Goal: Answer question/provide support: Answer question/provide support

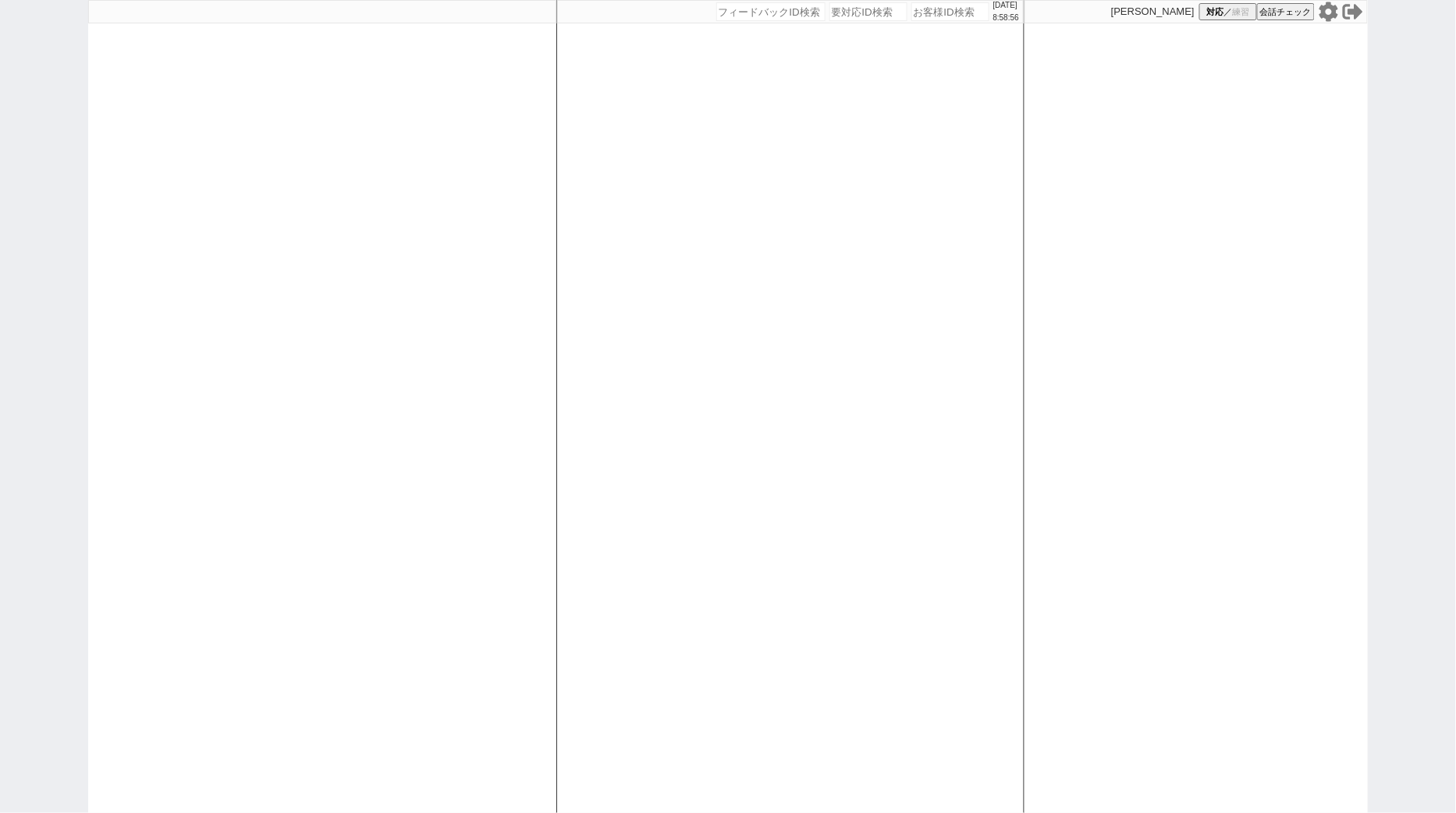
click at [1330, 13] on icon at bounding box center [1329, 12] width 20 height 20
click at [523, 150] on div at bounding box center [321, 406] width 468 height 813
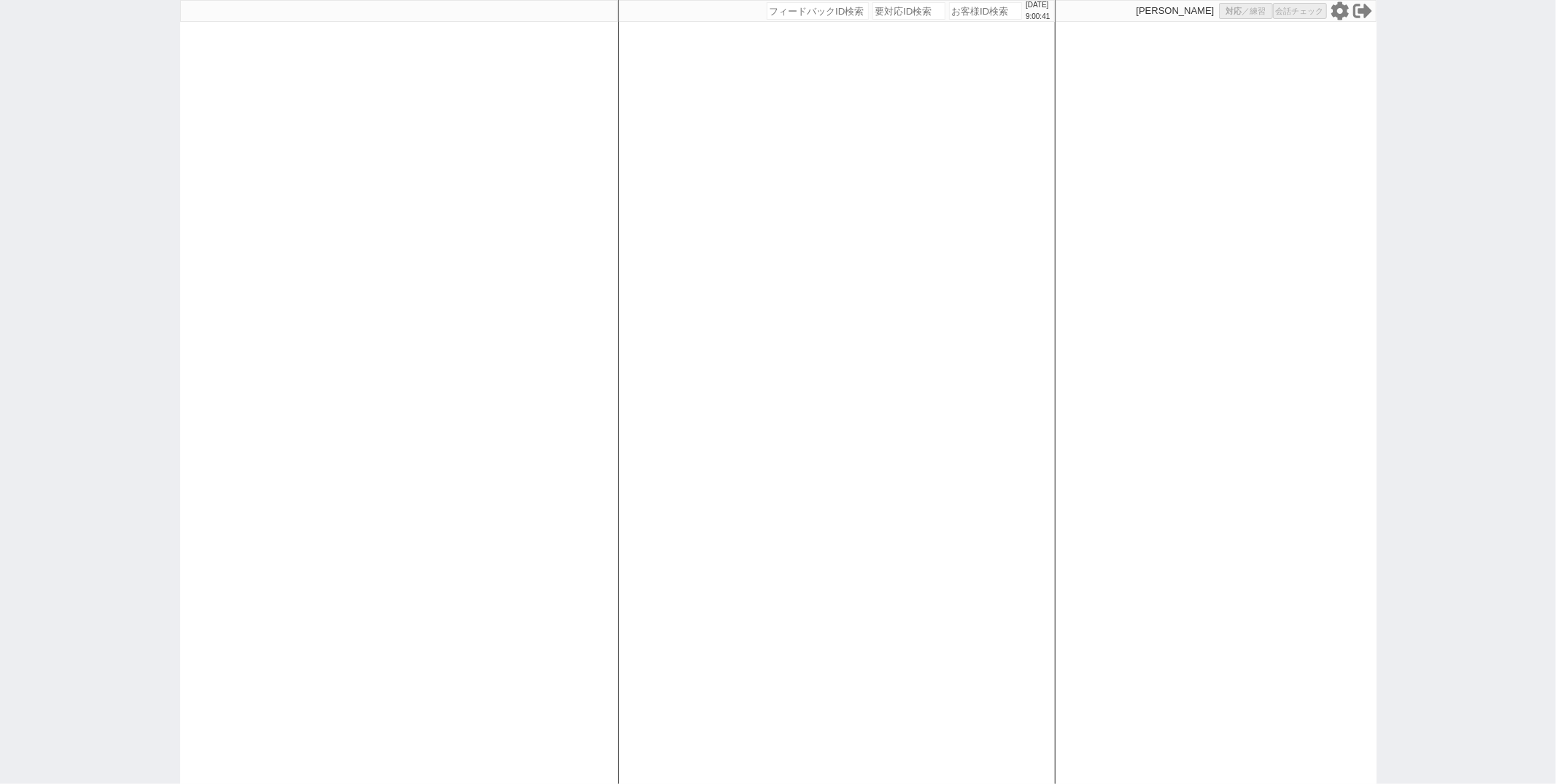
select select "6"
select select "2"
select select "5"
select select
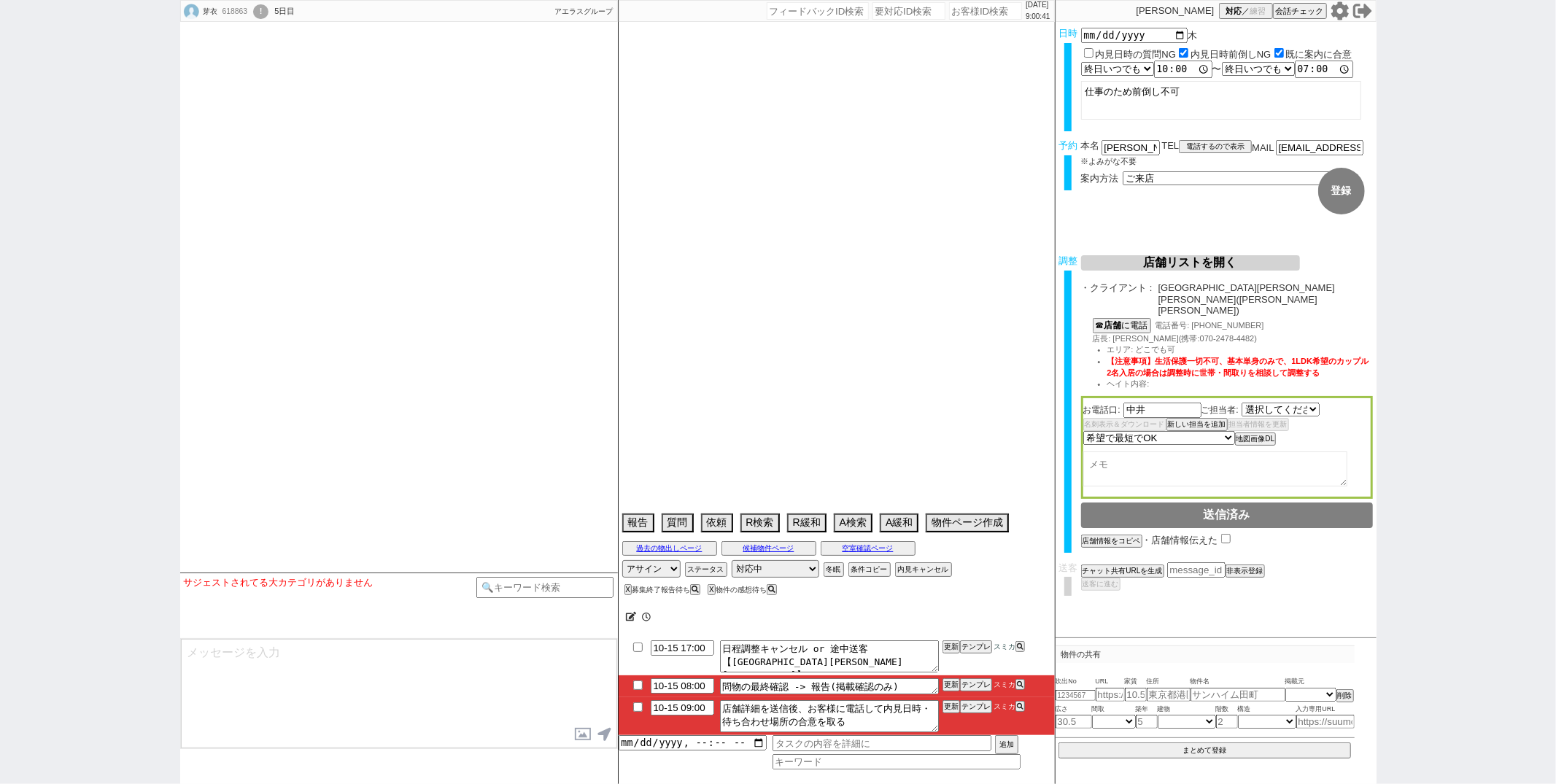
type textarea "他社なし"
select select "2847"
select select
select select "2025"
select select "12"
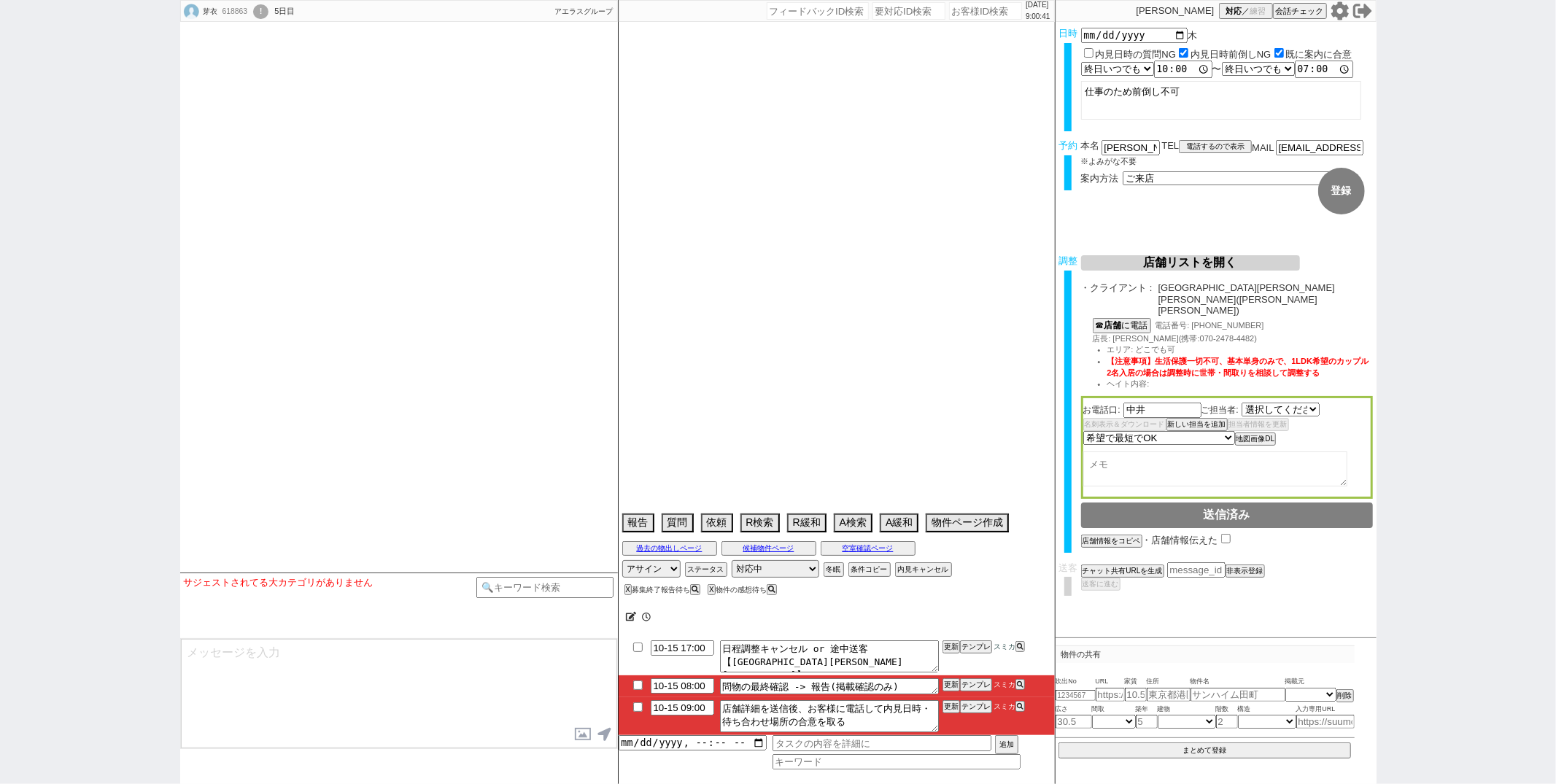
select select "36"
select select "0"
select select "33"
select select "965"
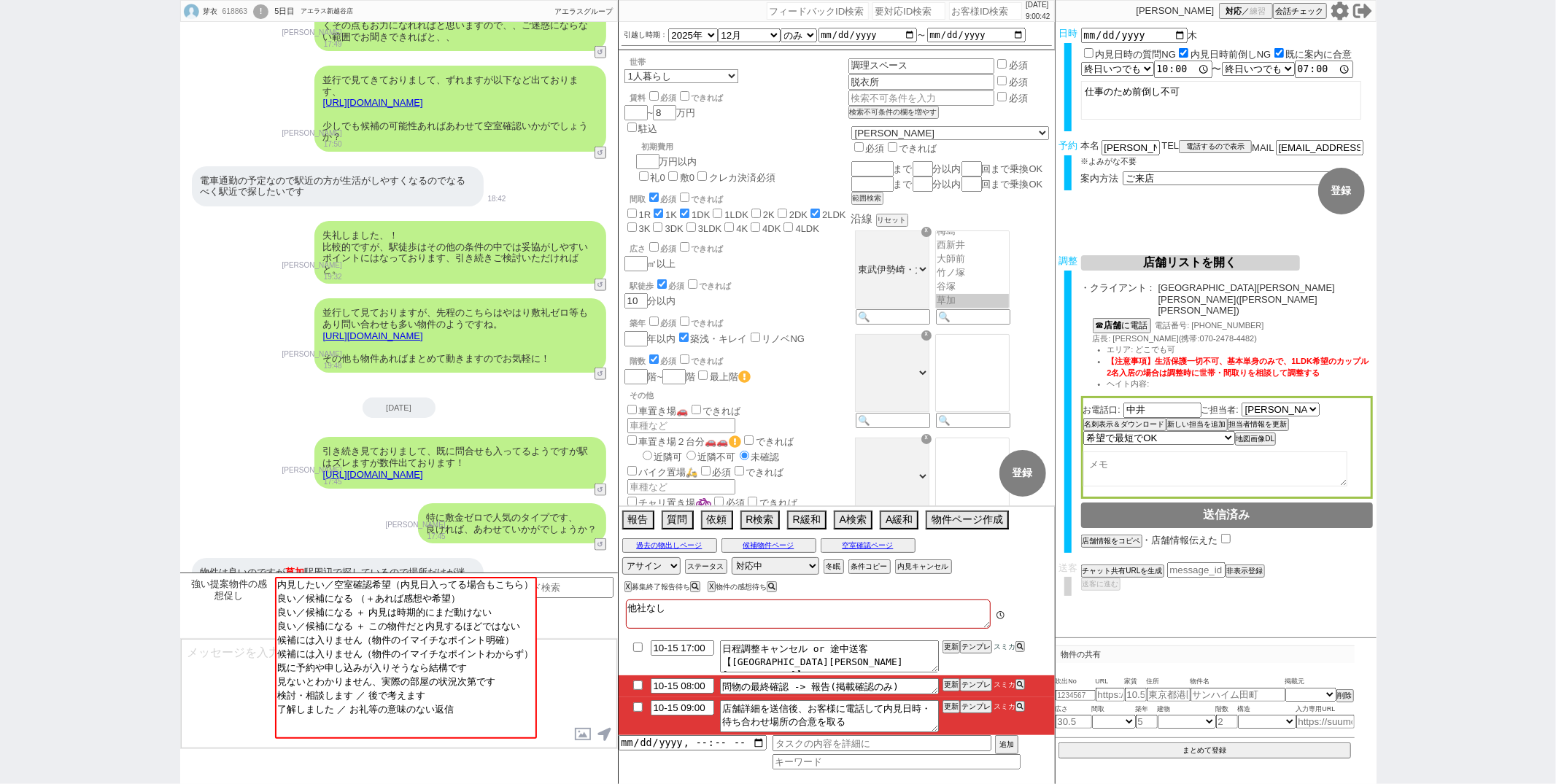
scroll to position [184, 0]
click at [635, 709] on input "checkbox" at bounding box center [638, 707] width 22 height 10
checkbox input "true"
click at [953, 710] on button "更新" at bounding box center [949, 706] width 14 height 10
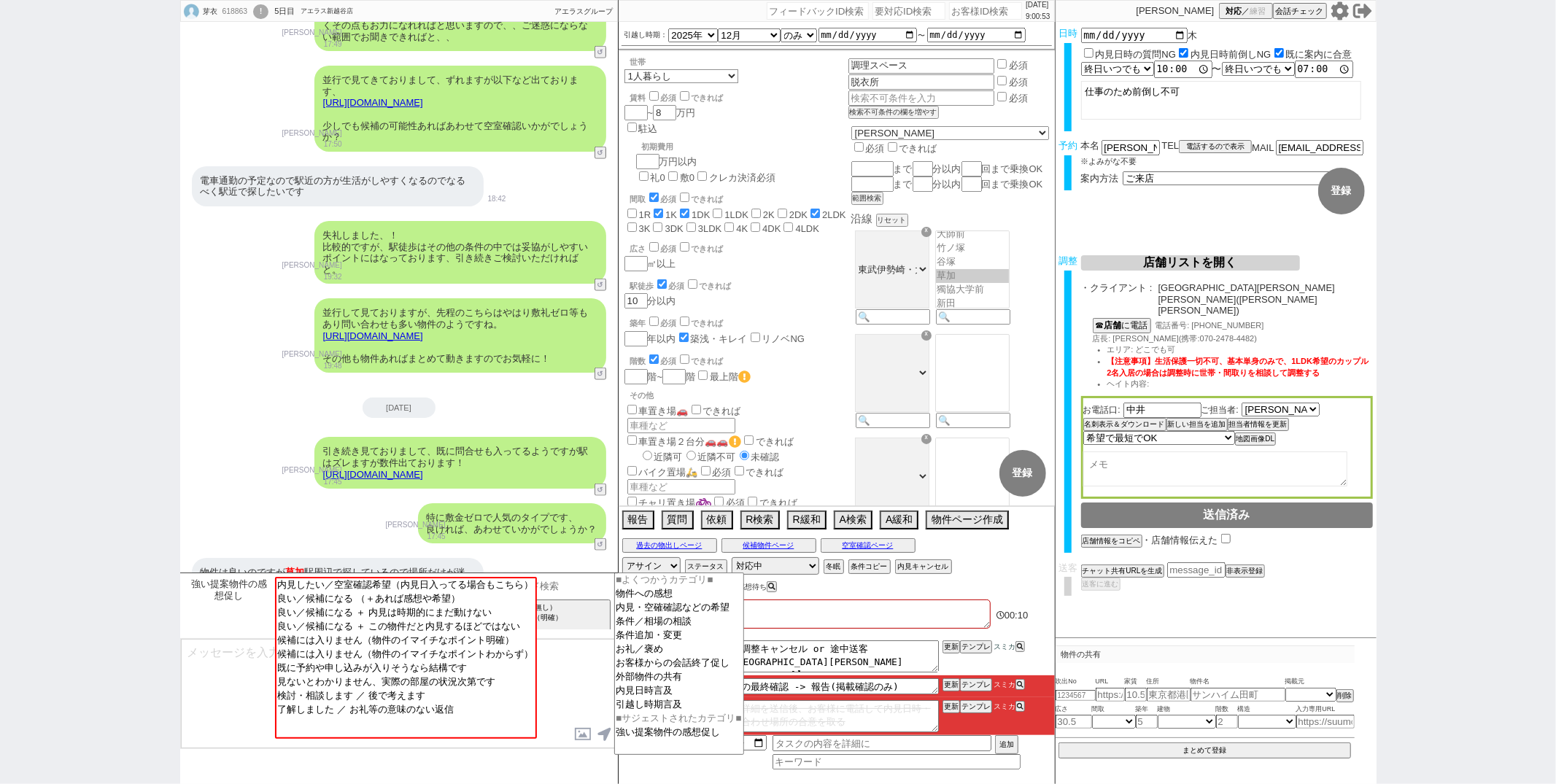
click at [579, 577] on input at bounding box center [545, 586] width 138 height 18
type input "記述"
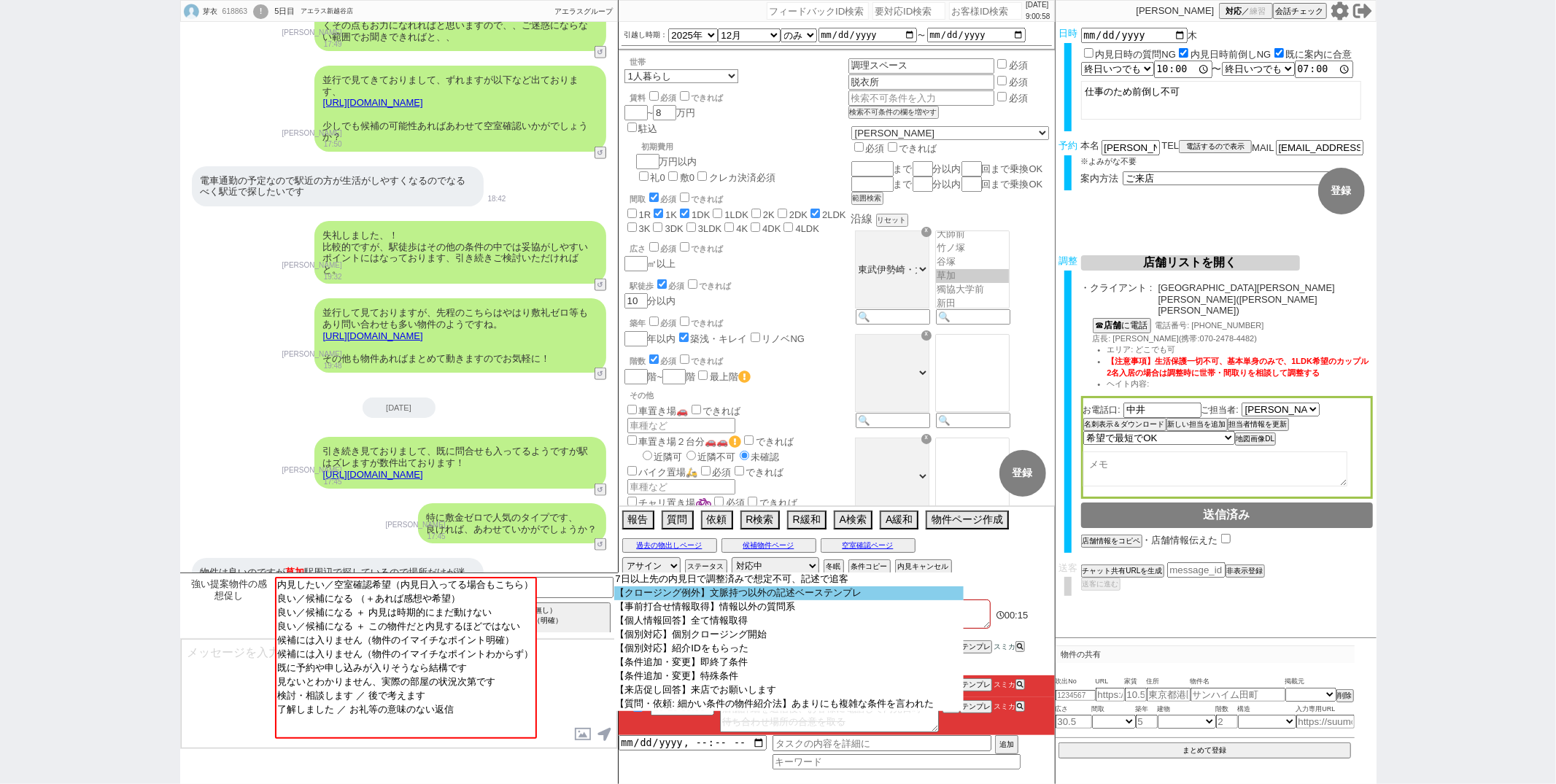
click at [658, 590] on option "【クロージング例外】文脈持つ以外の記述ベーステンプレ" at bounding box center [789, 593] width 349 height 14
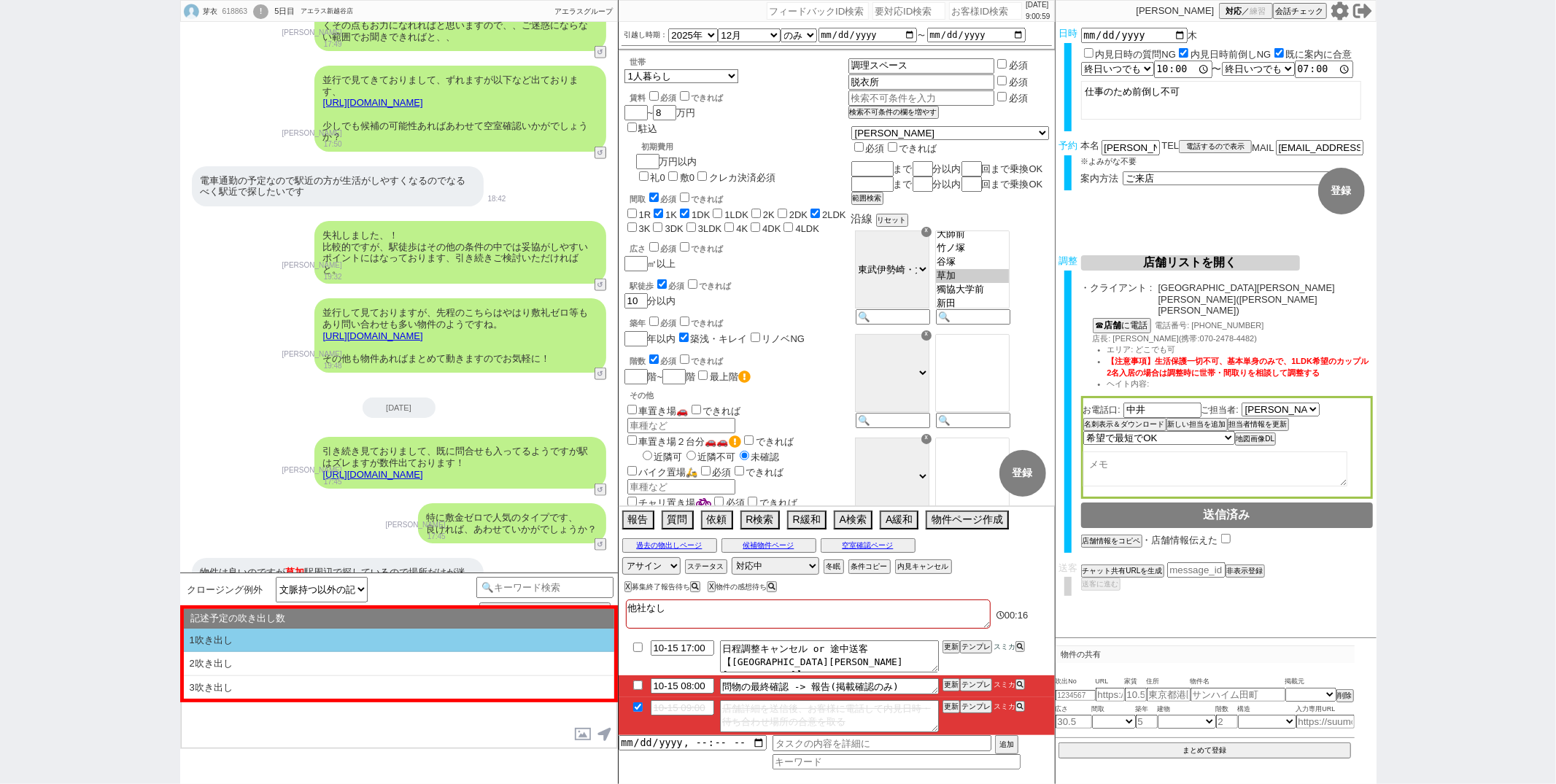
click at [370, 638] on li "1吹き出し" at bounding box center [399, 641] width 430 height 24
select select "1吹き出し"
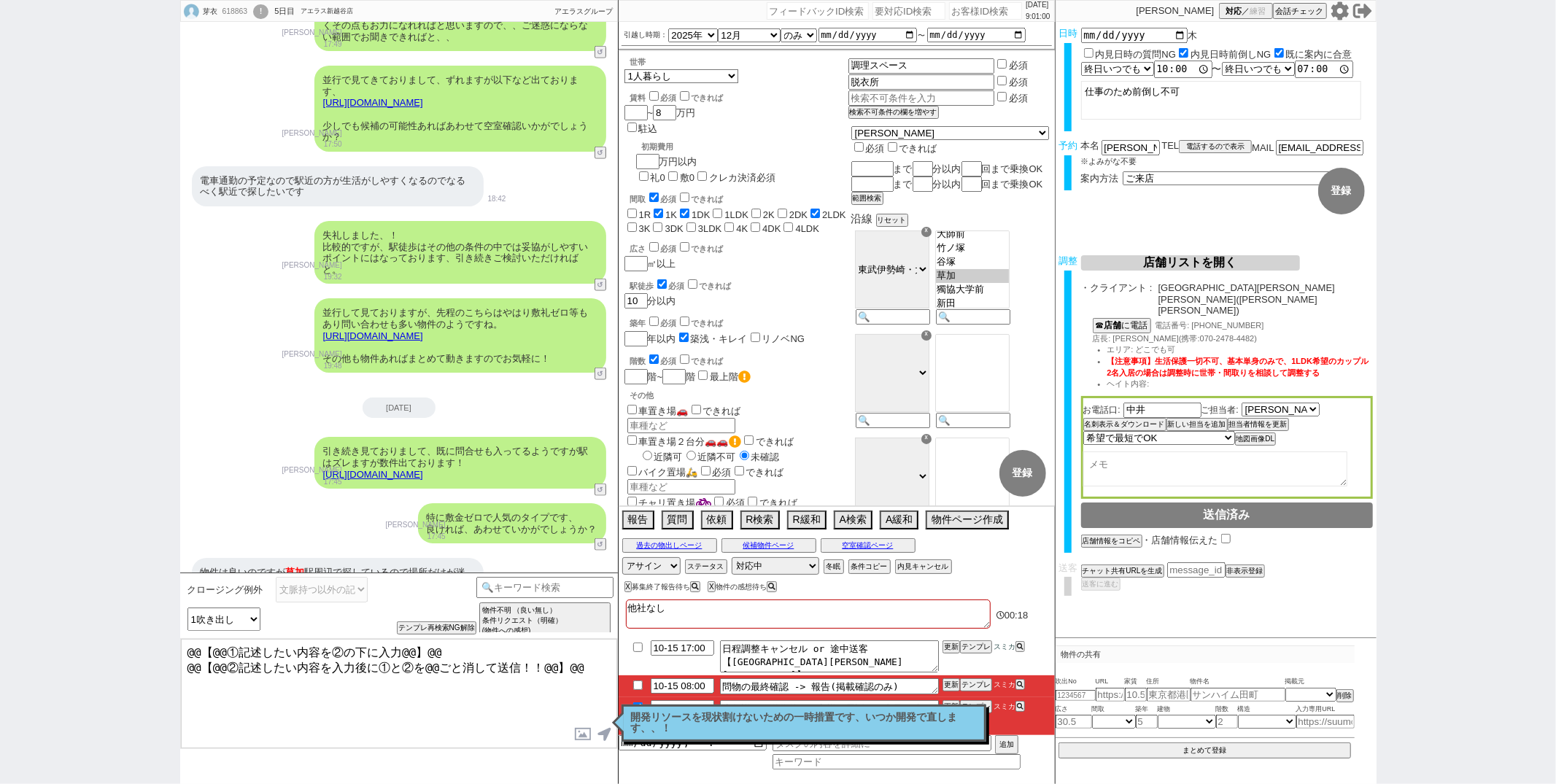
click at [577, 666] on textarea "@@【@@①記述したい内容を②の下に入力@@】@@ @@【@@②記述したい内容を入力後に①と②を@@ごと消して送信！！@@】@@" at bounding box center [399, 693] width 436 height 109
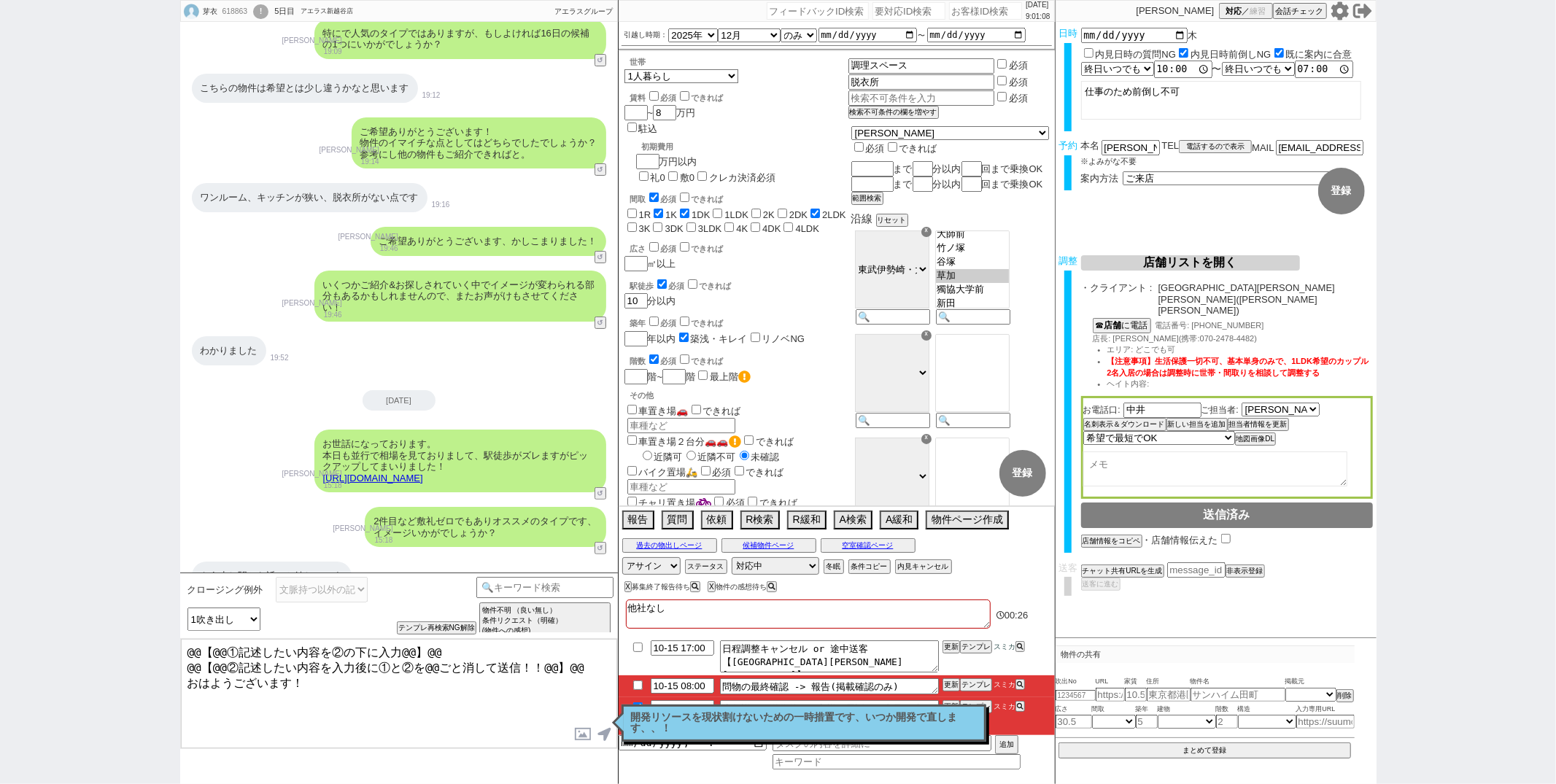
scroll to position [0, 0]
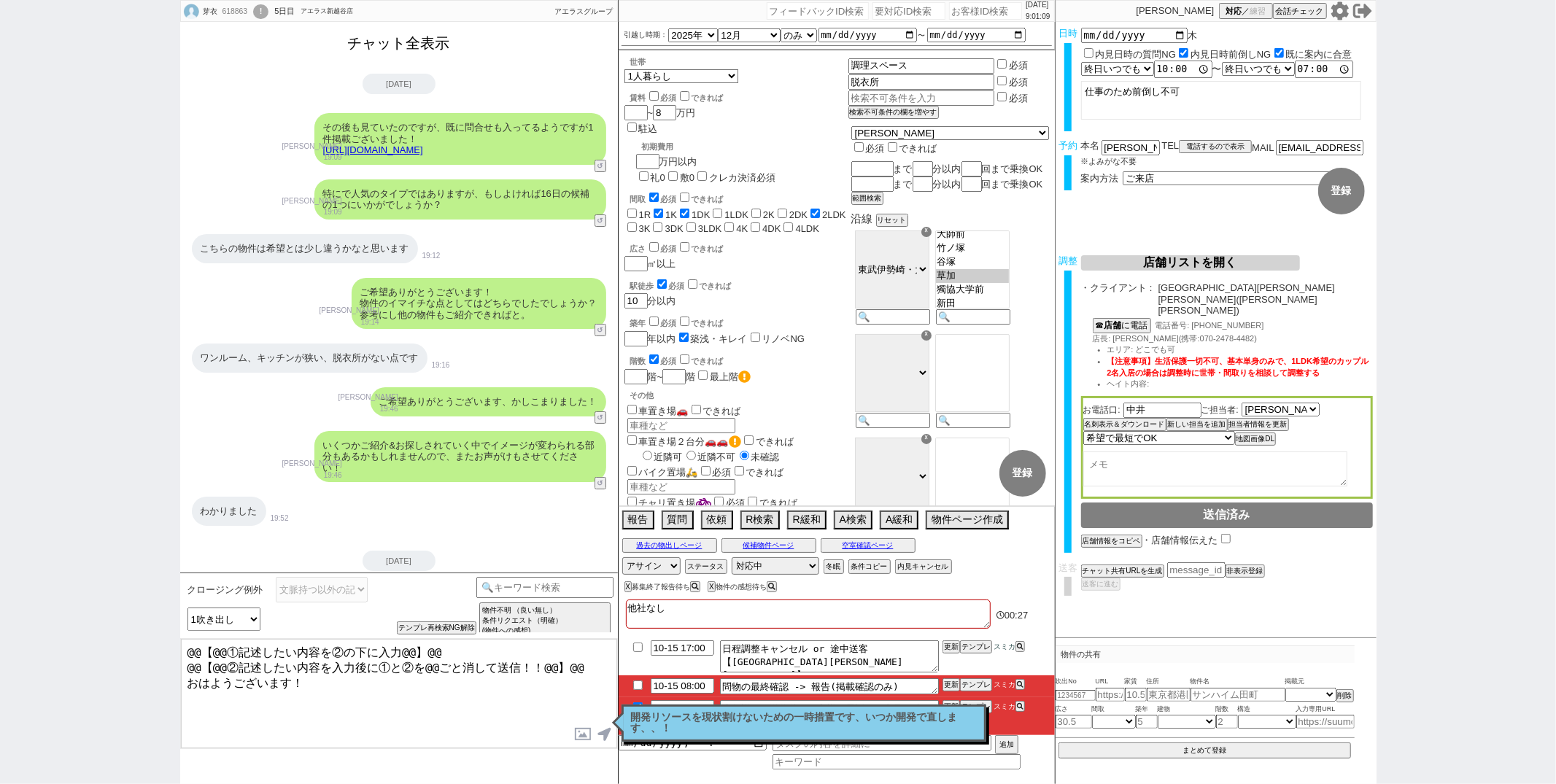
click at [417, 45] on button "チャット全表示" at bounding box center [399, 43] width 114 height 25
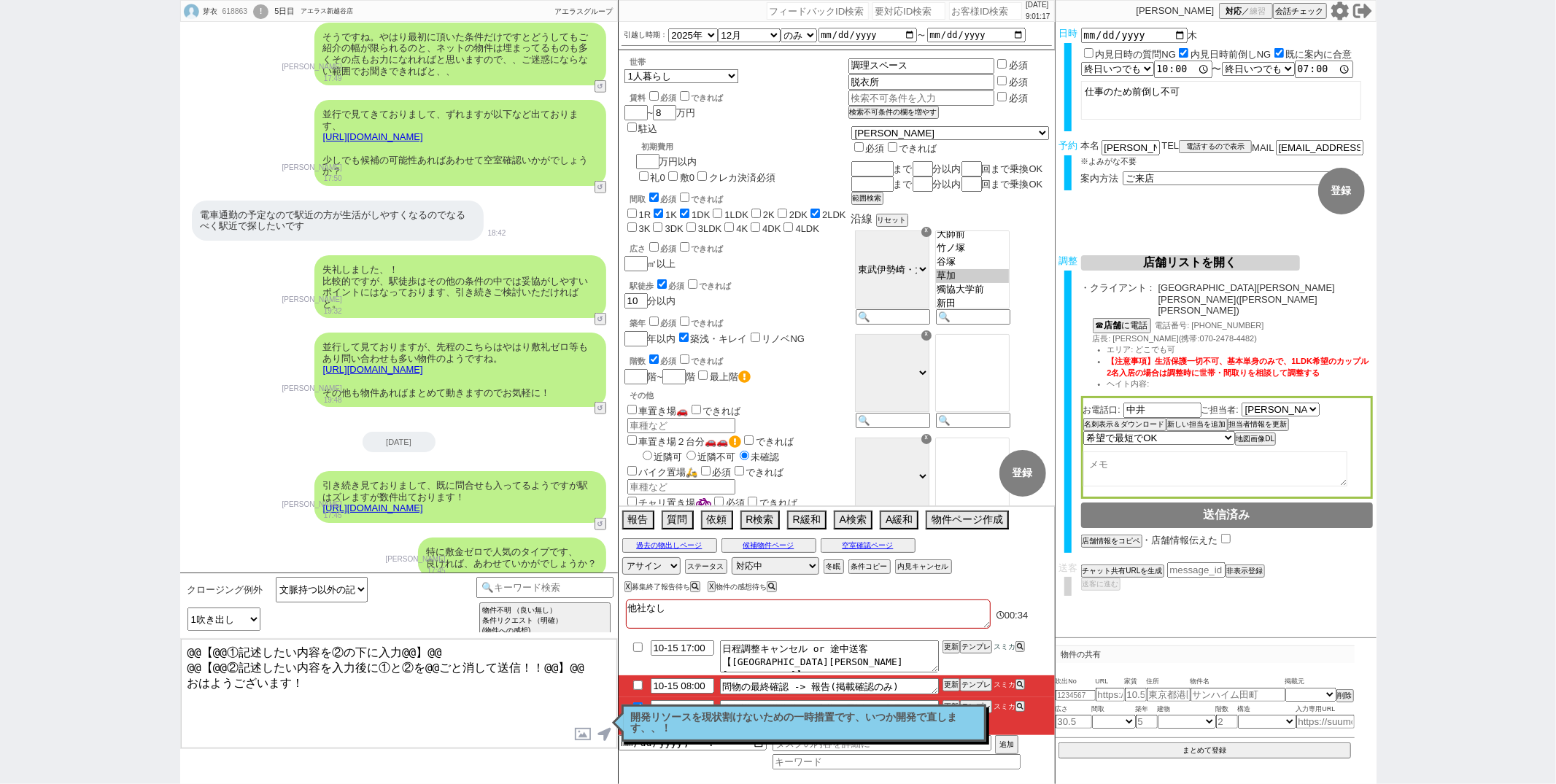
scroll to position [5494, 0]
click at [371, 709] on textarea "@@【@@①記述したい内容を②の下に入力@@】@@ @@【@@②記述したい内容を入力後に①と②を@@ごと消して送信！！@@】@@ おはようございます！" at bounding box center [399, 693] width 436 height 109
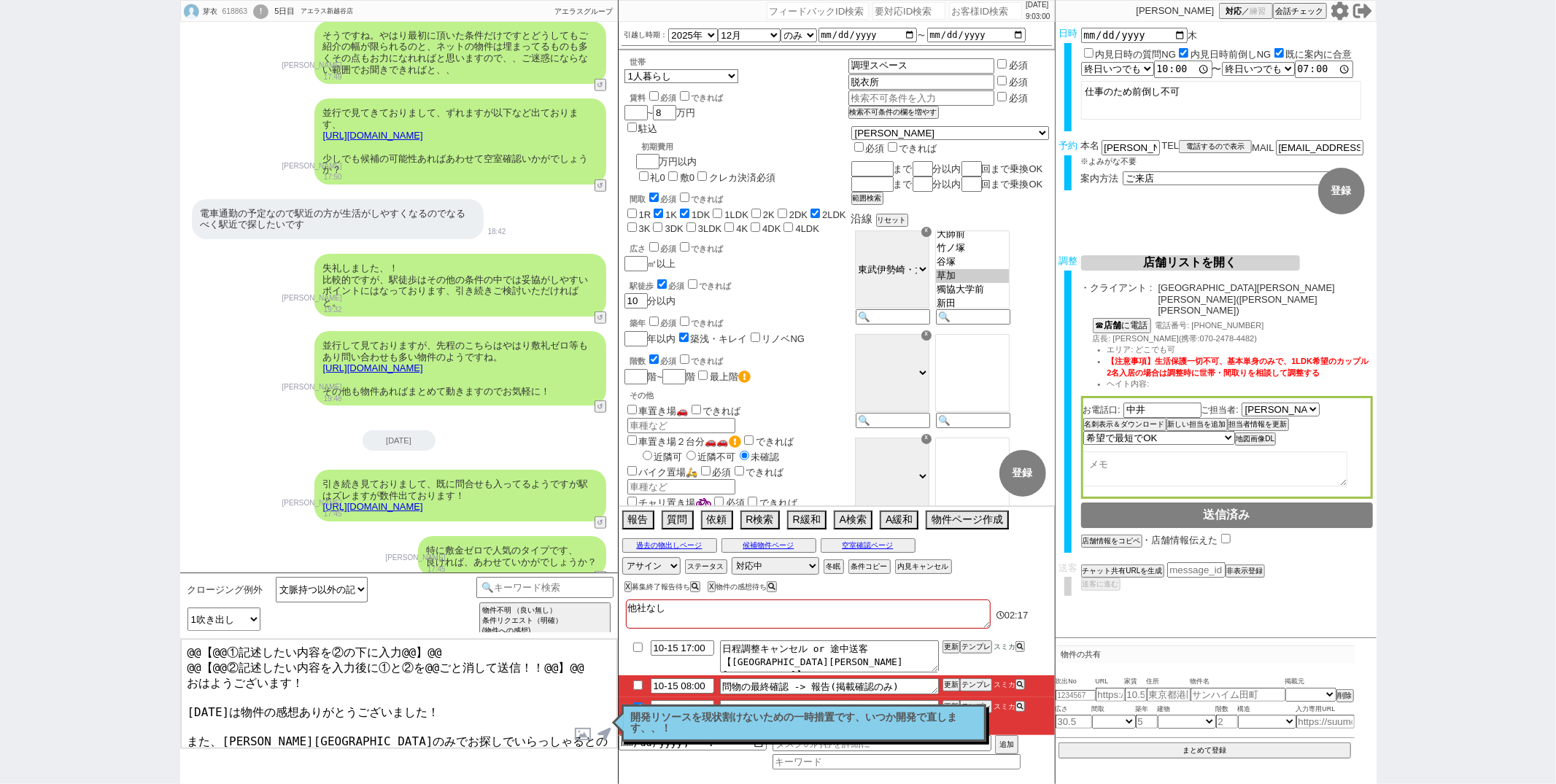
scroll to position [37, 0]
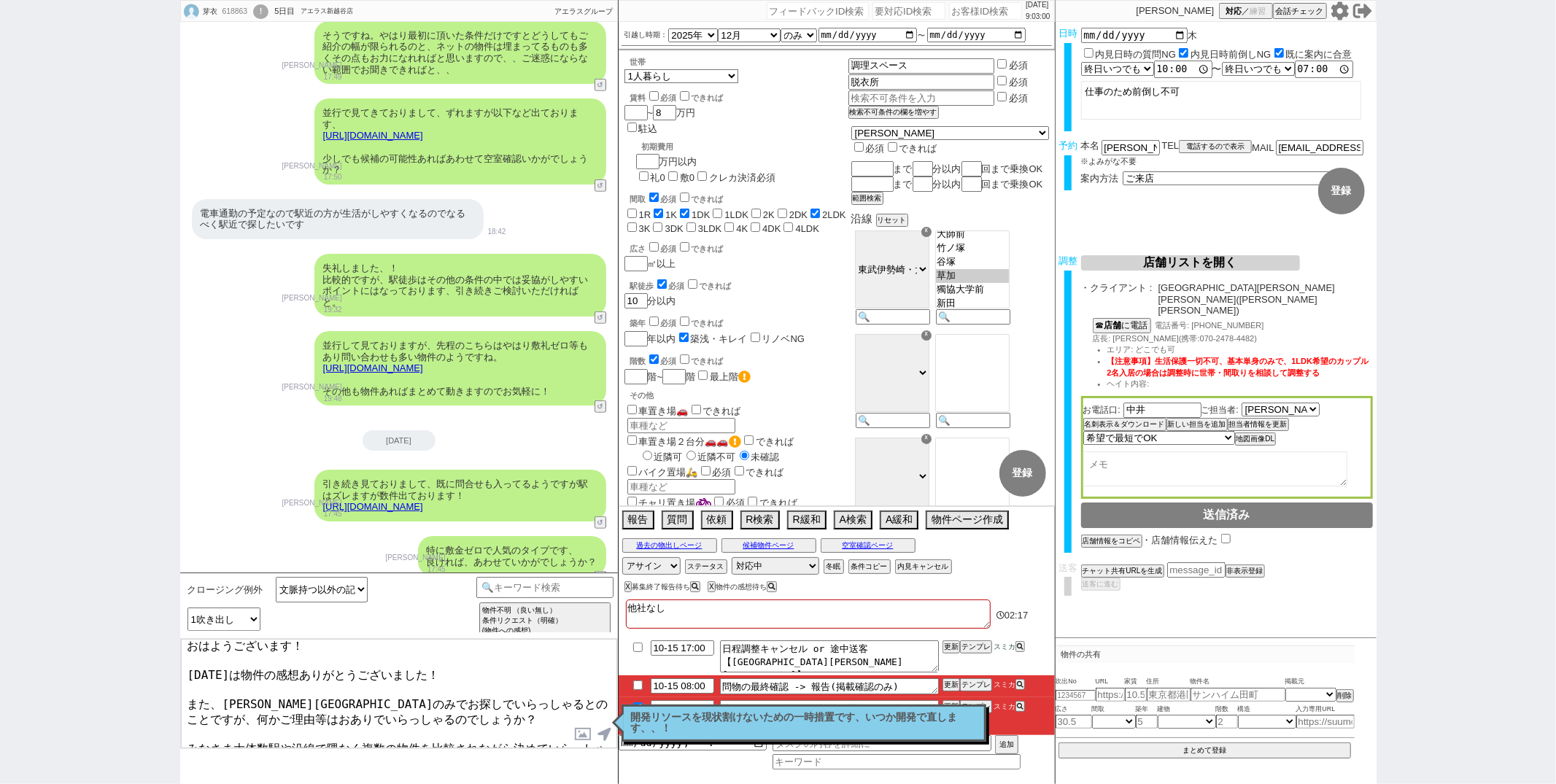
drag, startPoint x: 190, startPoint y: 680, endPoint x: 415, endPoint y: 813, distance: 261.4
click at [415, 759] on html "[PERSON_NAME] 618863 ! 0 5日目 アエラス新越谷店 冬眠中 自社客 アエラスグループ スミカ_BPO チャット全表示 [DATE] よ…" at bounding box center [778, 392] width 1556 height 784
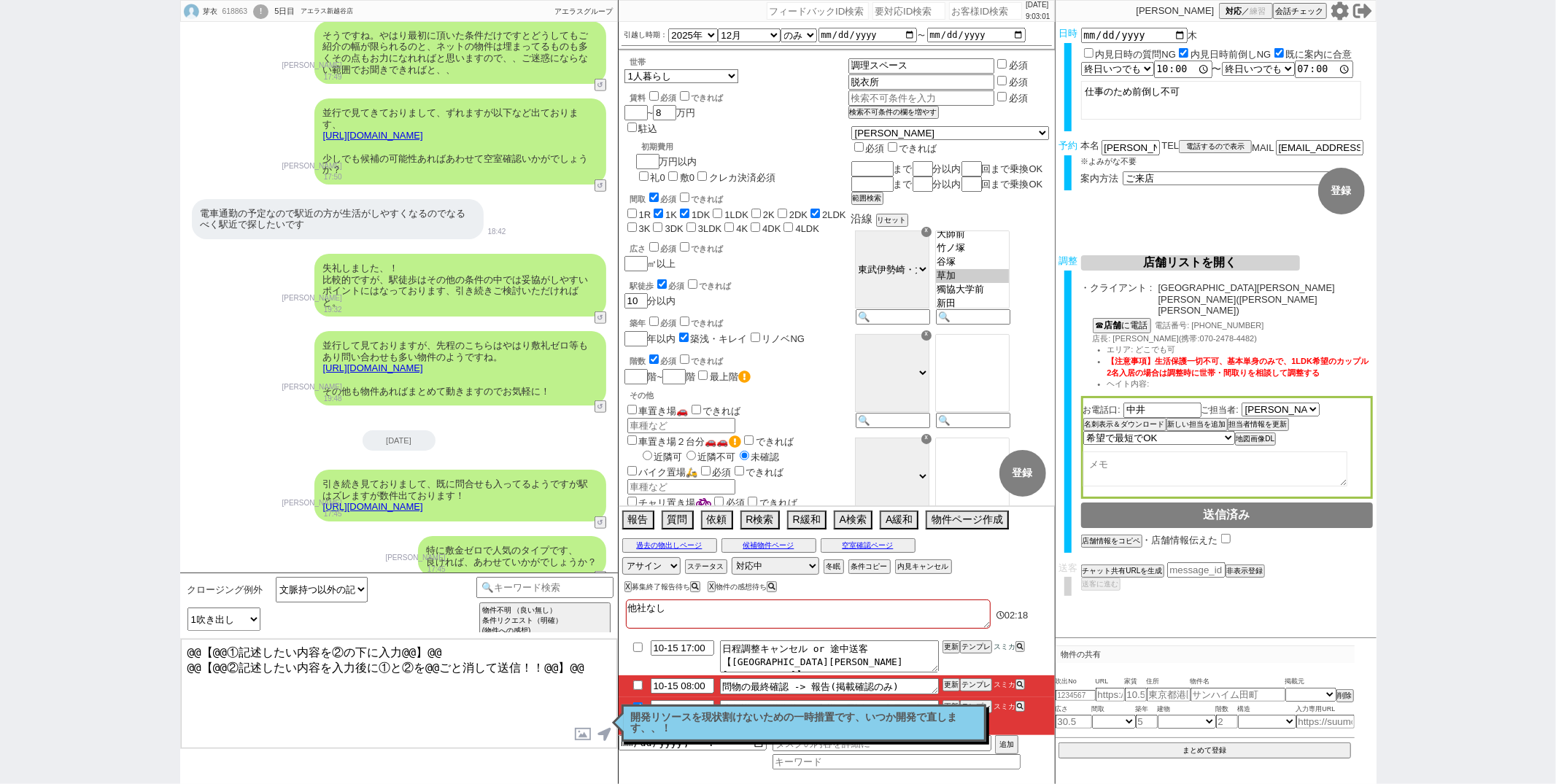
scroll to position [0, 0]
type textarea "@@【@@①記述したい内容を②の下に入力@@】@@ @@【@@②記述したい内容を入力後に①と②を@@ごと消して送信！！@@】@@"
click at [252, 623] on select "記述予定の吹き出し数 1吹き出し 2吹き出し 3吹き出し" at bounding box center [224, 618] width 73 height 23
select select "2吹き出し"
click at [187, 607] on select "記述予定の吹き出し数 1吹き出し 2吹き出し 3吹き出し" at bounding box center [224, 618] width 73 height 23
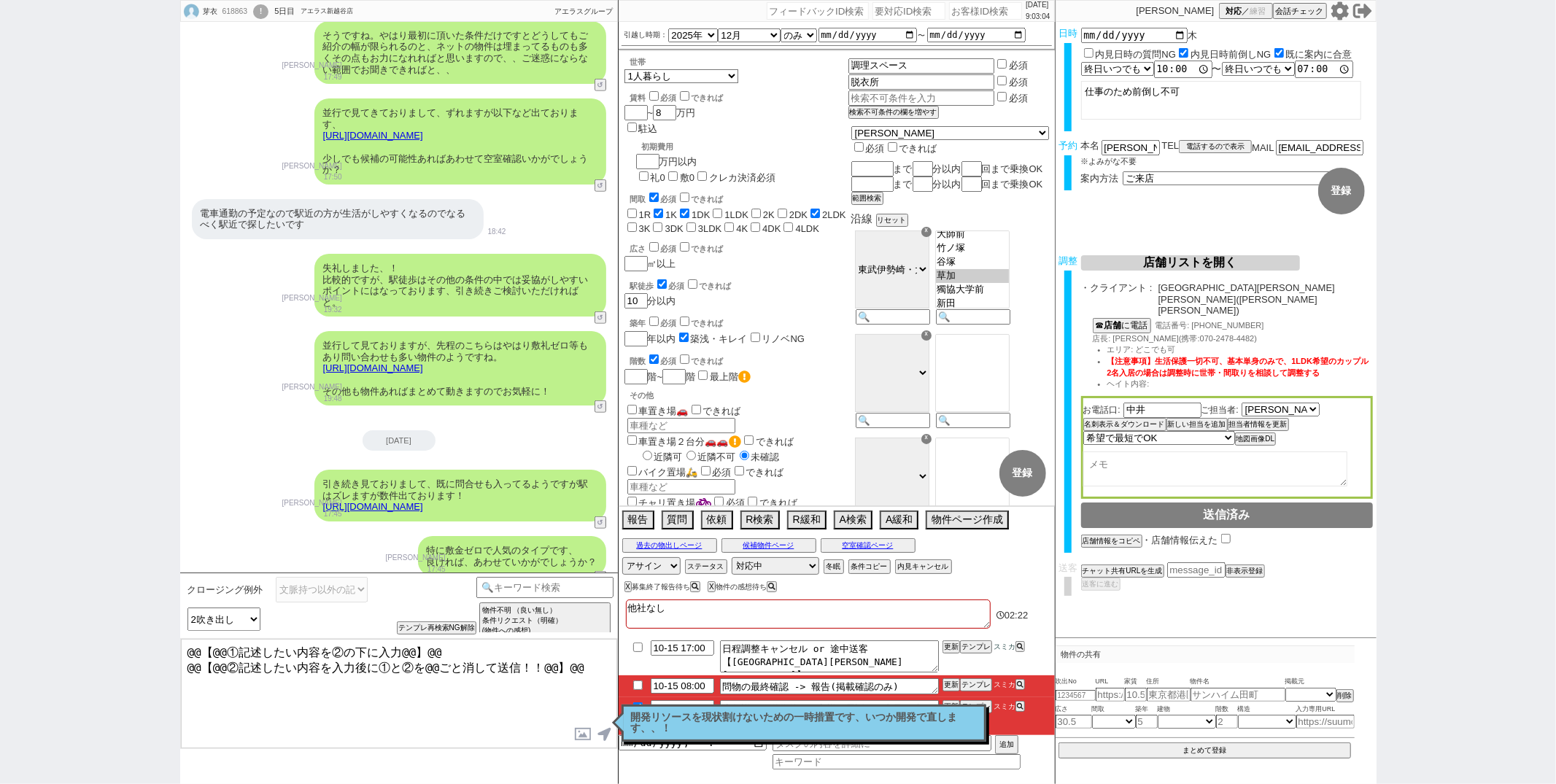
click at [569, 672] on textarea "@@【@@①記述したい内容を②の下に入力@@】@@ @@【@@②記述したい内容を入力後に①と②を@@ごと消して送信！！@@】@@" at bounding box center [399, 693] width 436 height 109
paste textarea "おはようございます！ [DATE]は物件の感想ありがとうございました！ また、[PERSON_NAME][GEOGRAPHIC_DATA]のみでお探しでいらっ…"
drag, startPoint x: 581, startPoint y: 663, endPoint x: 669, endPoint y: 348, distance: 327.1
click at [669, 348] on div "[PERSON_NAME] 618863 ! 0 5日目 アエラス新越谷店 冬眠中 自社客 アエラスグループ スミカ_BPO チャット全表示 [DATE] よ…" at bounding box center [778, 392] width 1196 height 784
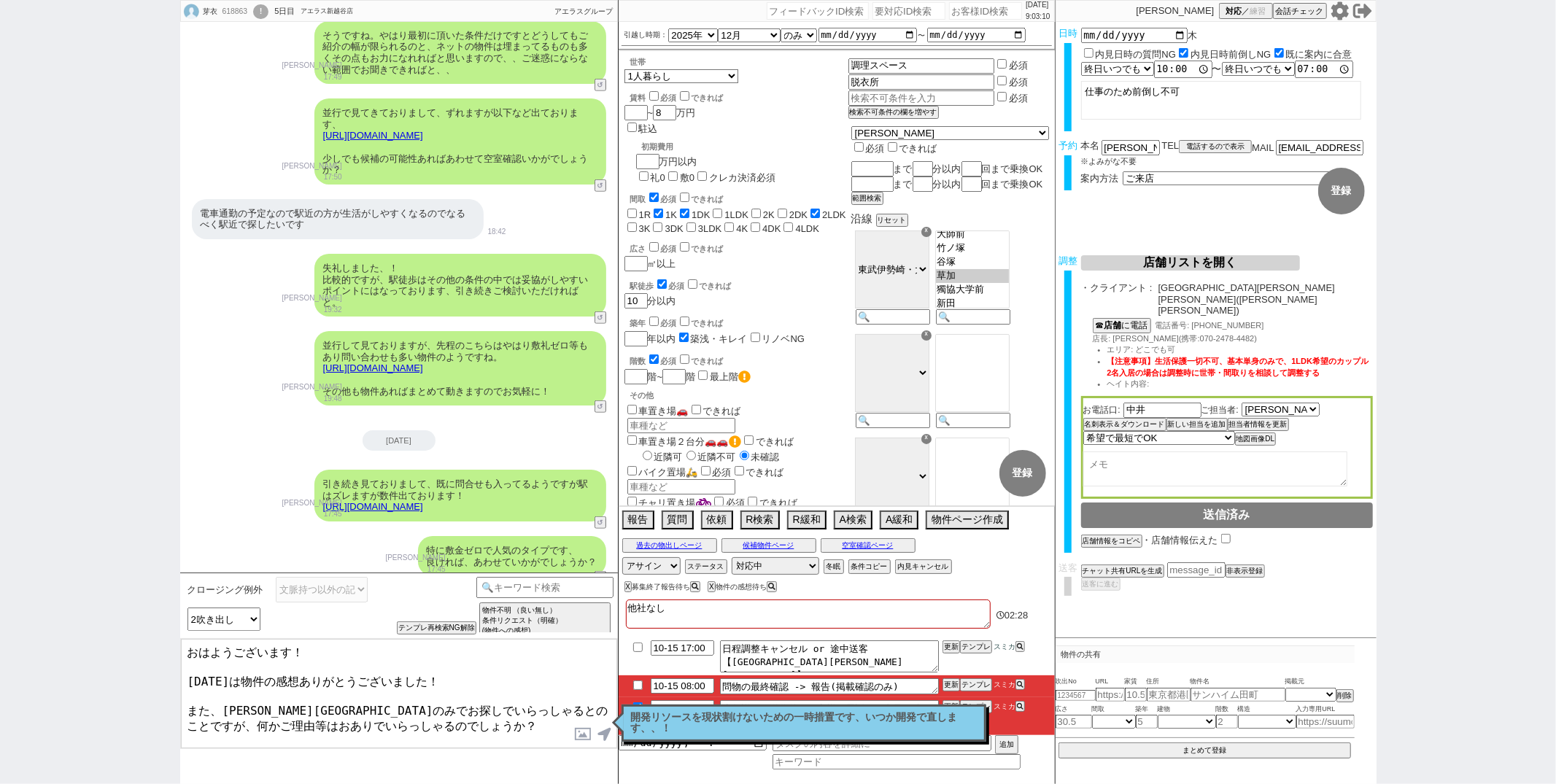
scroll to position [25, 0]
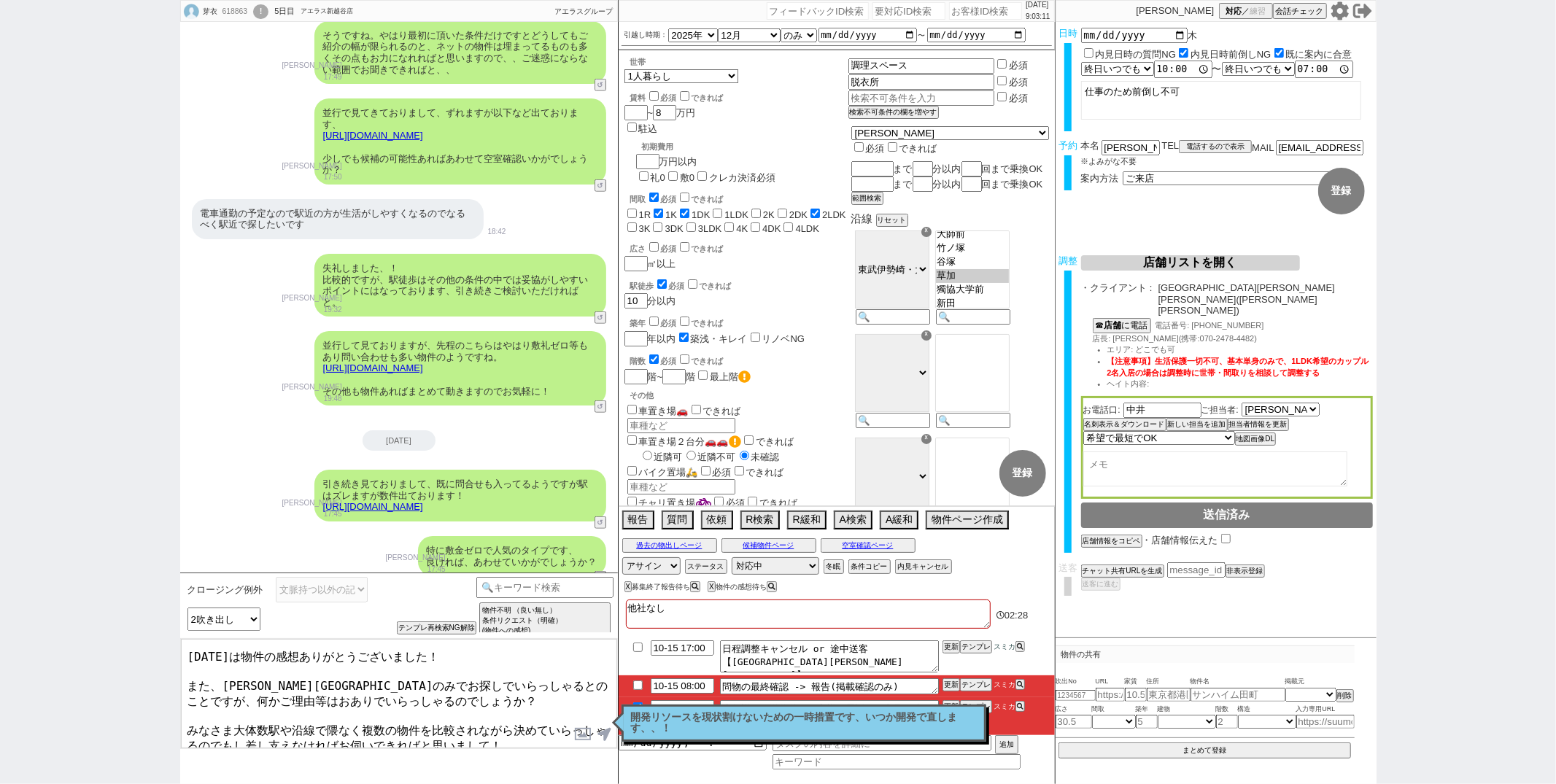
drag, startPoint x: 189, startPoint y: 712, endPoint x: 233, endPoint y: 749, distance: 57.5
click at [233, 749] on div "おはようございます！ [DATE]は物件の感想ありがとうございました！ また、[PERSON_NAME][GEOGRAPHIC_DATA]のみでお探しでいらっ…" at bounding box center [399, 693] width 438 height 111
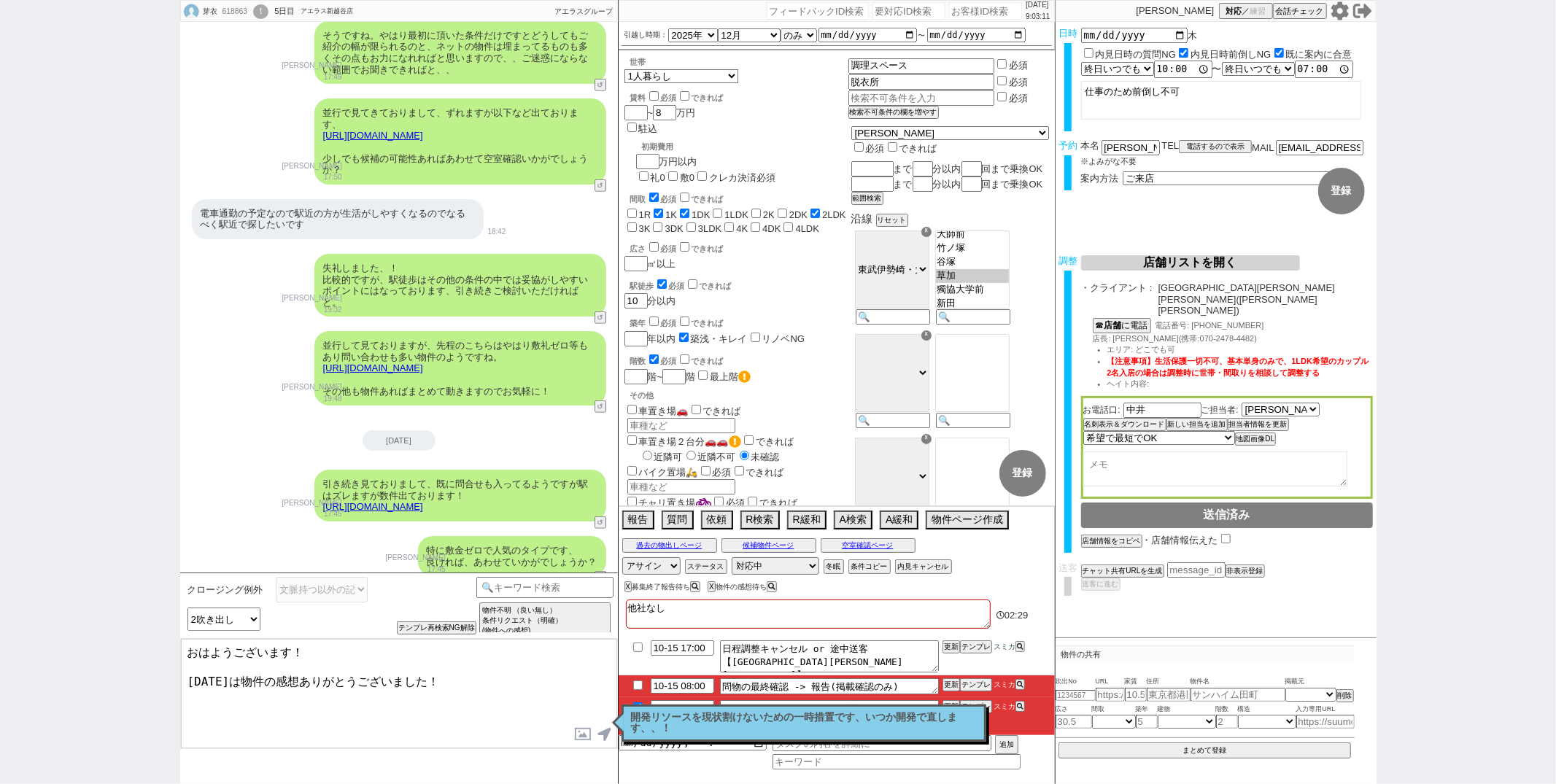
scroll to position [0, 0]
type textarea "おはようございます！ [DATE]は物件の感想ありがとうございました！"
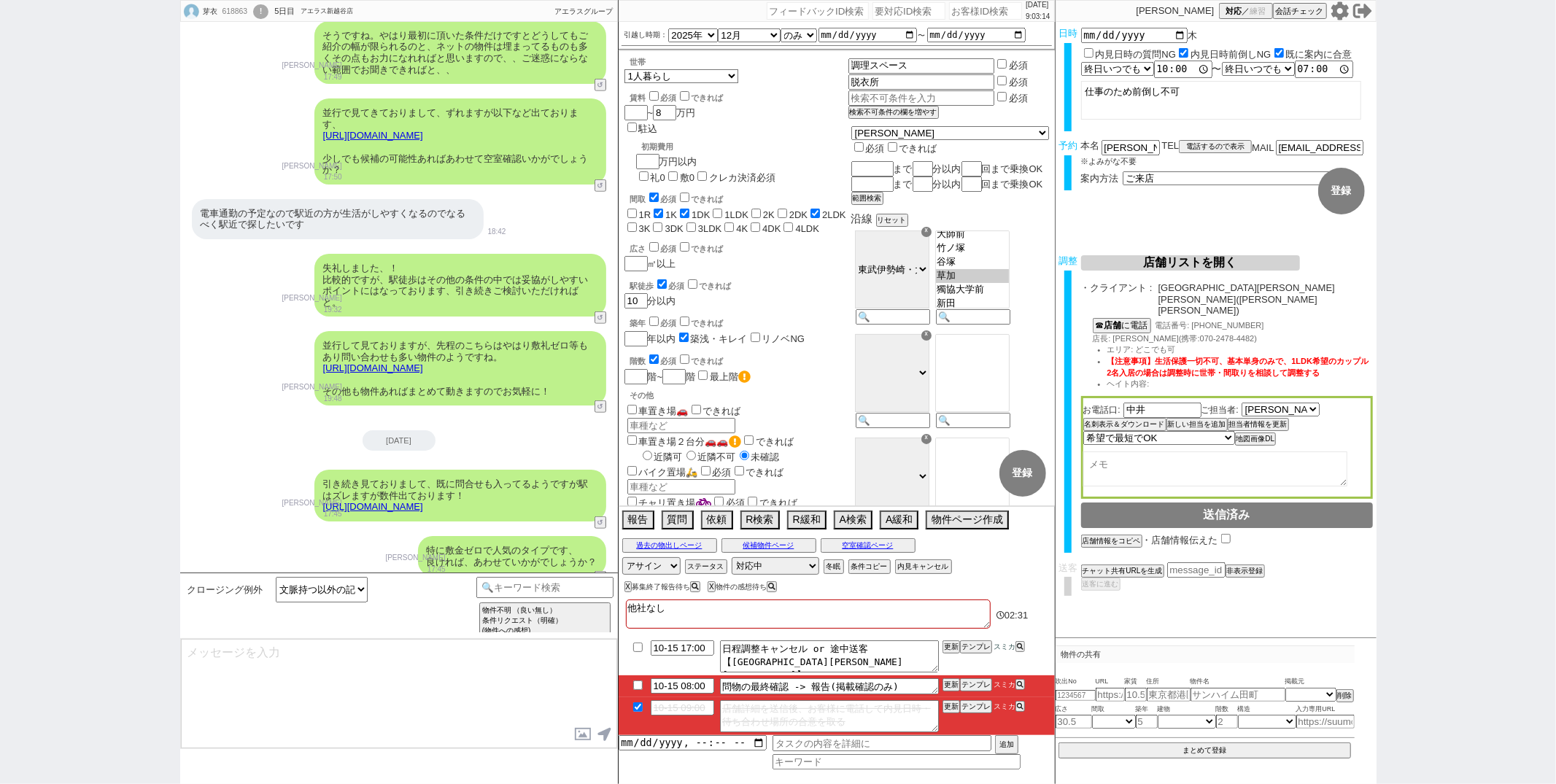
scroll to position [5609, 0]
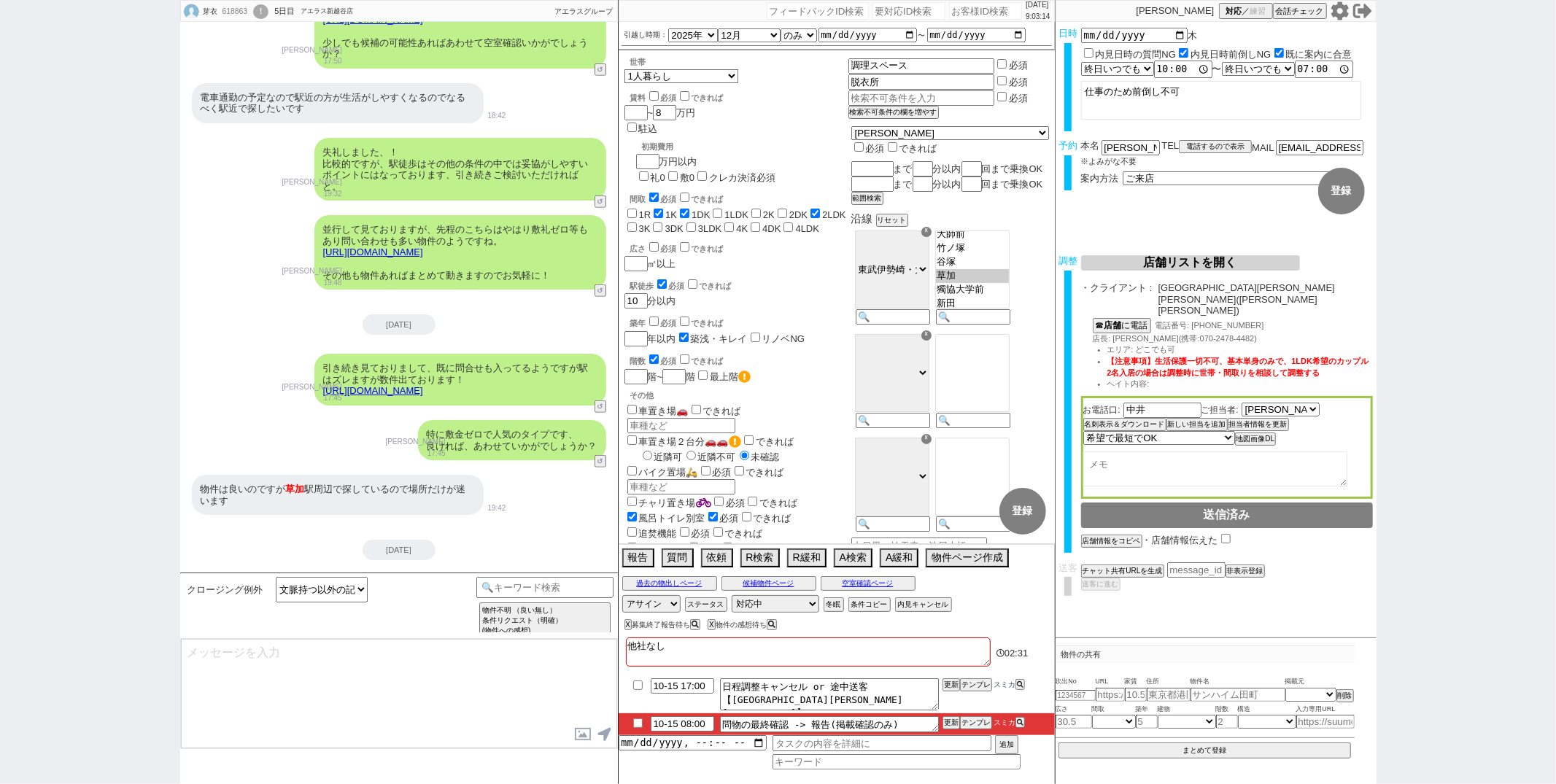
select select "372"
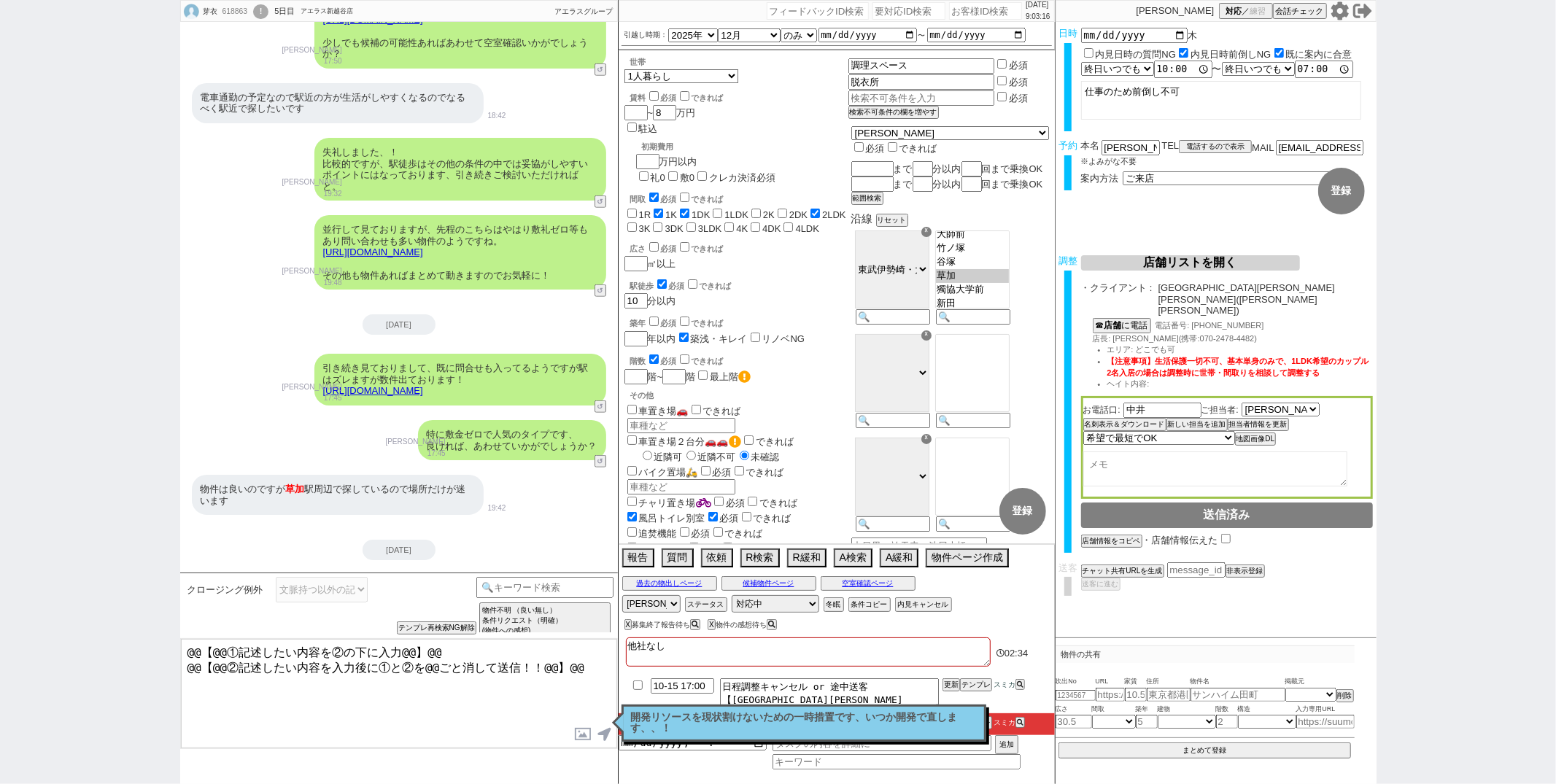
click at [600, 671] on textarea "@@【@@①記述したい内容を②の下に入力@@】@@ @@【@@②記述したい内容を入力後に①と②を@@ごと消して送信！！@@】@@" at bounding box center [399, 693] width 436 height 109
paste textarea "また、[PERSON_NAME][GEOGRAPHIC_DATA]のみでお探しでいらっしゃるとのことですが、何かご理由等はおありでいらっしゃるのでしょうか？ …"
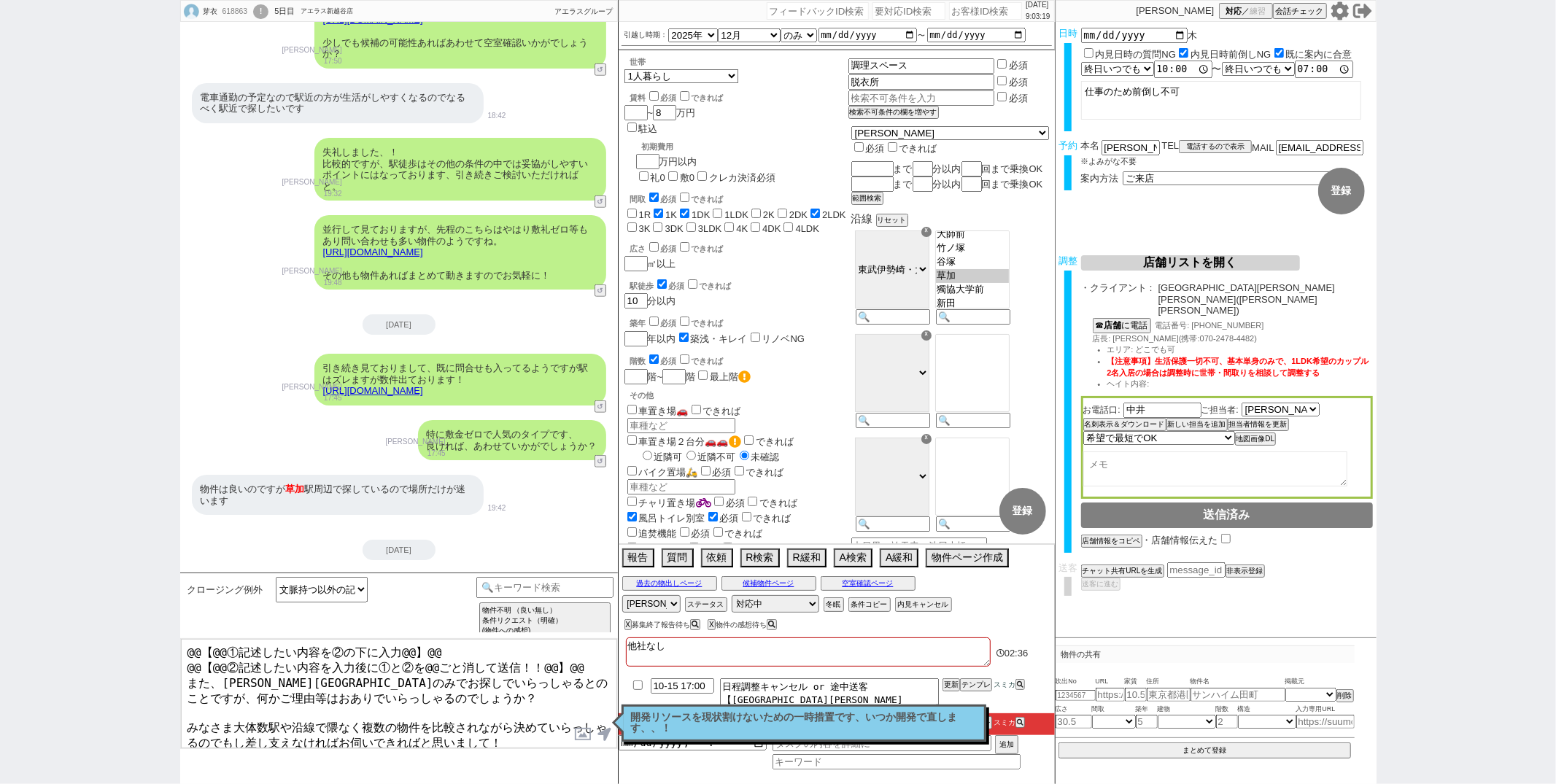
drag, startPoint x: 576, startPoint y: 661, endPoint x: 639, endPoint y: 439, distance: 230.8
click at [639, 439] on div "[PERSON_NAME] 618863 ! 0 5日目 アエラス新越谷店 冬眠中 自社客 アエラスグループ スミカ_BPO チャット全表示 [DATE] よ…" at bounding box center [778, 392] width 1196 height 784
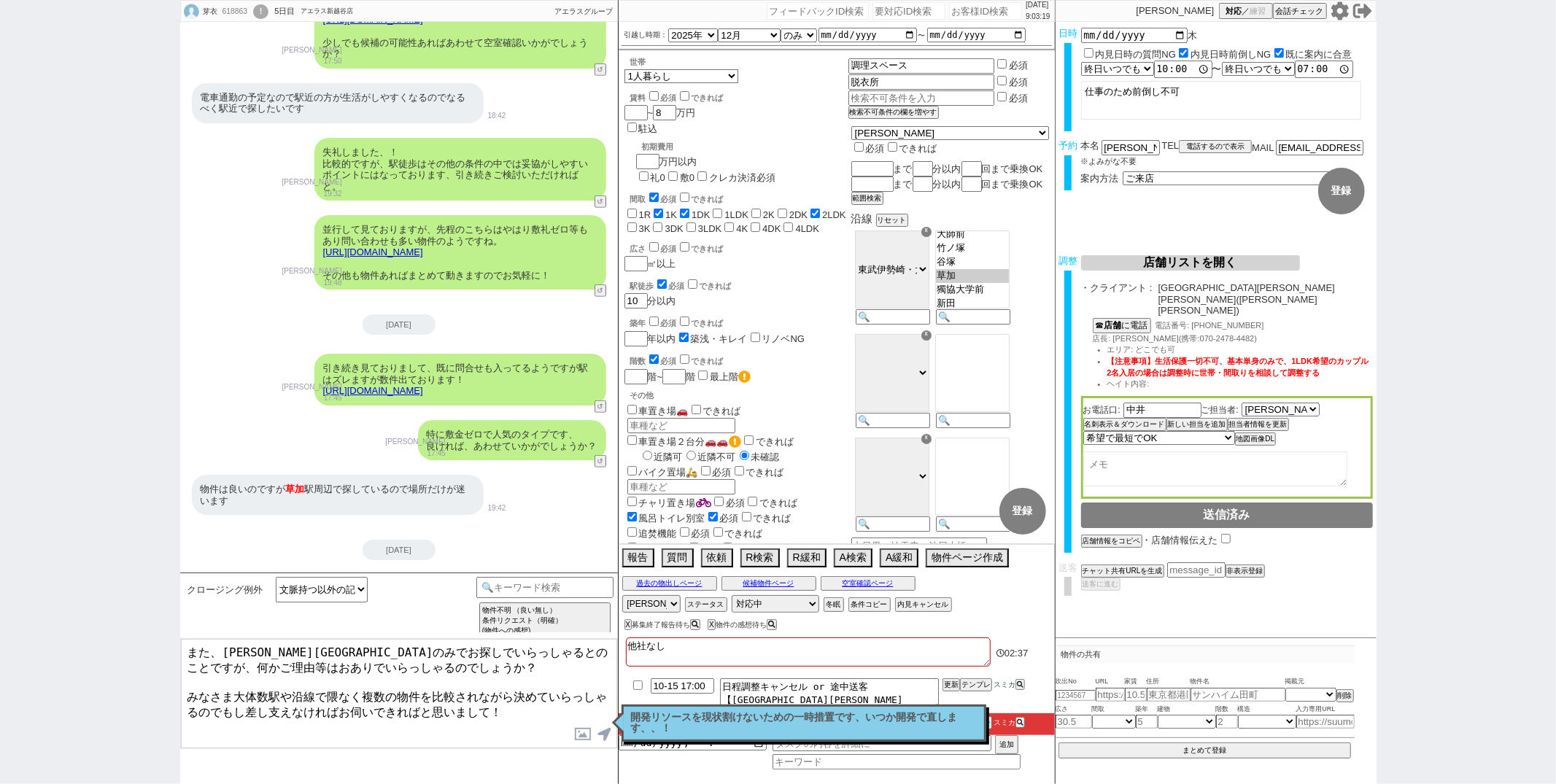
type textarea "また、[PERSON_NAME][GEOGRAPHIC_DATA]のみでお探しでいらっしゃるとのことですが、何かご理由等はおありでいらっしゃるのでしょうか？ …"
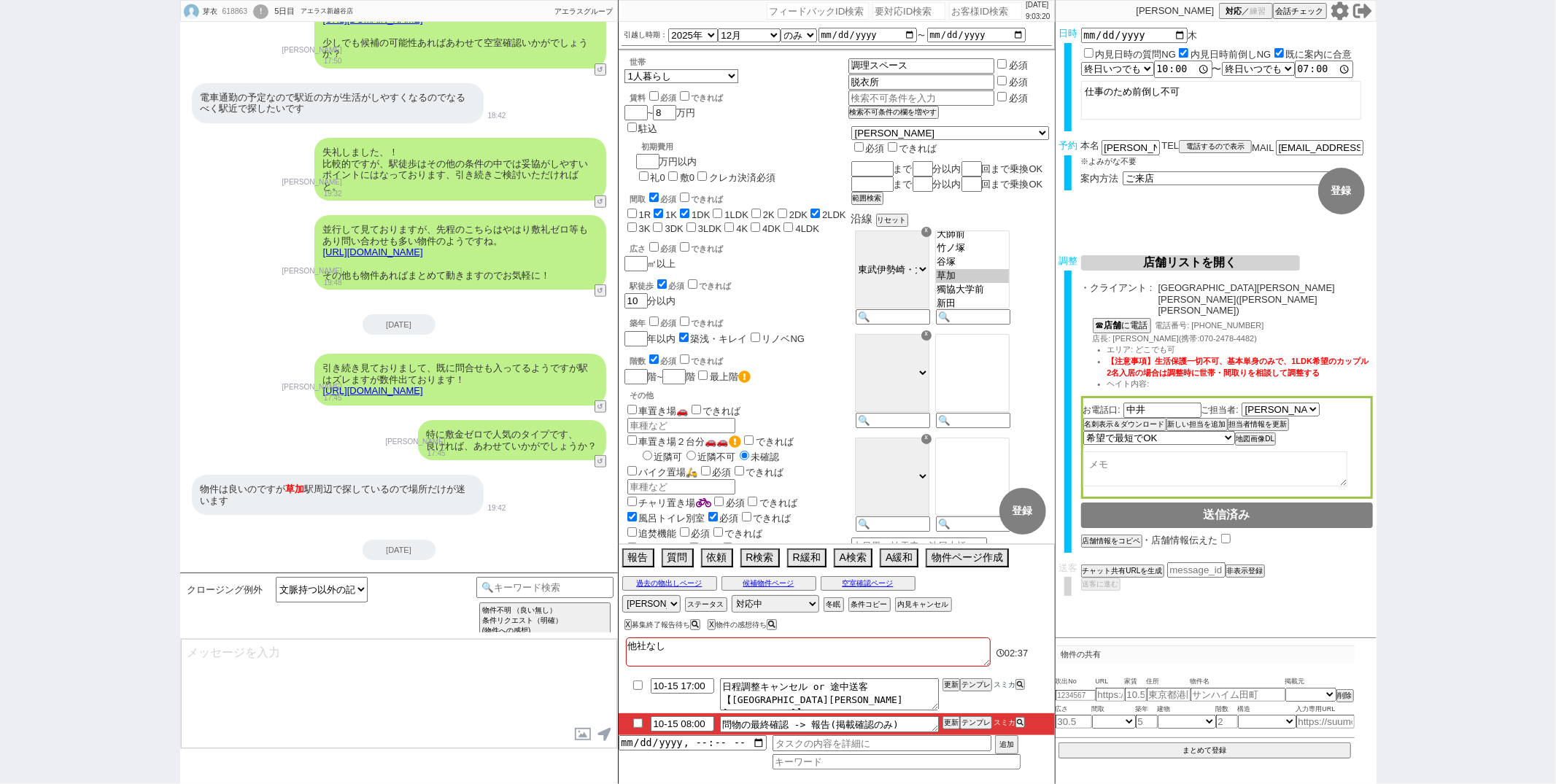
scroll to position [5710, 0]
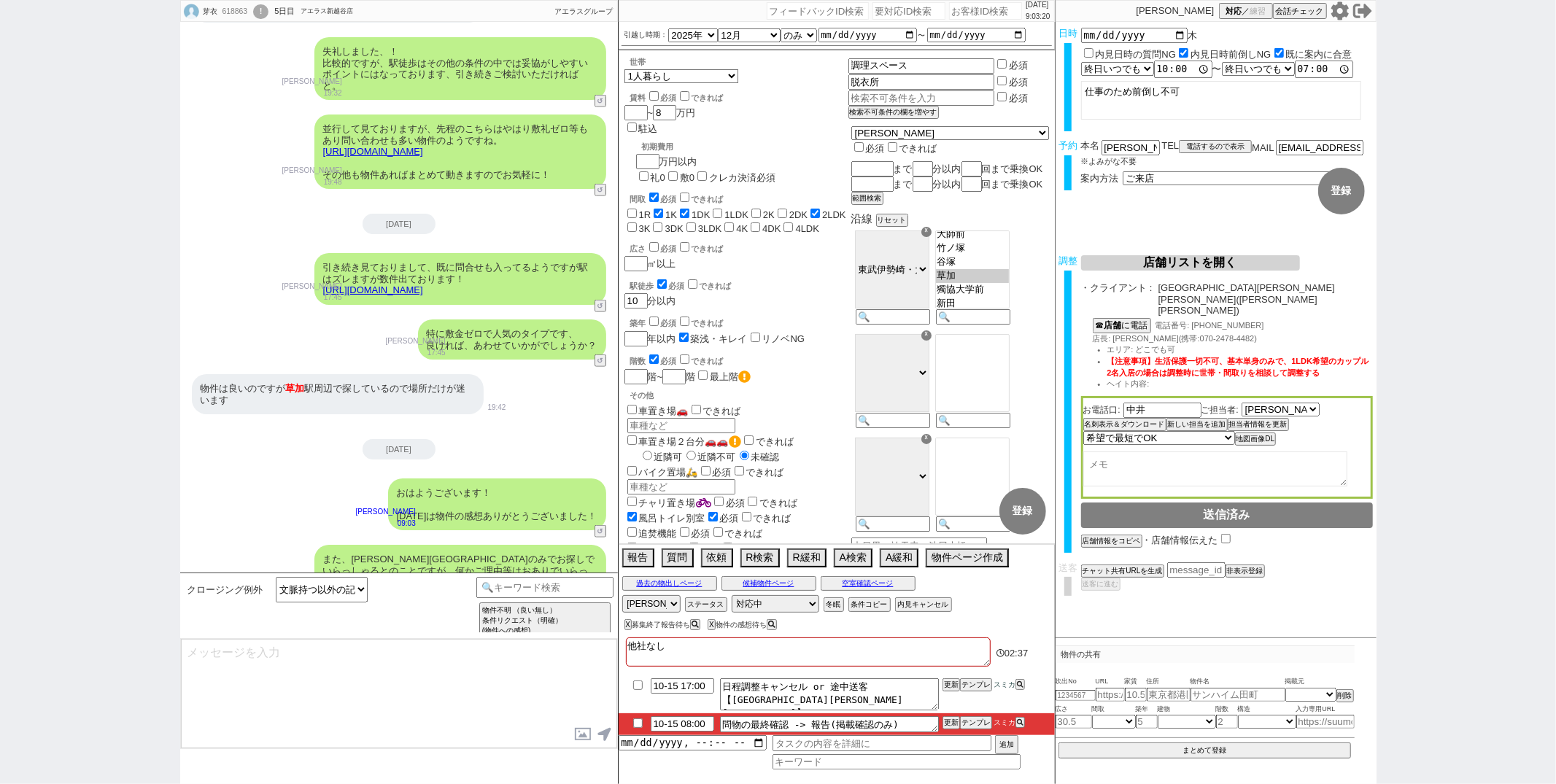
type textarea "@@【@@メッセージは打たず、以下やってください@@】@@ @@【@@タスク整理、追加、条件入力等のやるべきことはやりましたか？？全て終わったら自分に付いたア…"
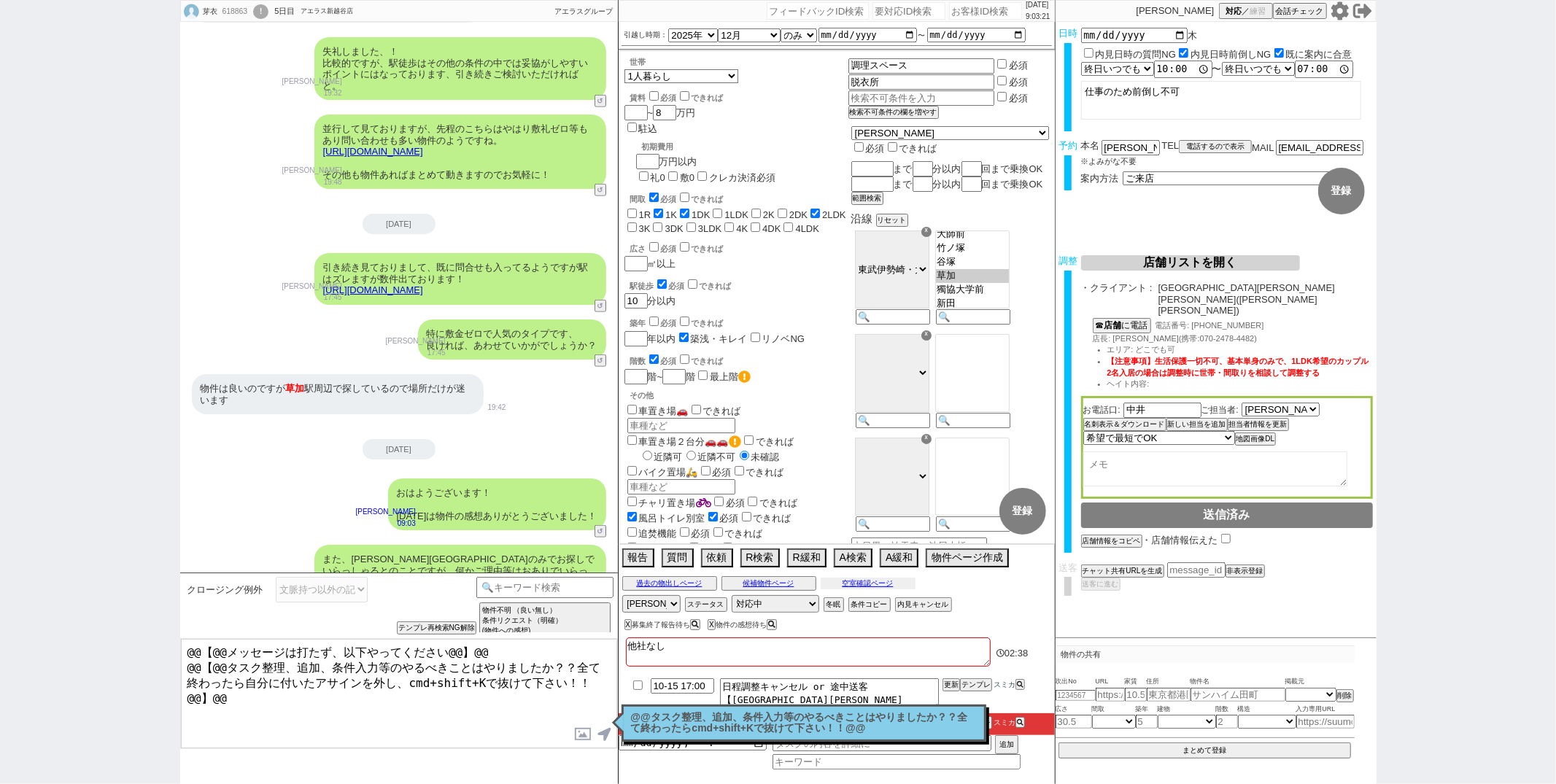
click at [857, 582] on button "空室確認ページ" at bounding box center [868, 583] width 95 height 12
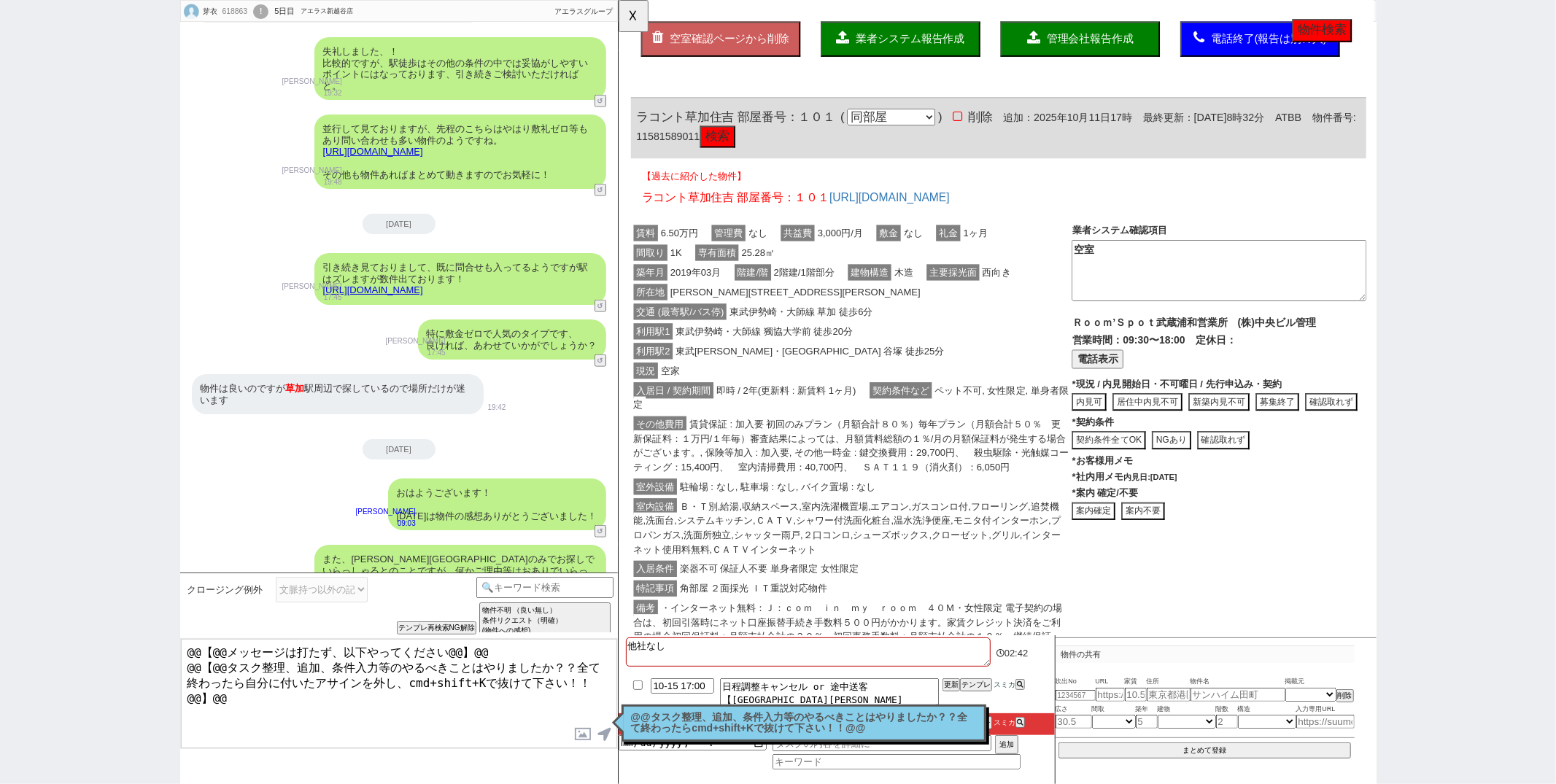
scroll to position [0, 0]
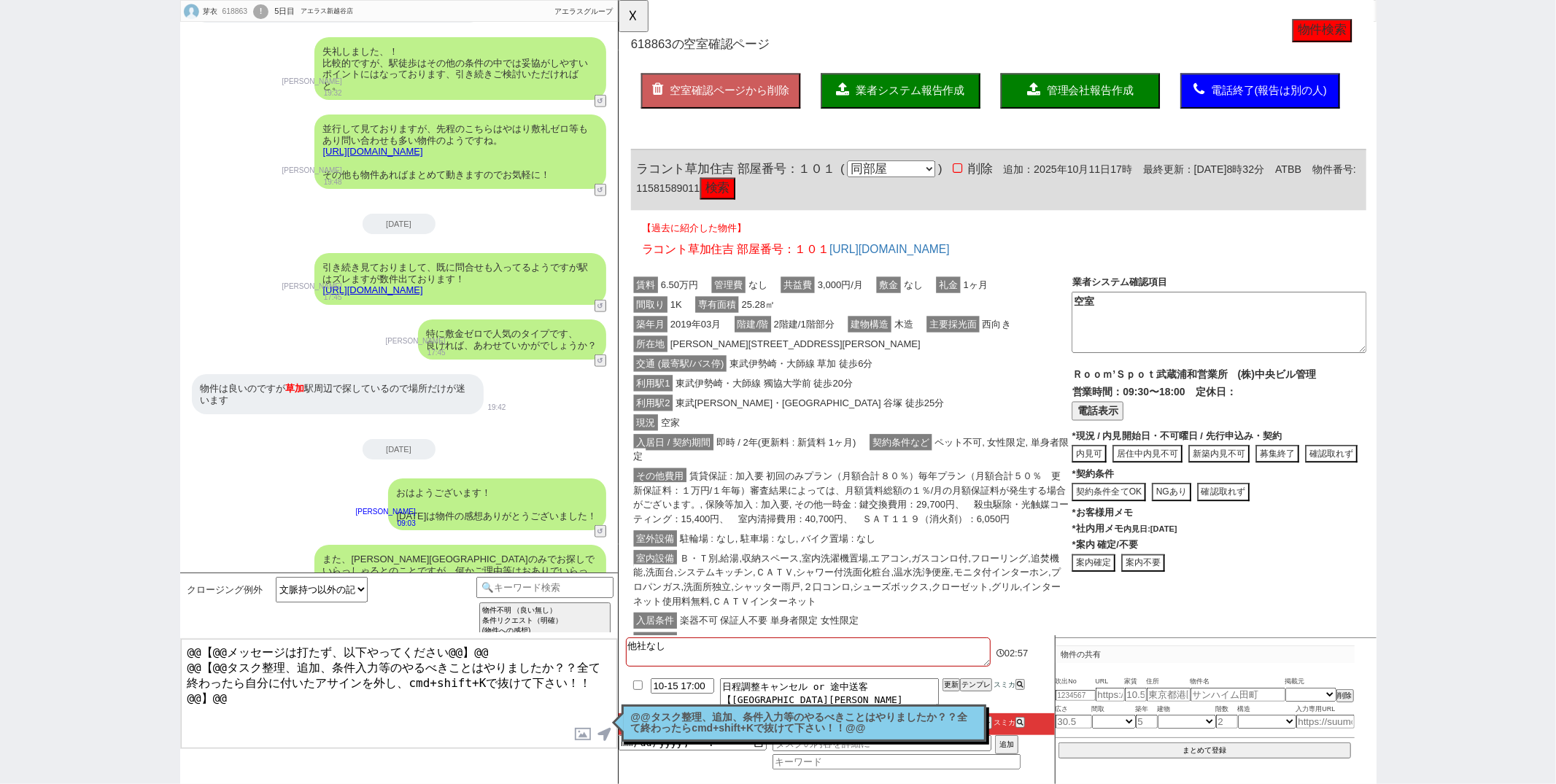
click at [744, 198] on button "検索" at bounding box center [725, 202] width 38 height 23
click at [631, 16] on button "☓" at bounding box center [632, 14] width 27 height 29
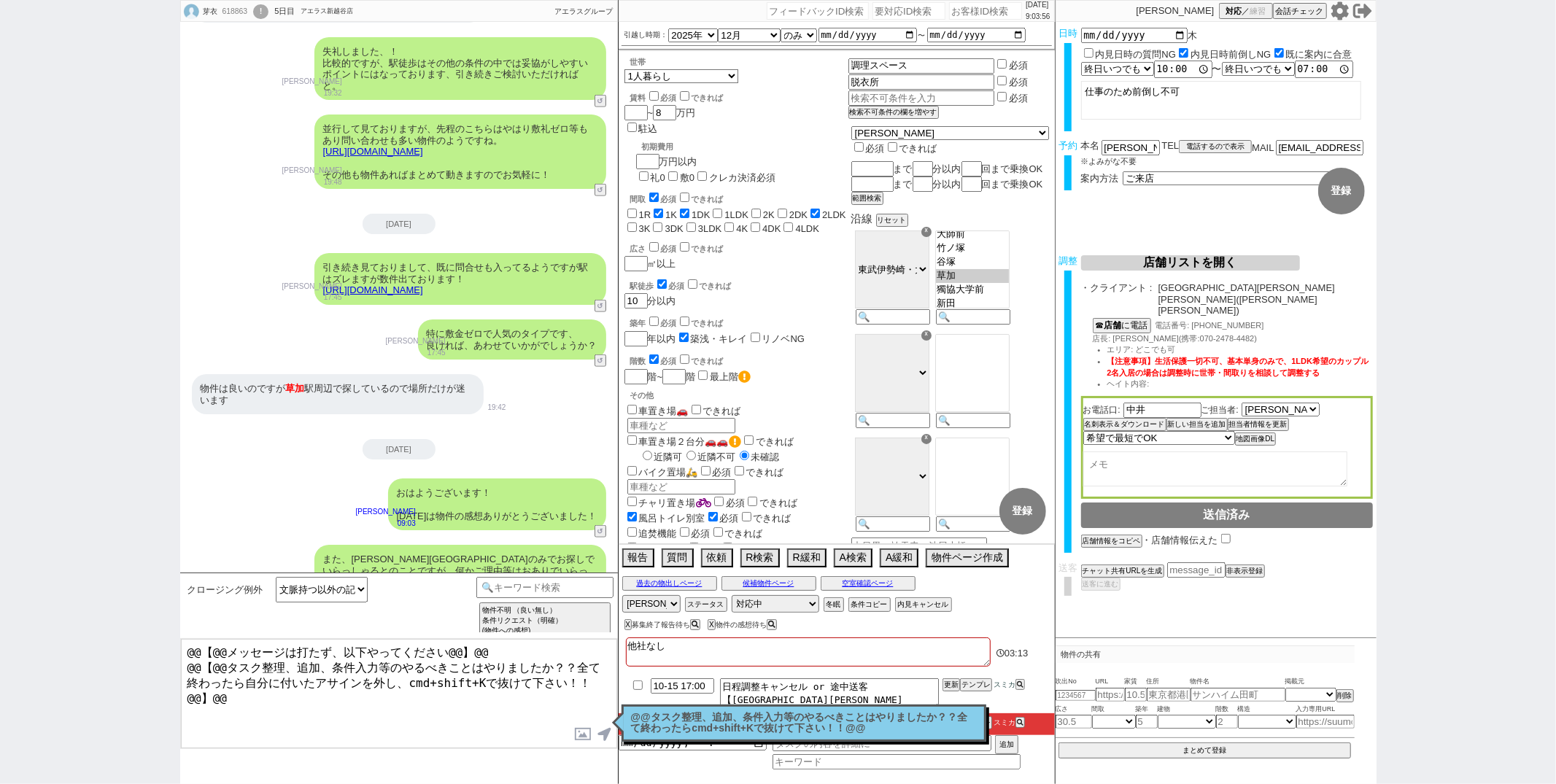
click at [707, 740] on div "@@タスク整理、追加、条件入力等のやるべきことはやりましたか？？全て終わったらcmd+shift+Kで抜けて下さい！！@@ 読んだ" at bounding box center [804, 723] width 365 height 37
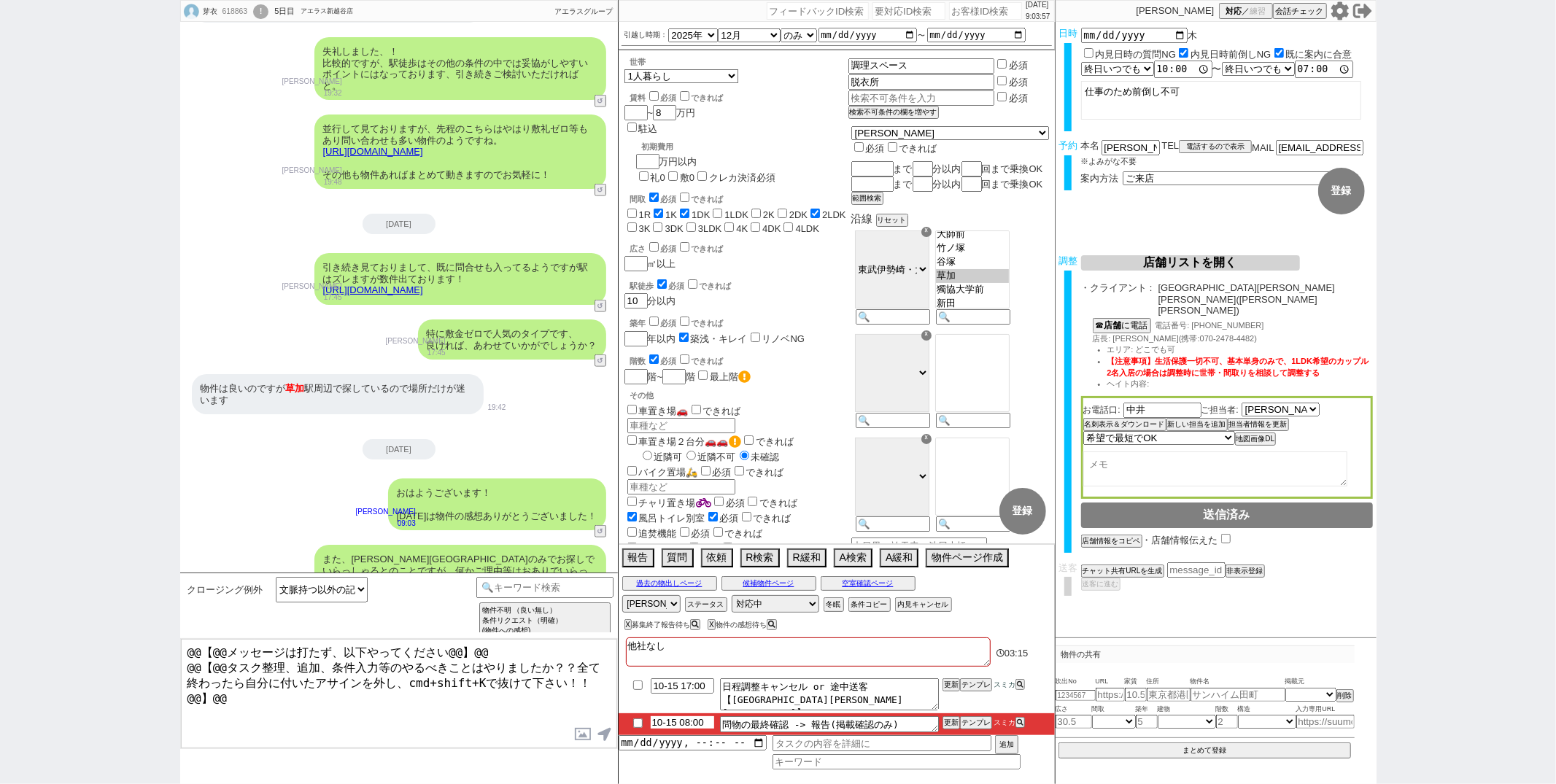
click at [688, 727] on input "10-15 08:00" at bounding box center [682, 723] width 64 height 13
type input "10-15 12:00"
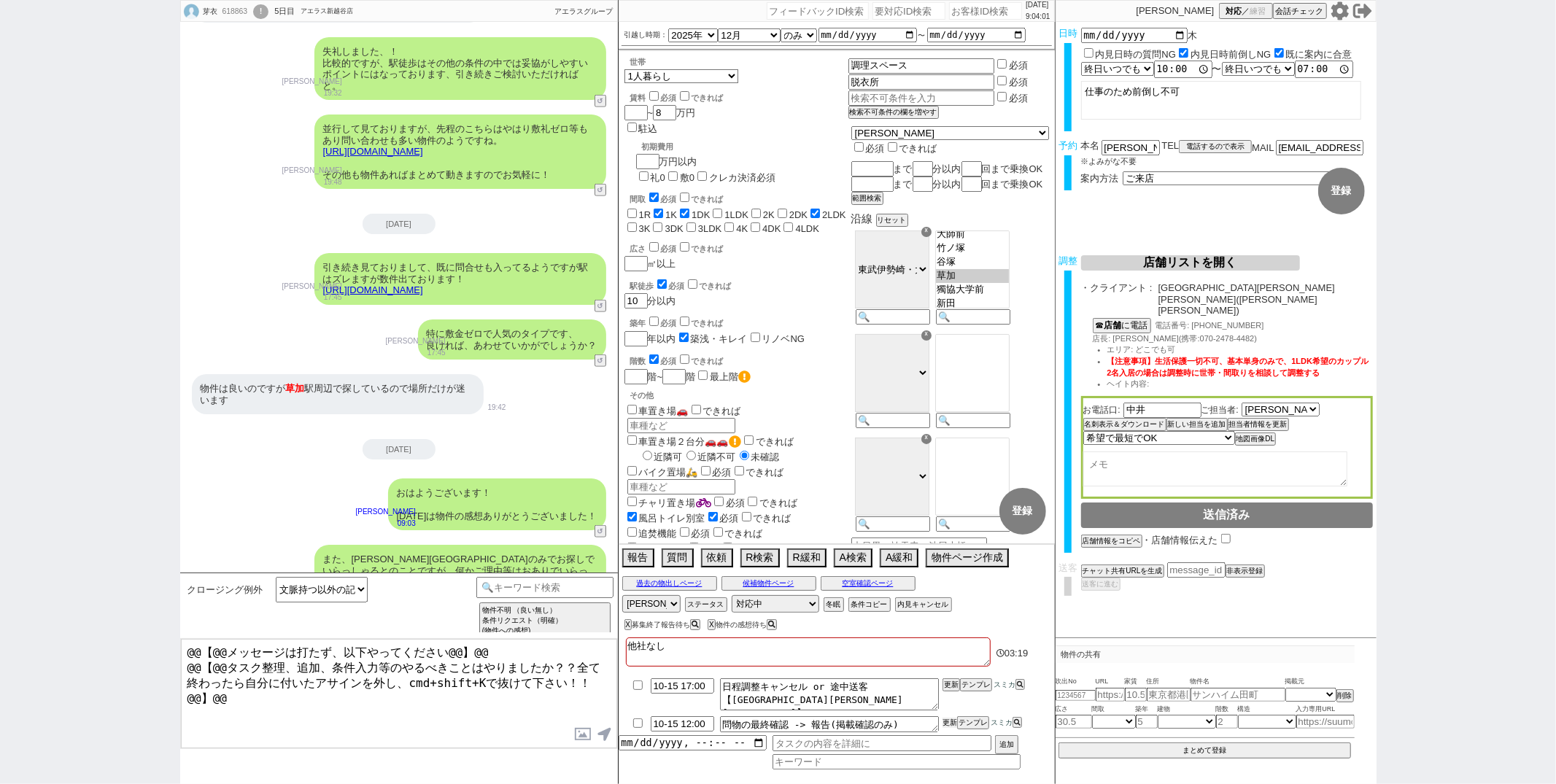
click at [950, 719] on button "更新" at bounding box center [949, 723] width 14 height 10
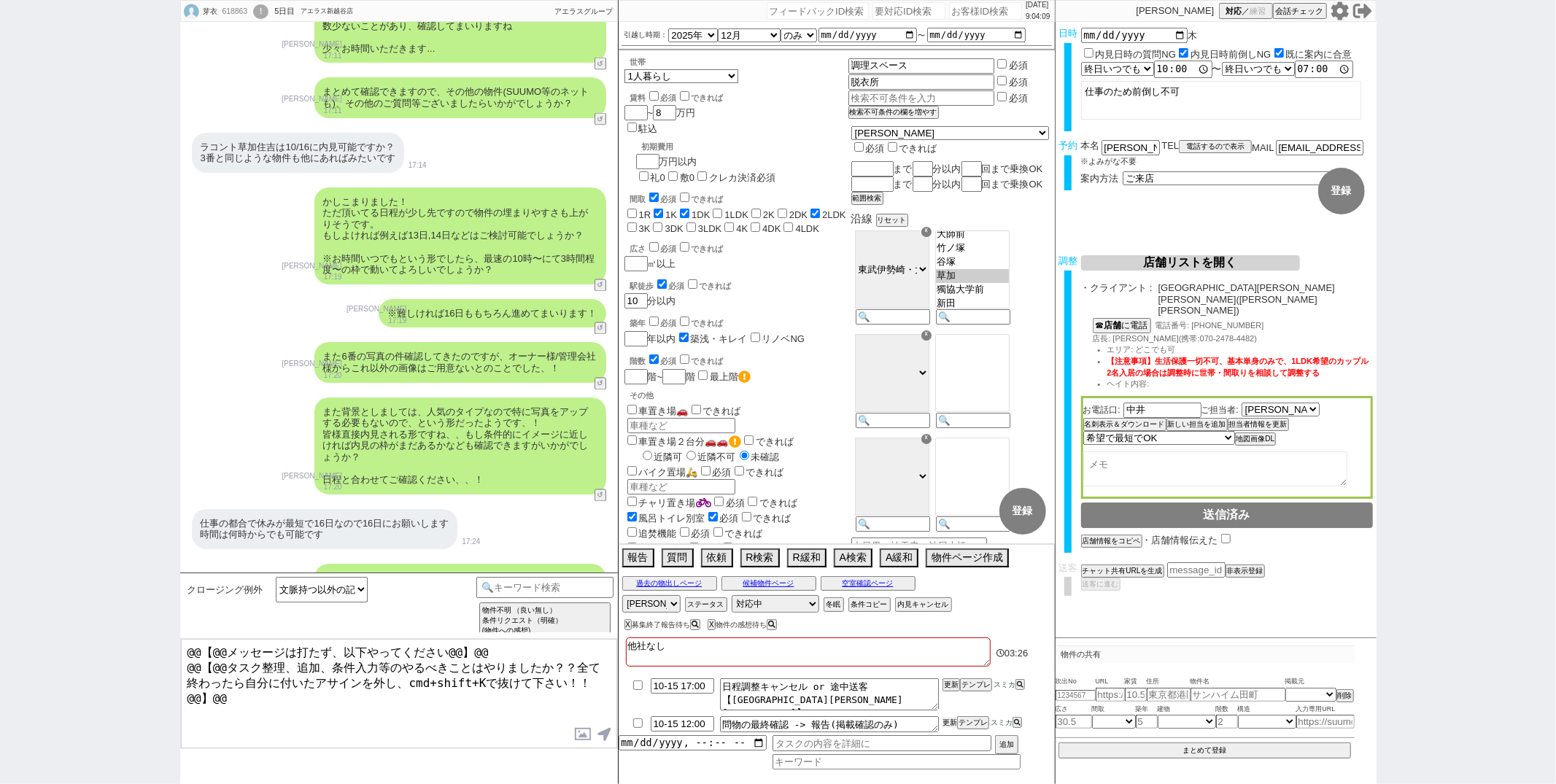
scroll to position [2105, 0]
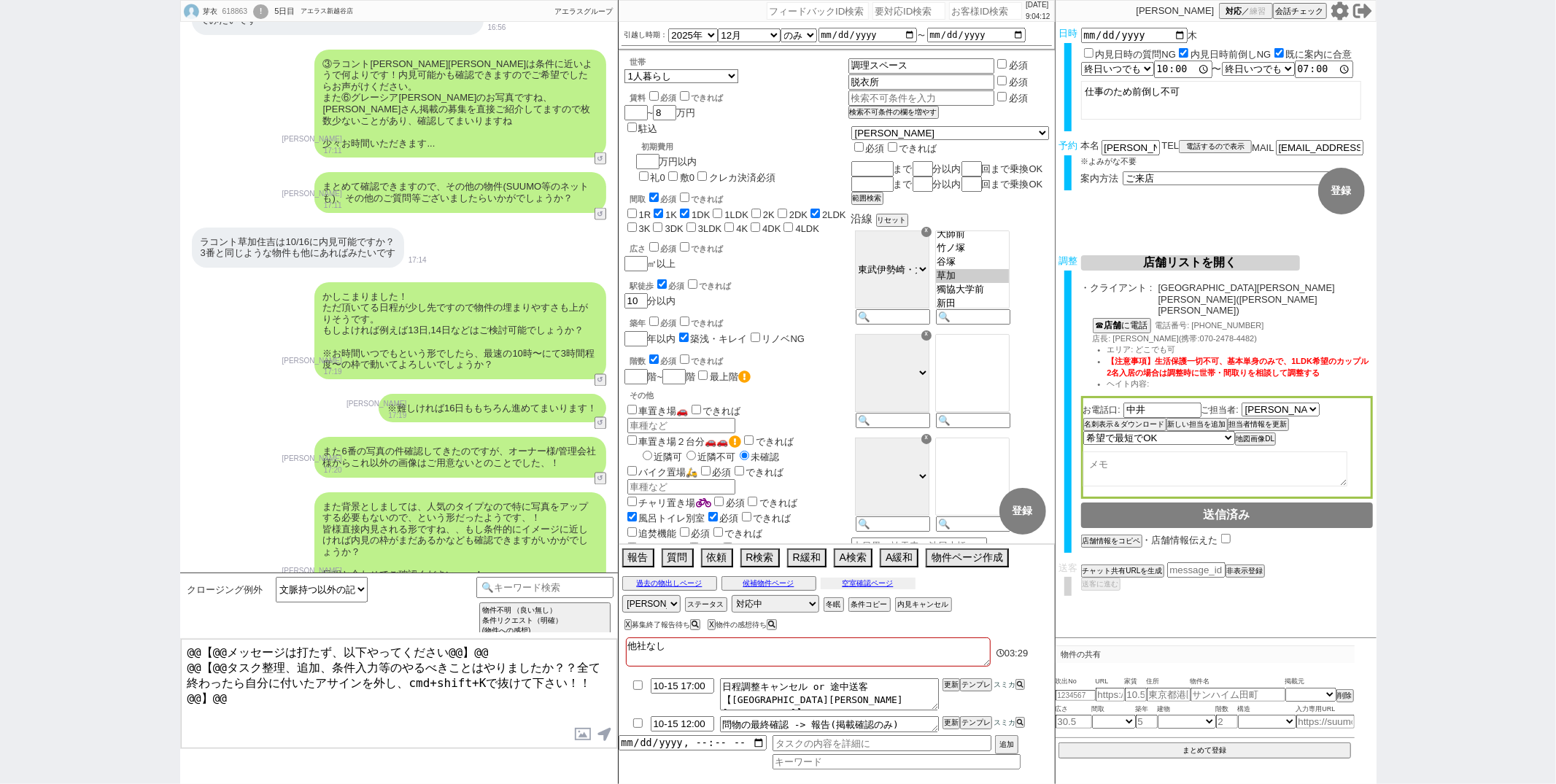
click at [838, 582] on button "空室確認ページ" at bounding box center [868, 583] width 95 height 12
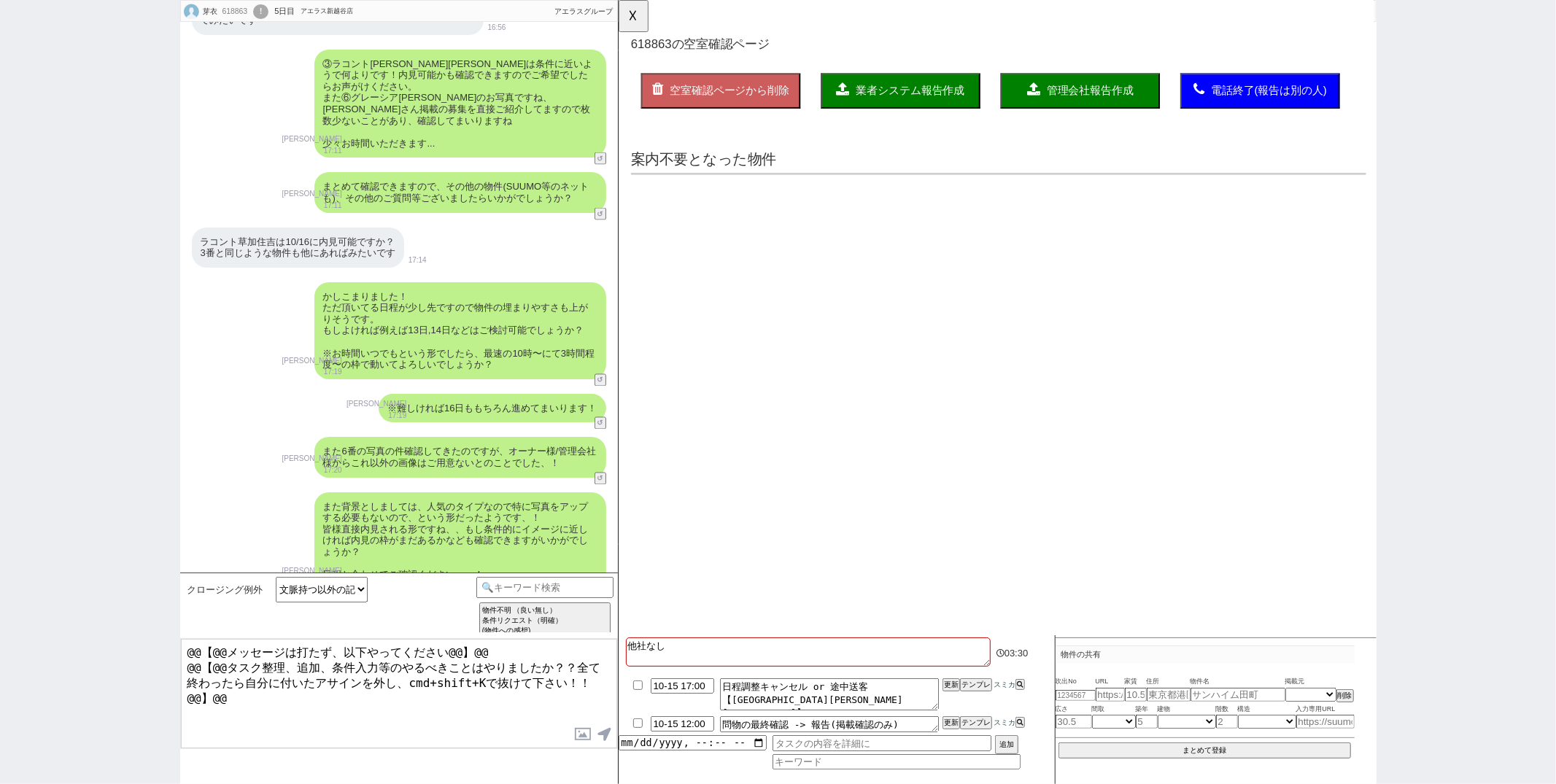
scroll to position [0, 0]
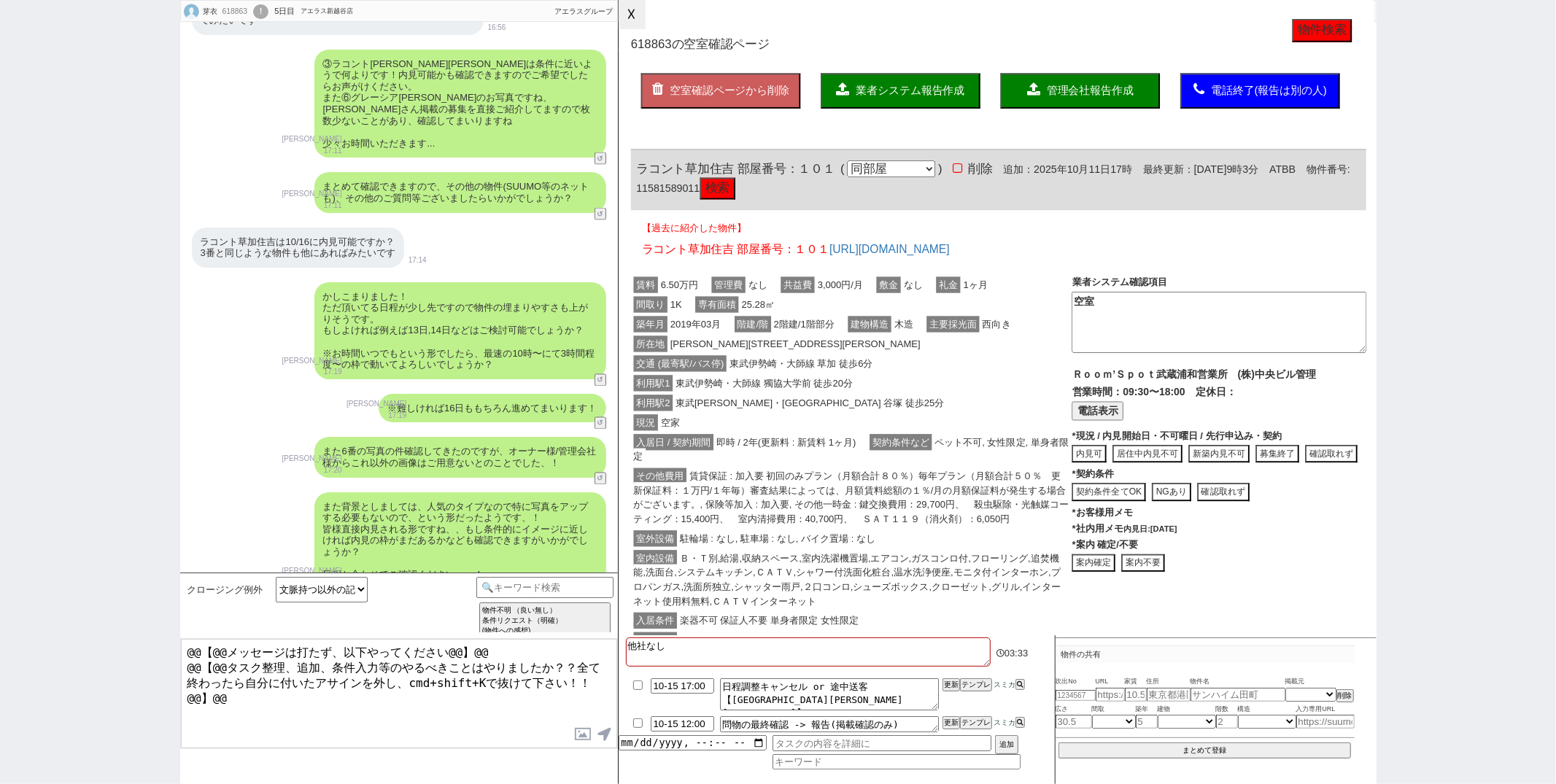
click at [632, 13] on button "☓" at bounding box center [632, 14] width 27 height 29
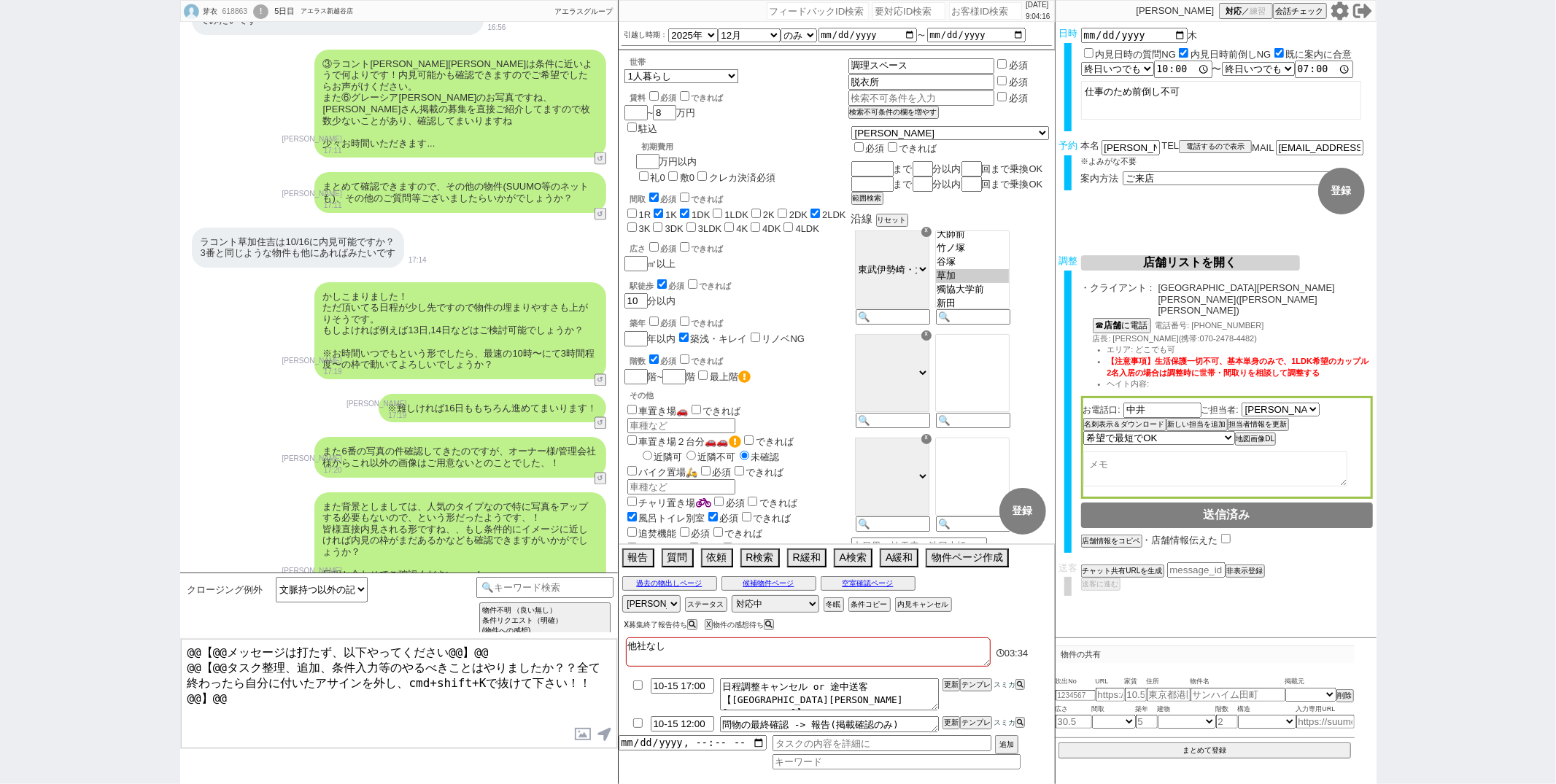
click at [626, 624] on button "X" at bounding box center [627, 625] width 5 height 8
click at [641, 606] on select "アサイン [PERSON_NAME] [PERSON_NAME]" at bounding box center [651, 604] width 58 height 18
select select
click at [623, 597] on select "アサイン [PERSON_NAME] [PERSON_NAME]" at bounding box center [651, 604] width 58 height 18
click at [293, 386] on div "※難しければ16日ももちろん進めてまいります！ [PERSON_NAME] 17:19 27519-A2" at bounding box center [399, 408] width 438 height 44
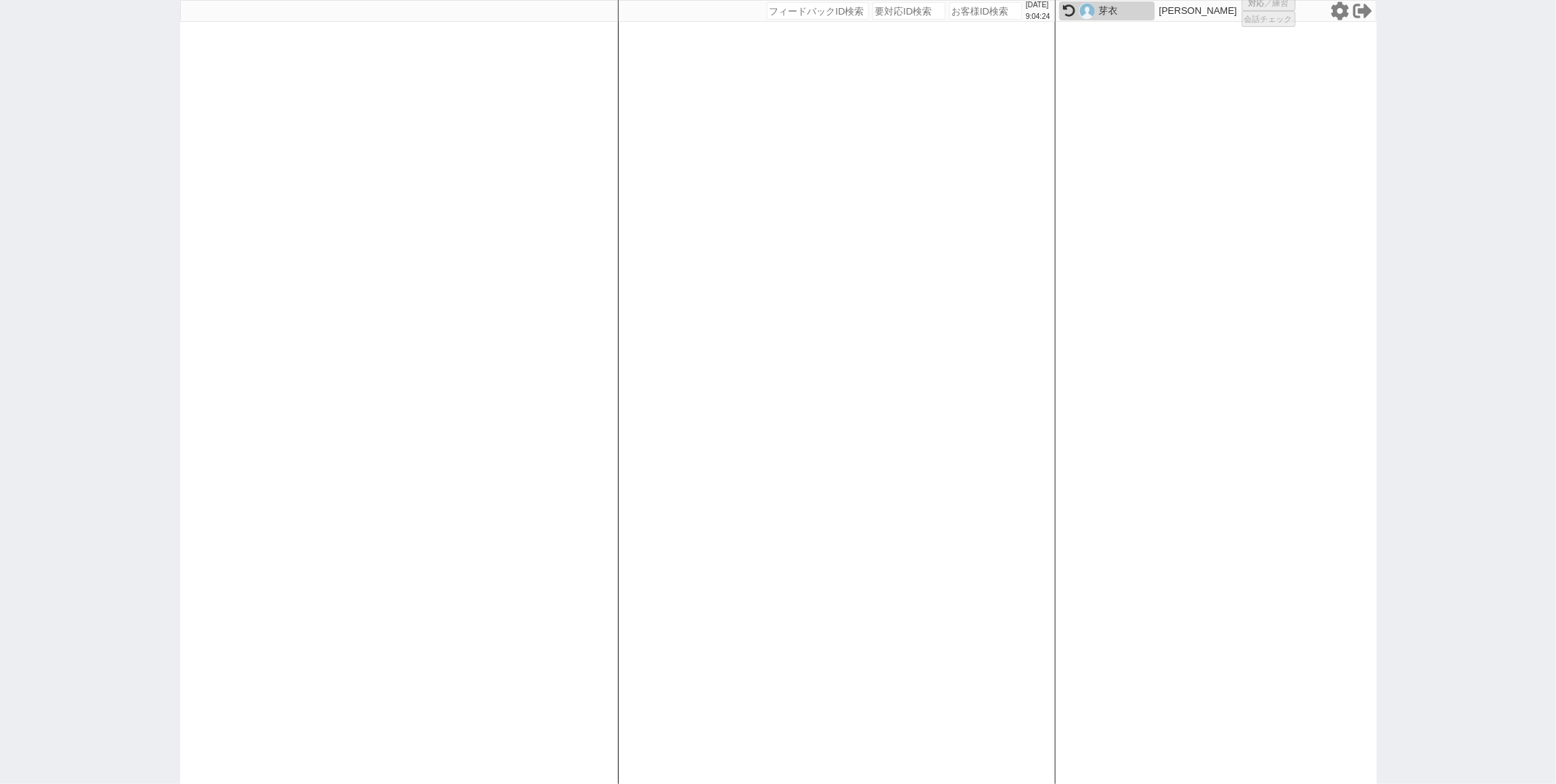
select select "3"
select select
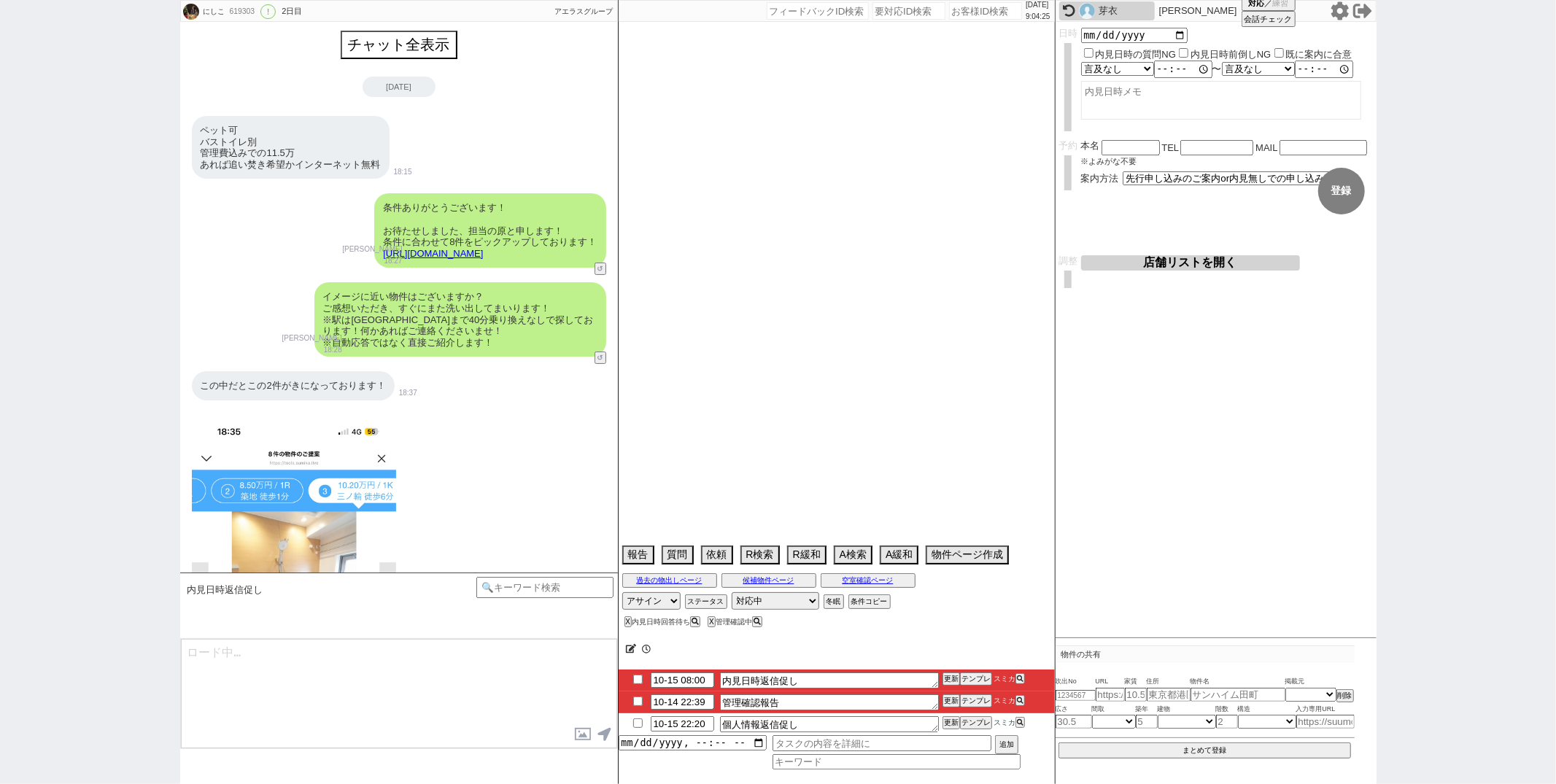
scroll to position [2242, 0]
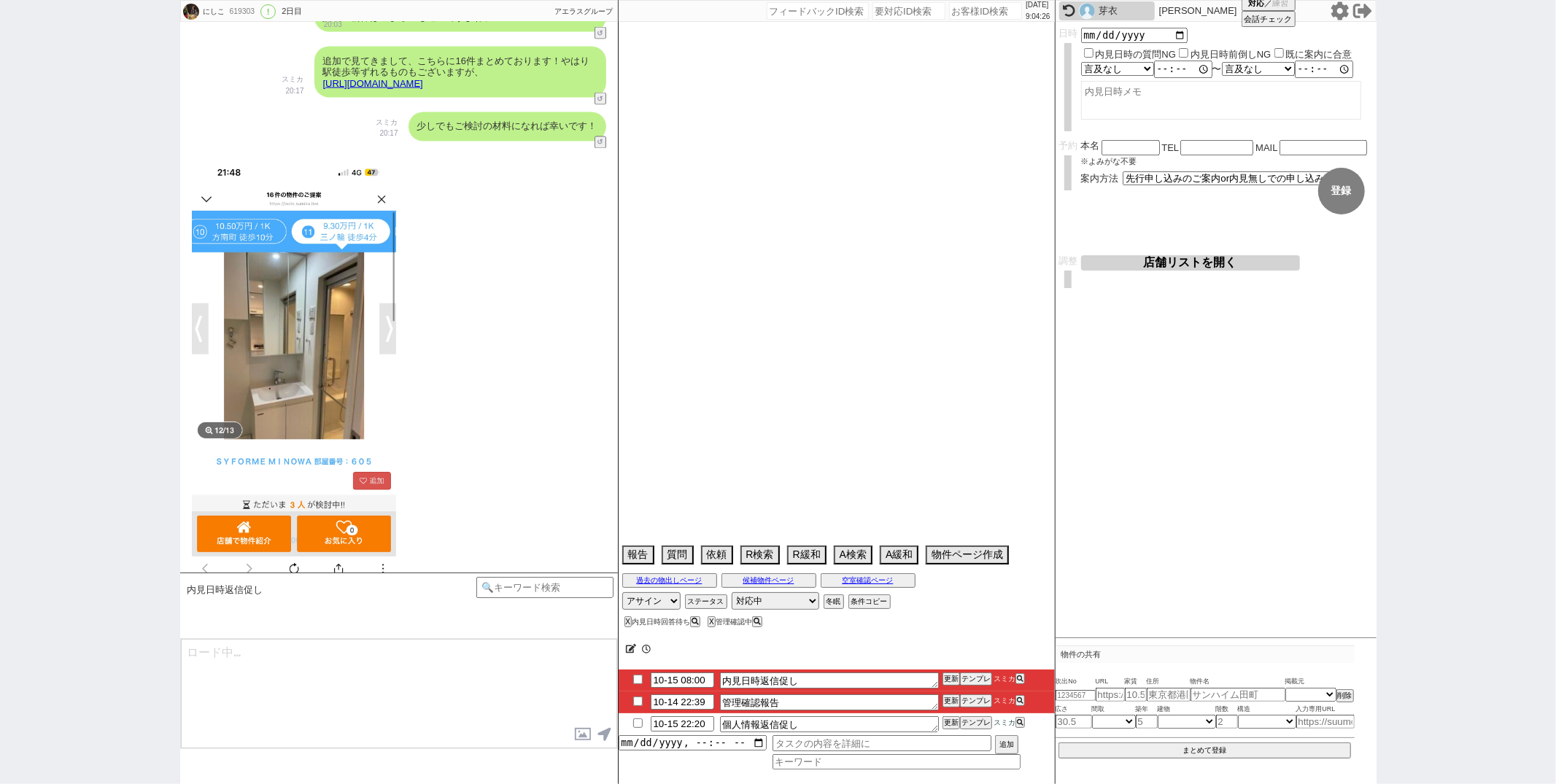
type textarea "代理契約発言、詳細不明"
select select "2025"
select select "10"
select select "31"
select select "0"
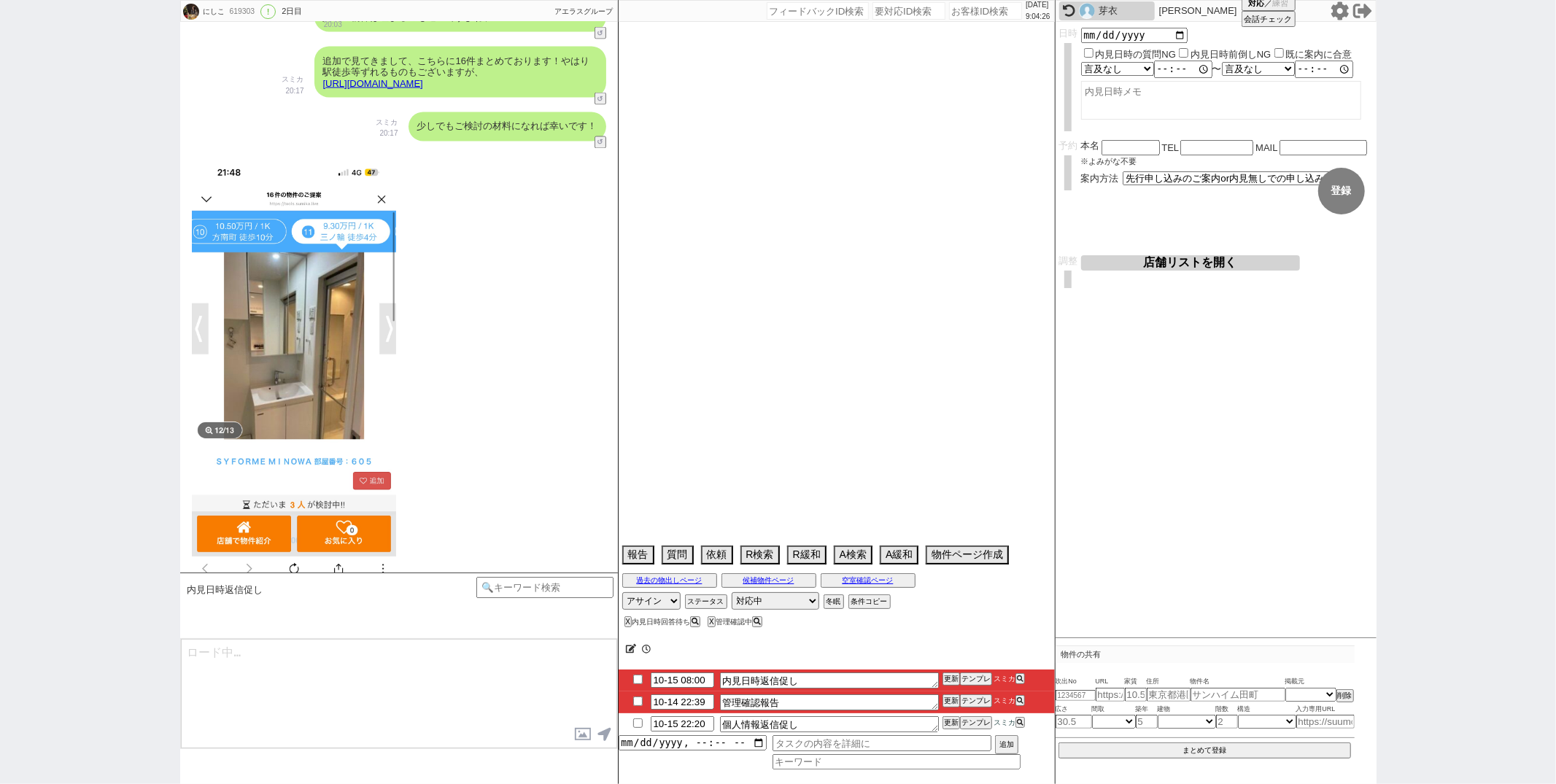
select select "62"
select select "60"
select select "59"
select select "14"
select select "23"
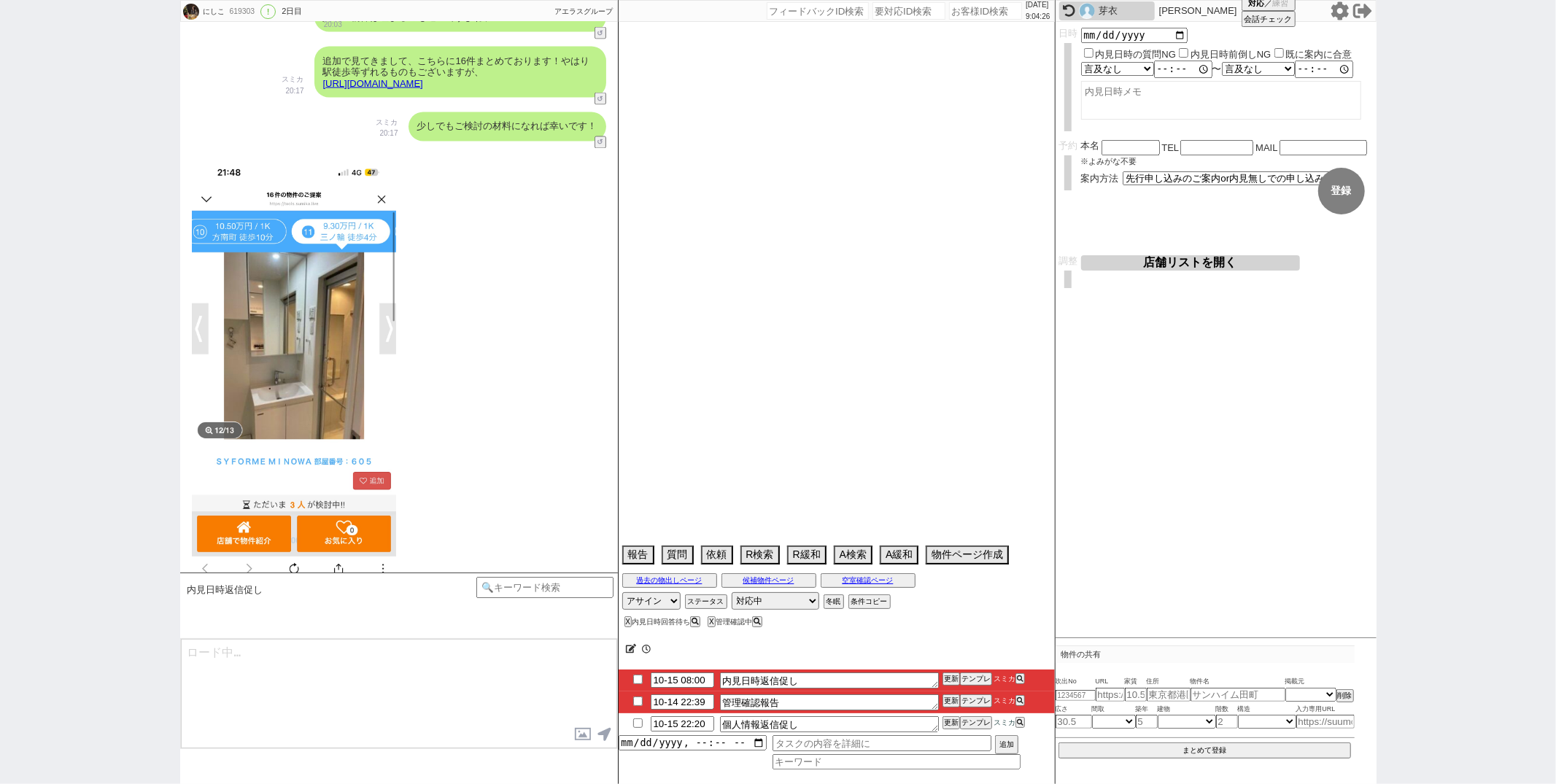
select select "731"
select select "65"
select select "1578"
select select "75"
select select "[DATE]"
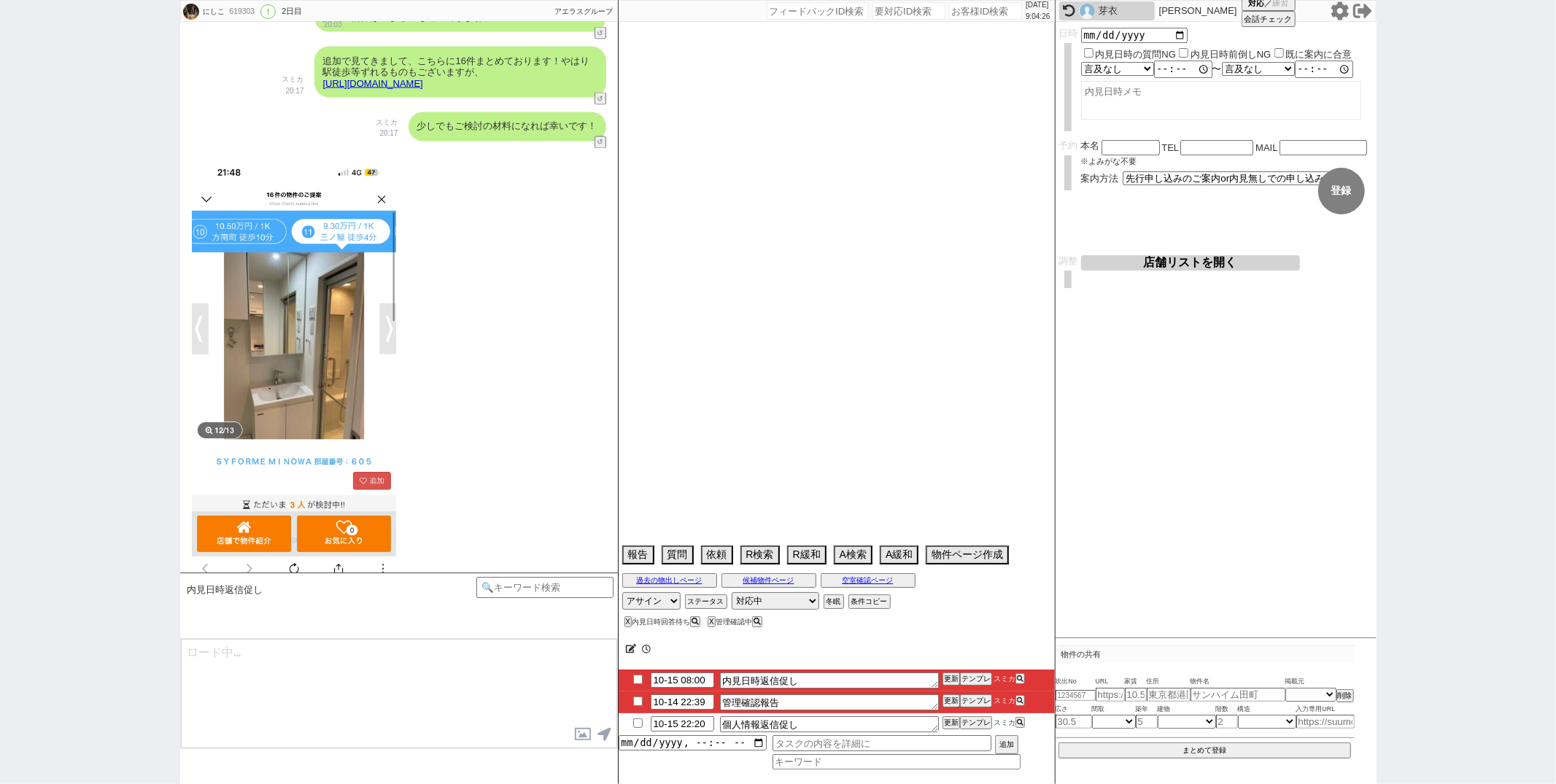
select select "64"
select select "1557"
select select "69"
select select "1655"
select select "66"
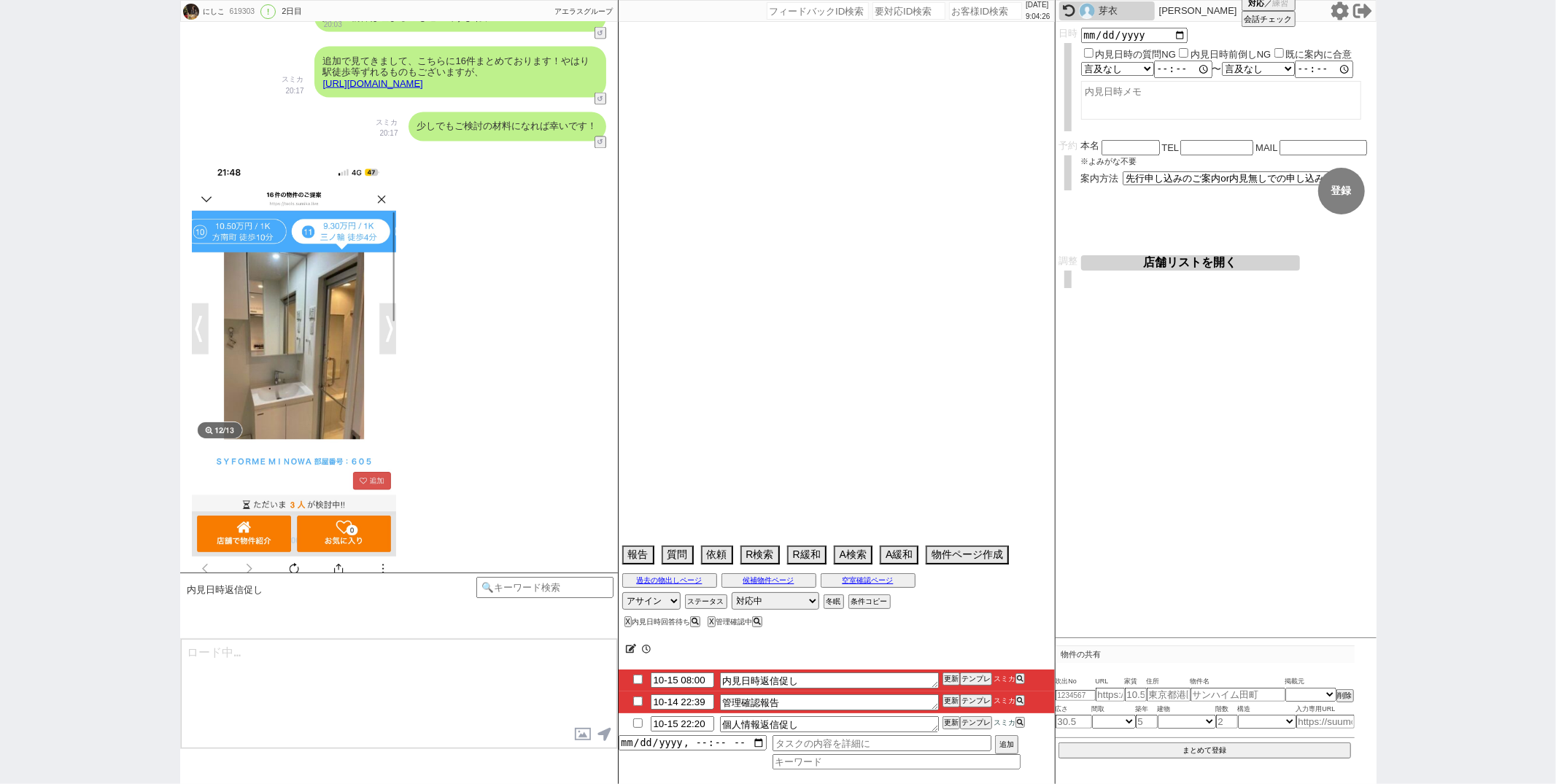
select select "70"
select select "1686"
select select "71"
select select "27"
select select "61"
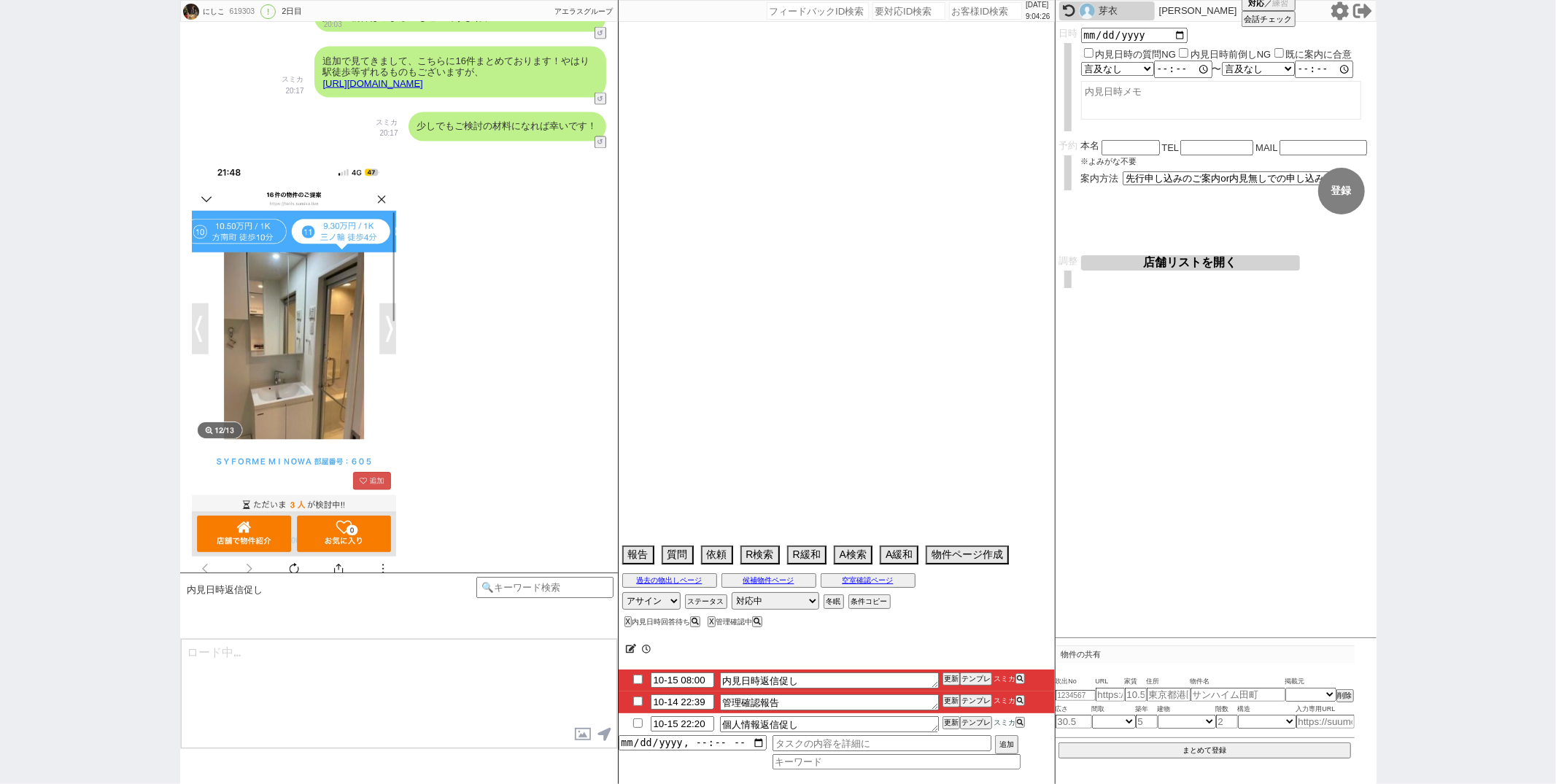
select select "72"
select select "38"
select select "29"
select select "11"
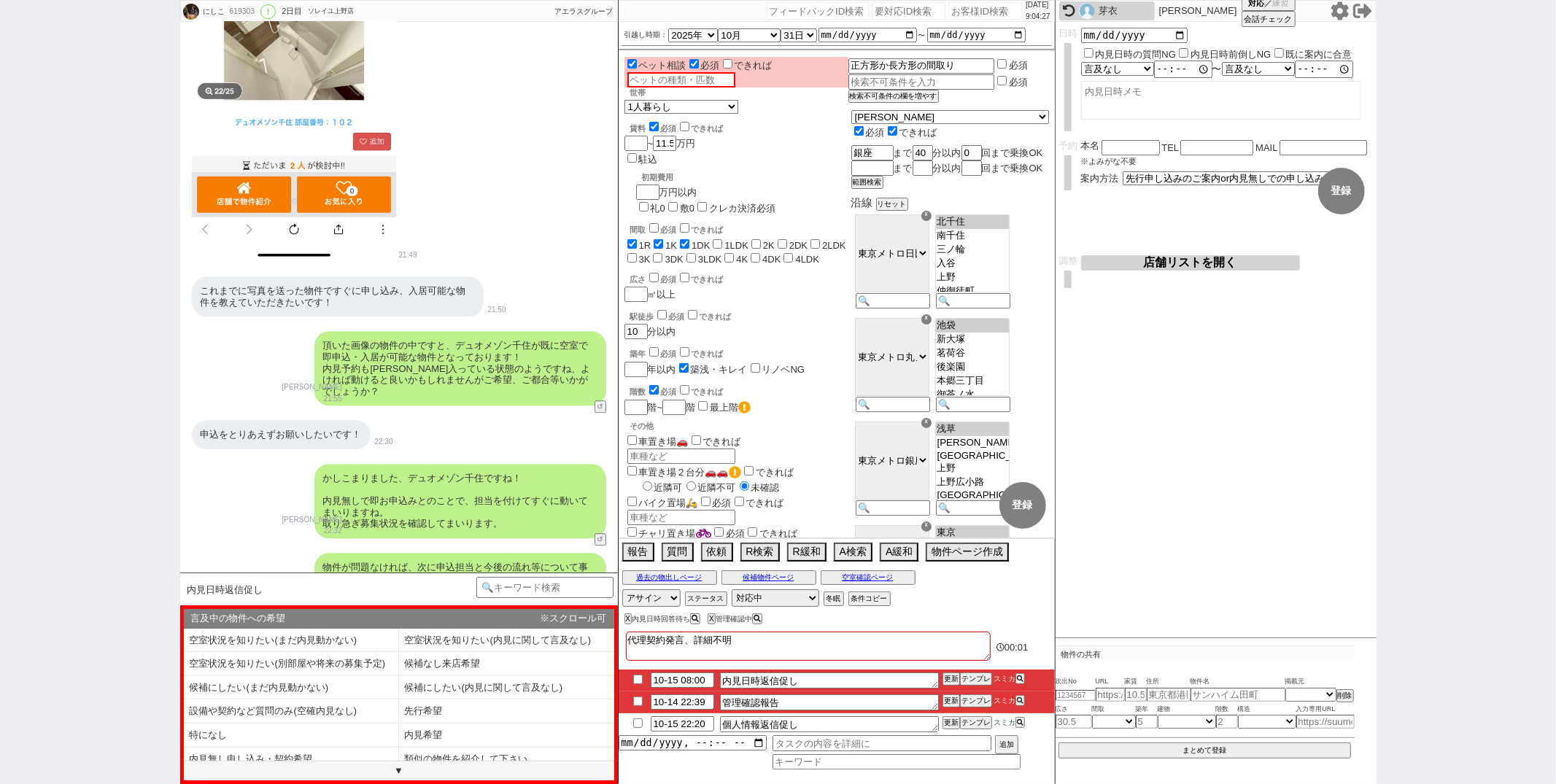
scroll to position [3126, 0]
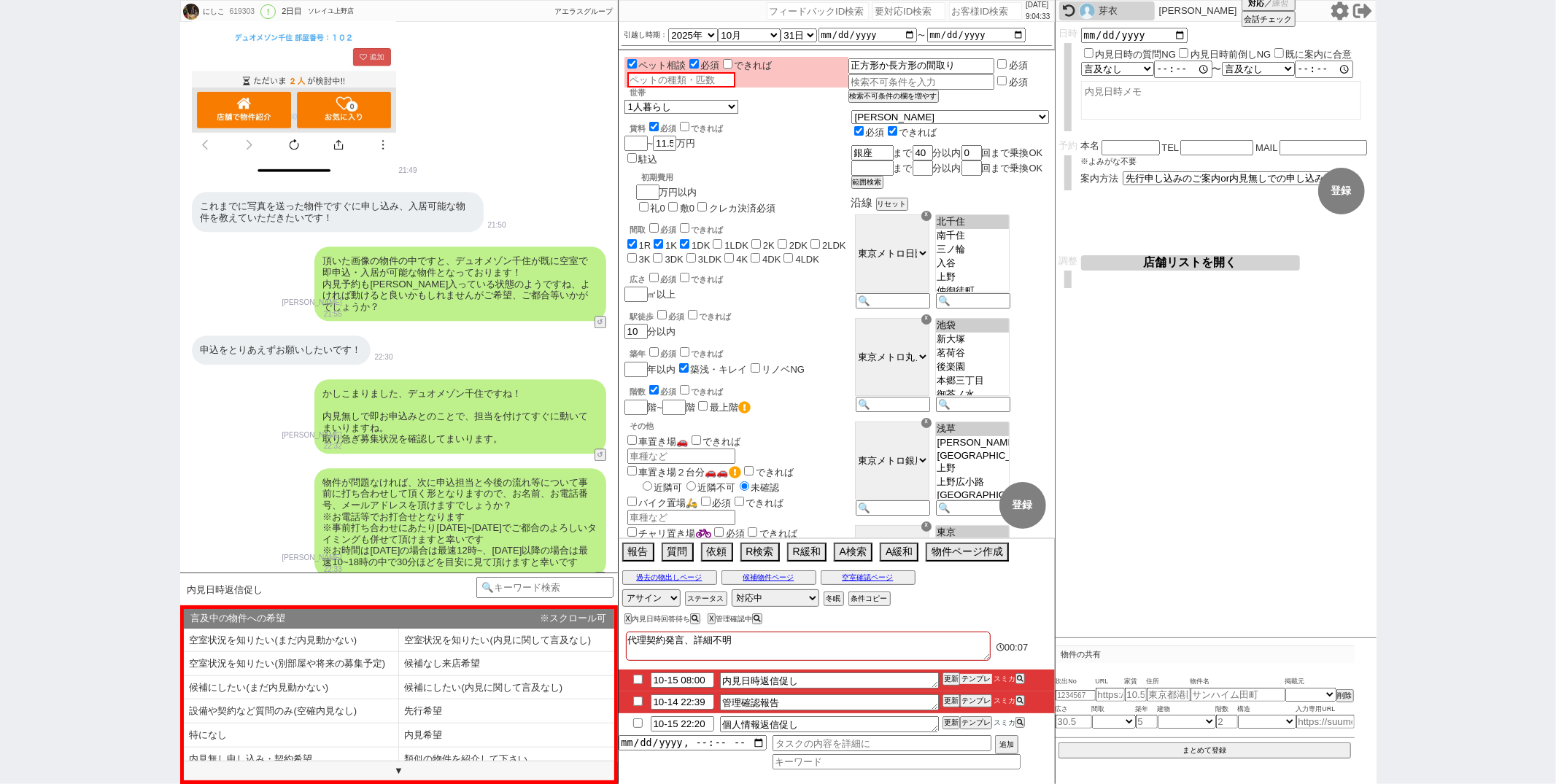
click at [967, 677] on button "テンプレ" at bounding box center [976, 679] width 32 height 10
click at [348, 755] on li "内見無し申し込み・契約希望" at bounding box center [292, 759] width 215 height 24
select select "内見無し申し込み・契約希望"
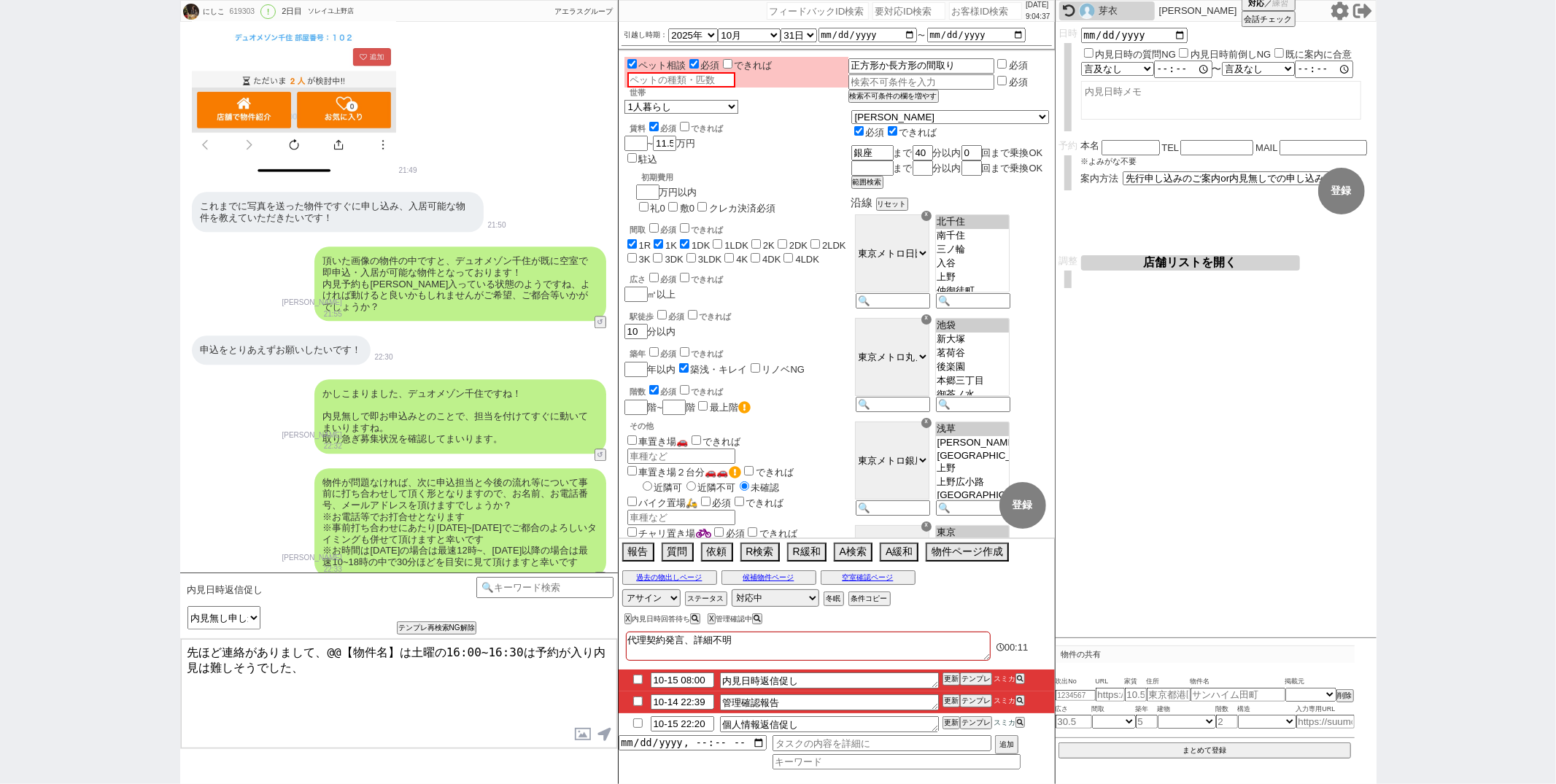
click at [398, 653] on textarea "先ほど連絡がありまして、@@【物件名】は土曜の16:00~16:30は予約が入り内見は難しそうでした、" at bounding box center [399, 693] width 436 height 109
drag, startPoint x: 409, startPoint y: 382, endPoint x: 485, endPoint y: 382, distance: 76.0
click at [485, 382] on div "かしこまりました、デュオメゾン千住ですね！ 内見無しで即お申込みとのことで、担当を付けてすぐに動いてまいりますね。 取り急ぎ募集状況を確認してまいります。" at bounding box center [460, 416] width 292 height 74
copy div "デュオメゾン千住"
click at [327, 653] on textarea "先ほど連絡がありまして、は土曜の16:00~16:30は予約が入り内見は難しそうでした、" at bounding box center [399, 693] width 436 height 109
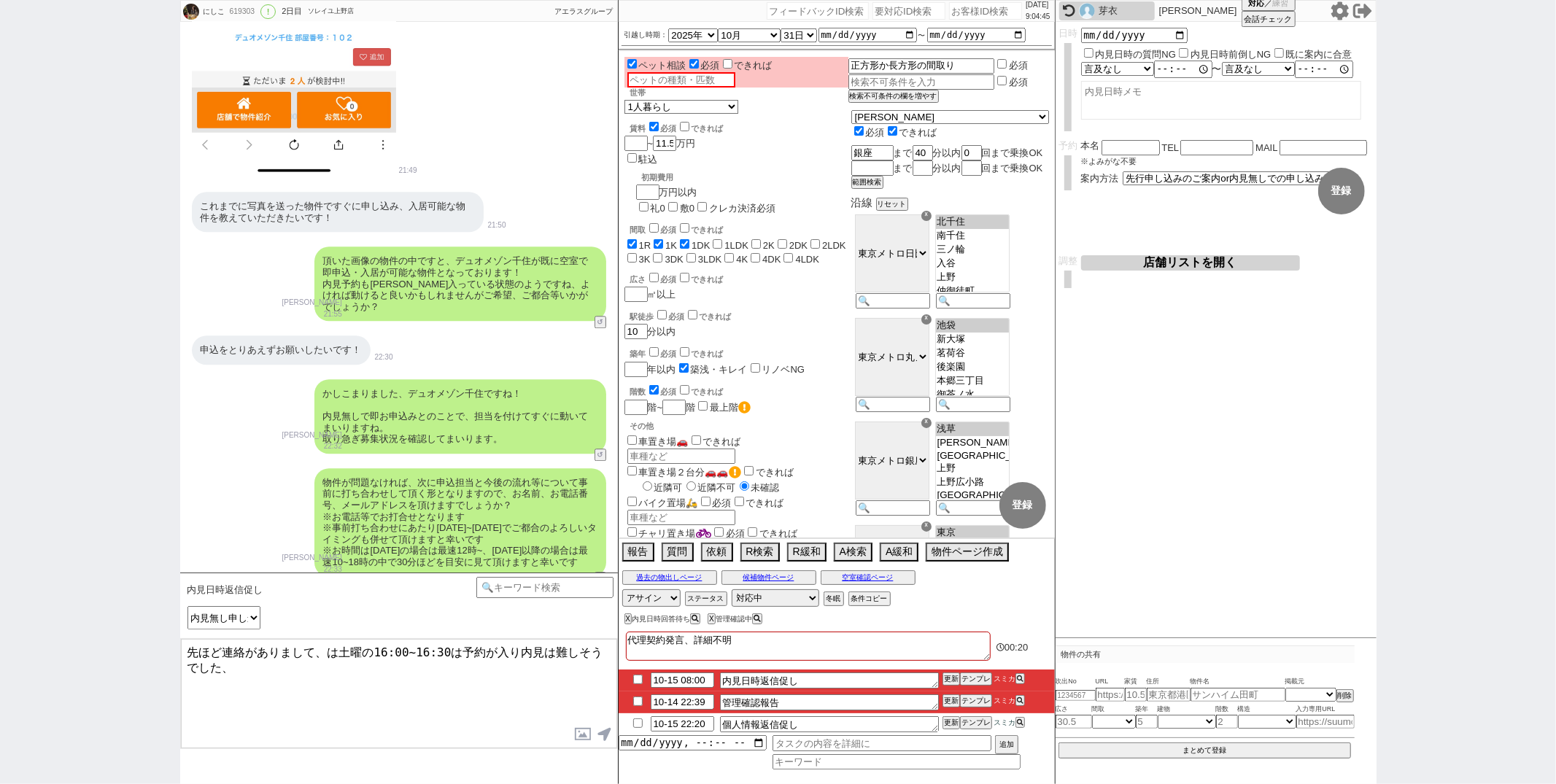
paste textarea "ュオメゾン千住"
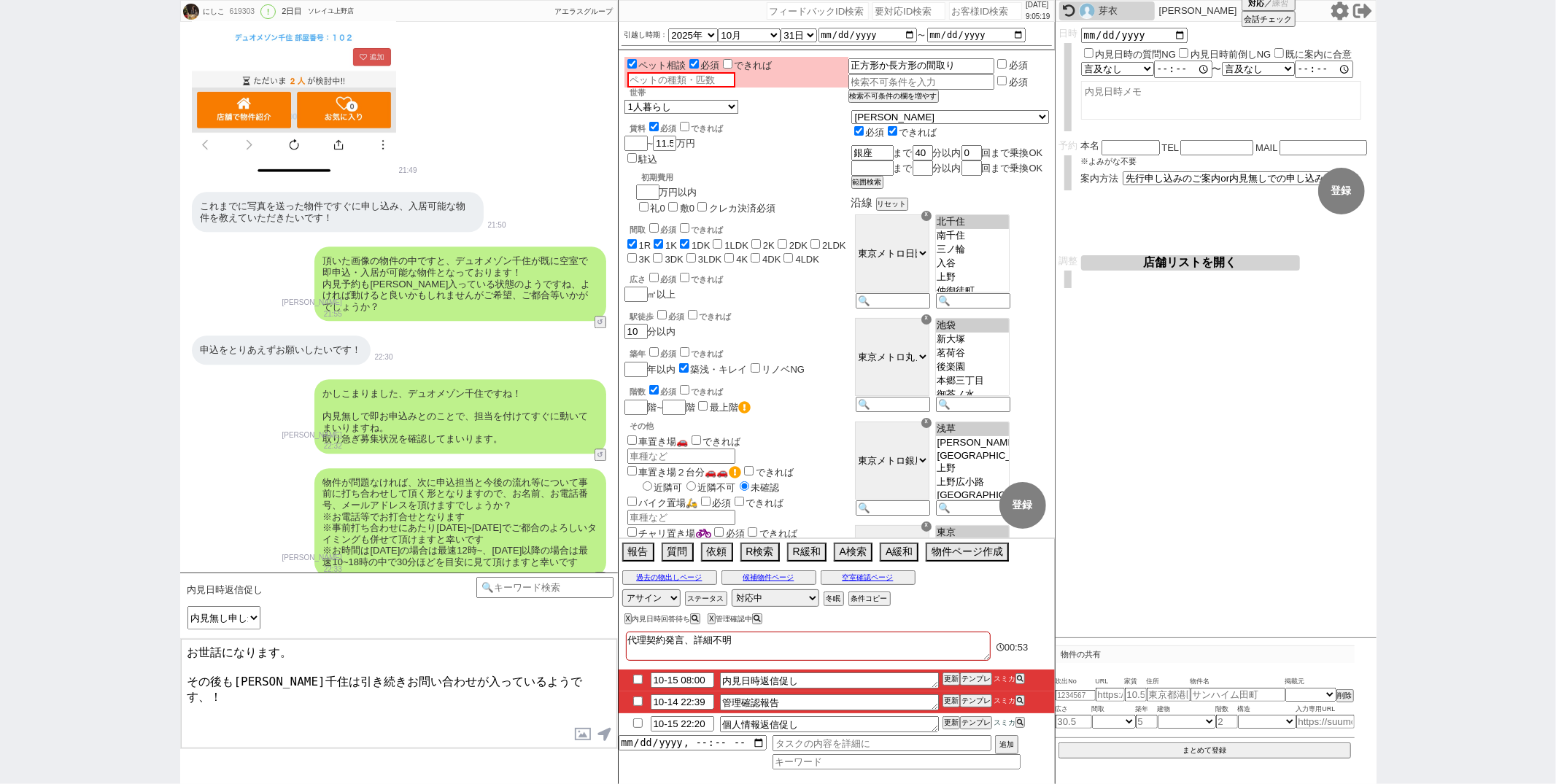
type textarea "お世話になります。 その後も[PERSON_NAME]千住は引き続きお問い合わせが入っているようです、！"
checkbox input "true"
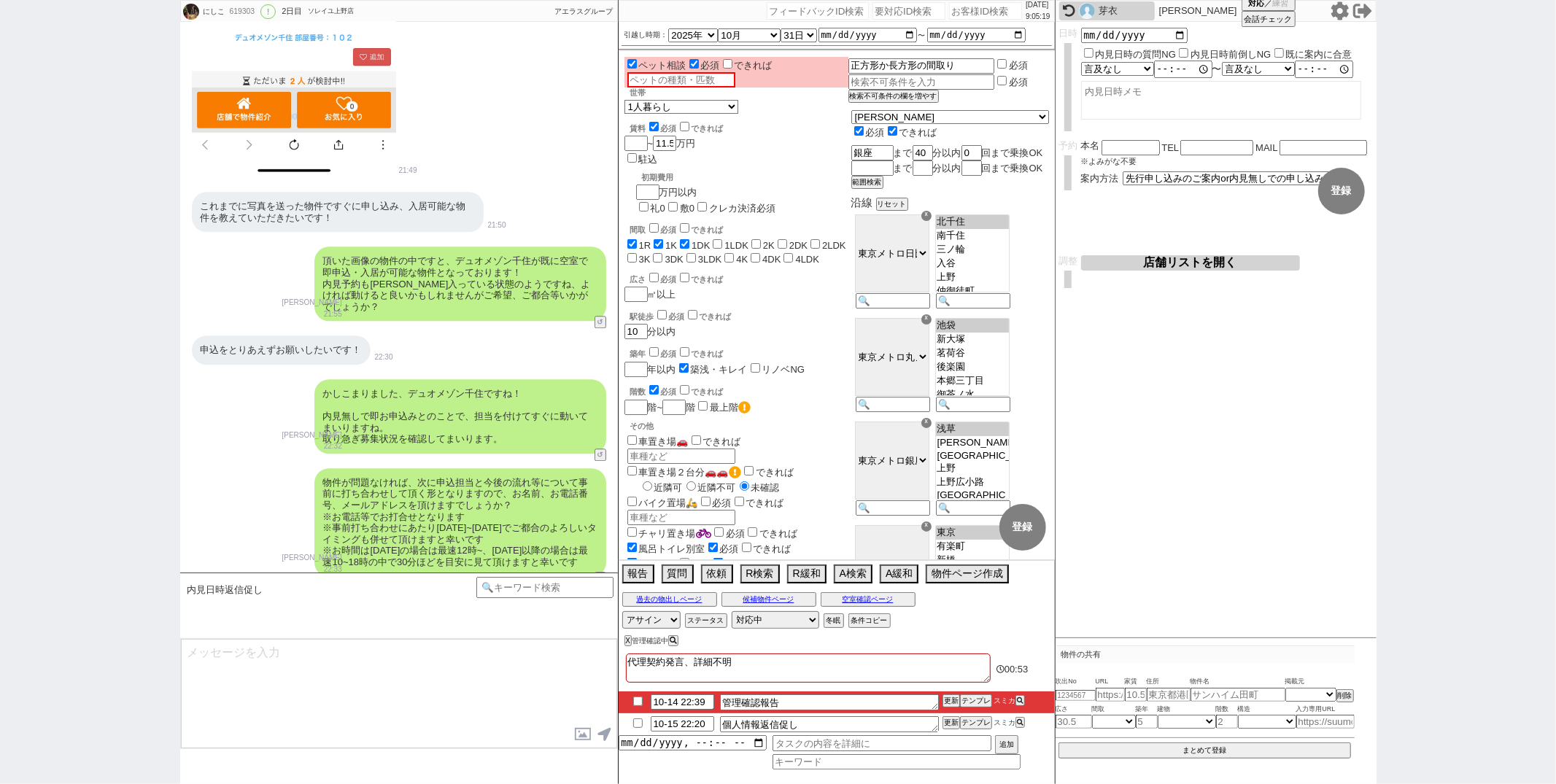
scroll to position [3254, 0]
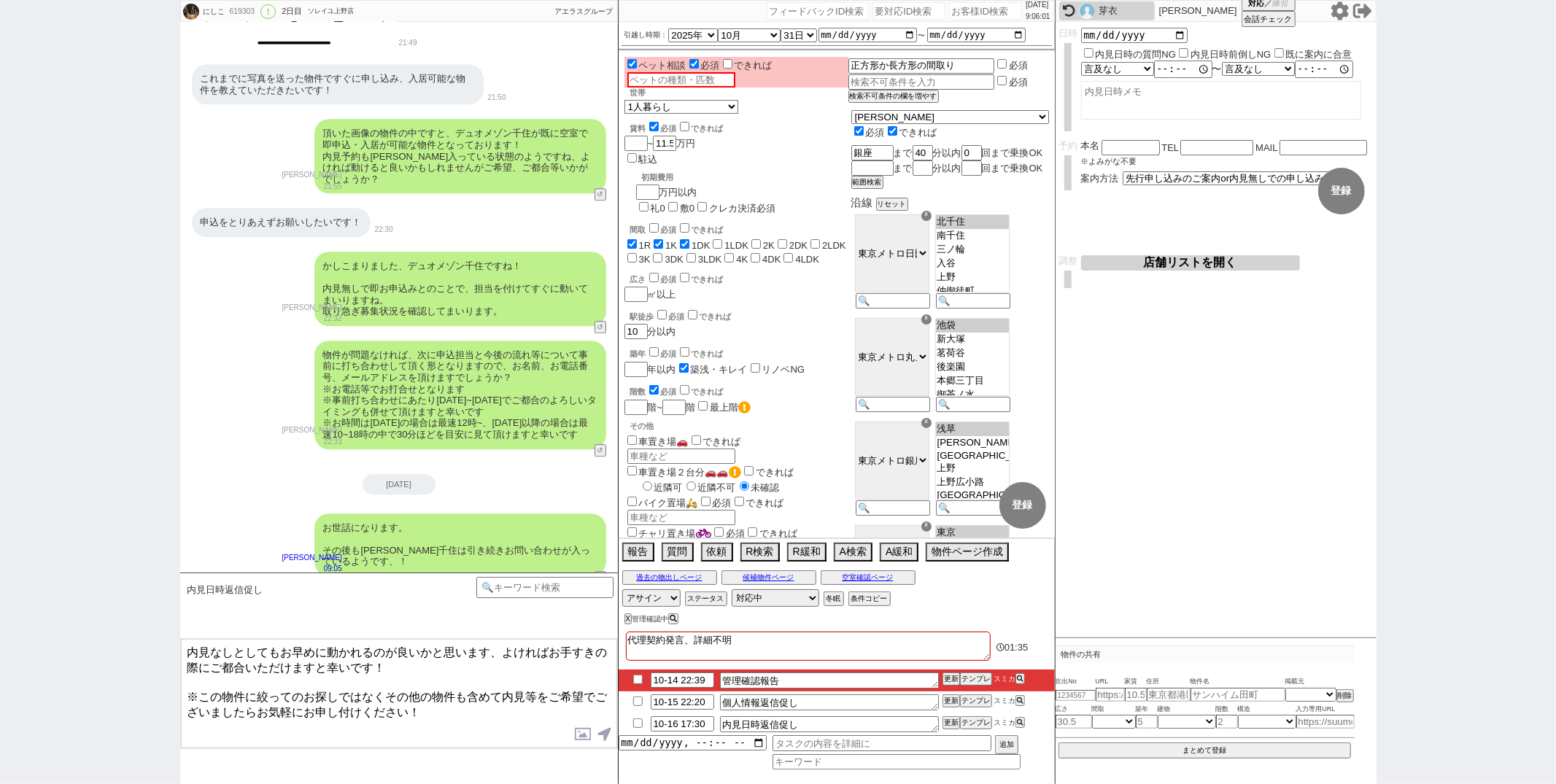
type textarea "内見なしとしてもお早めに動かれるのが良いかと思います、よければお手すきの際にご都合いただけますと幸いです！ ※この物件に絞ってのお探しではなくその他の物件も含…"
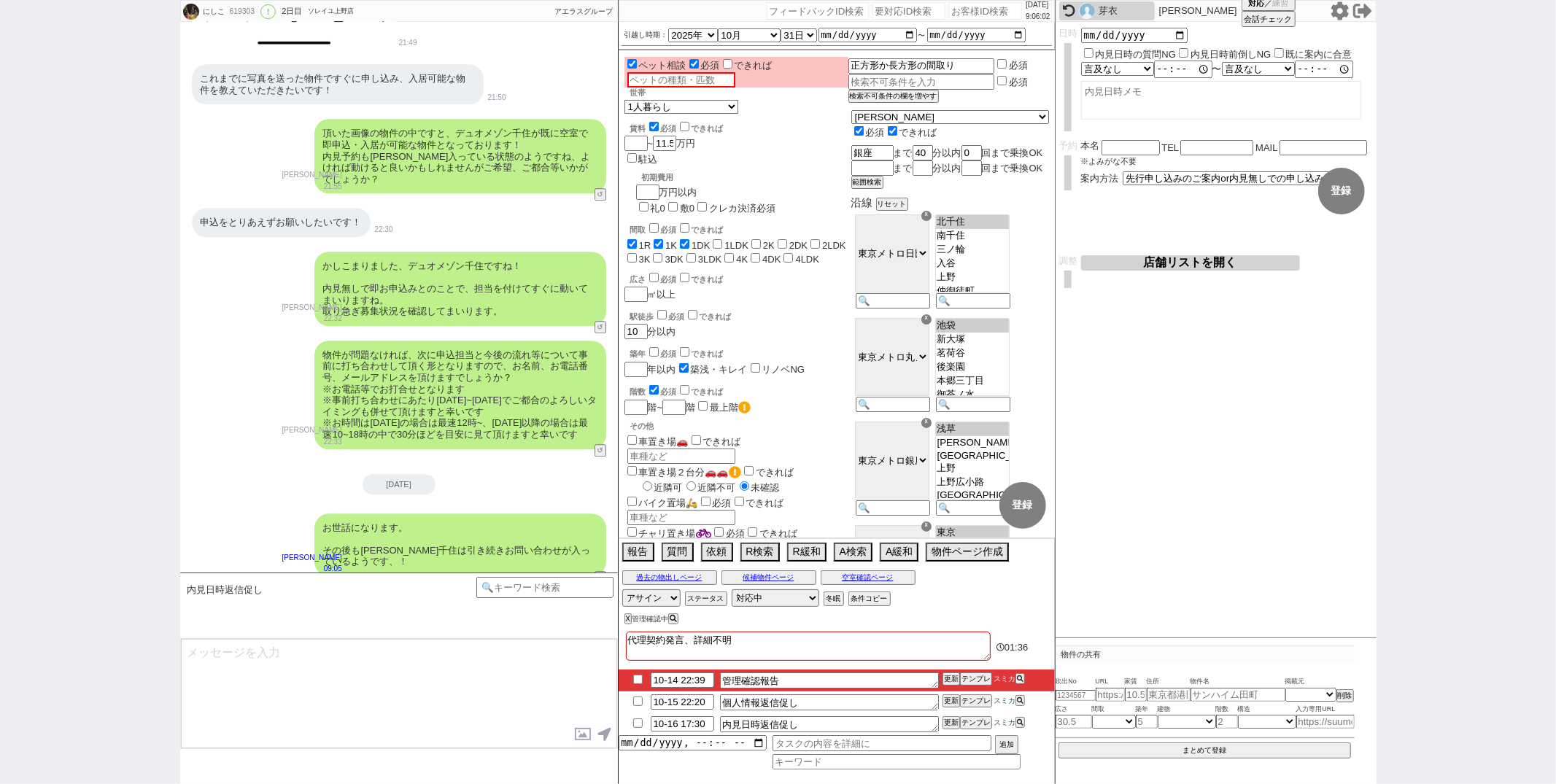
scroll to position [3343, 0]
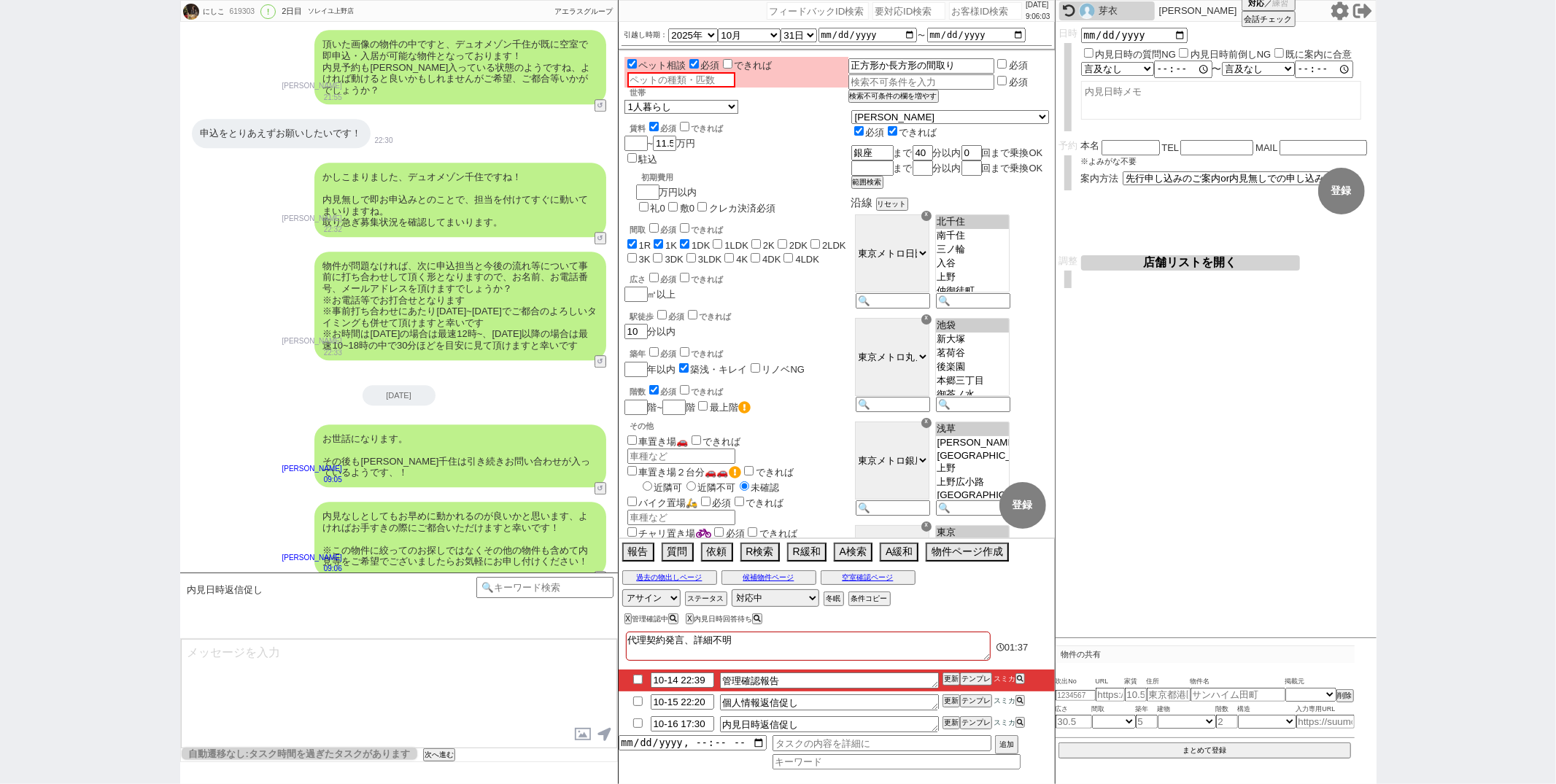
click at [640, 684] on input "checkbox" at bounding box center [638, 680] width 22 height 10
checkbox input "true"
click at [943, 679] on button "更新" at bounding box center [949, 679] width 14 height 10
click at [253, 449] on div "お世話になります。 その後も[PERSON_NAME]千住は引き続きお問い合わせが入っているようです、！ [PERSON_NAME] 09:05 38209-…" at bounding box center [399, 455] width 438 height 77
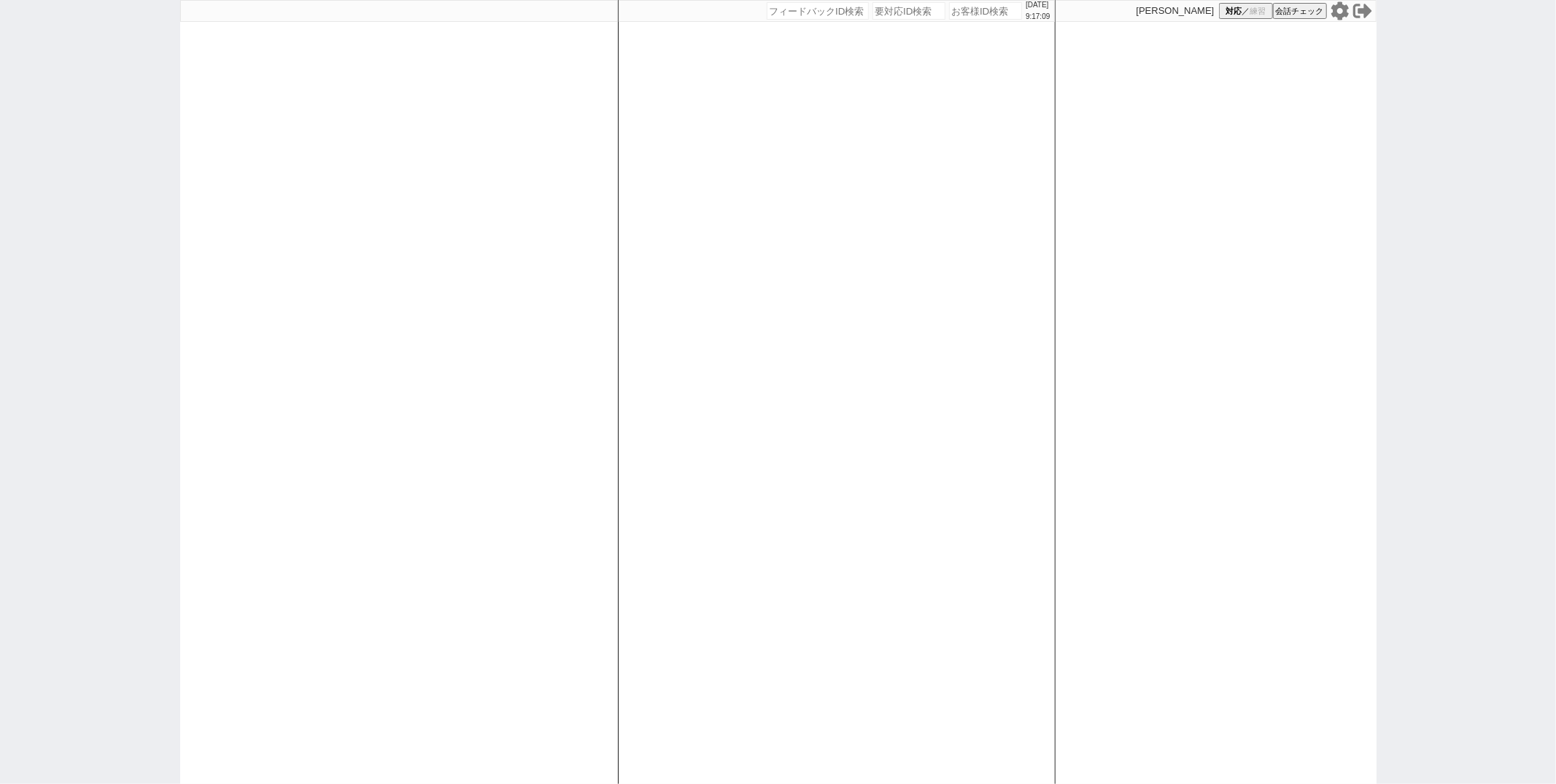
click at [590, 274] on div at bounding box center [399, 392] width 438 height 784
select select "2"
select select
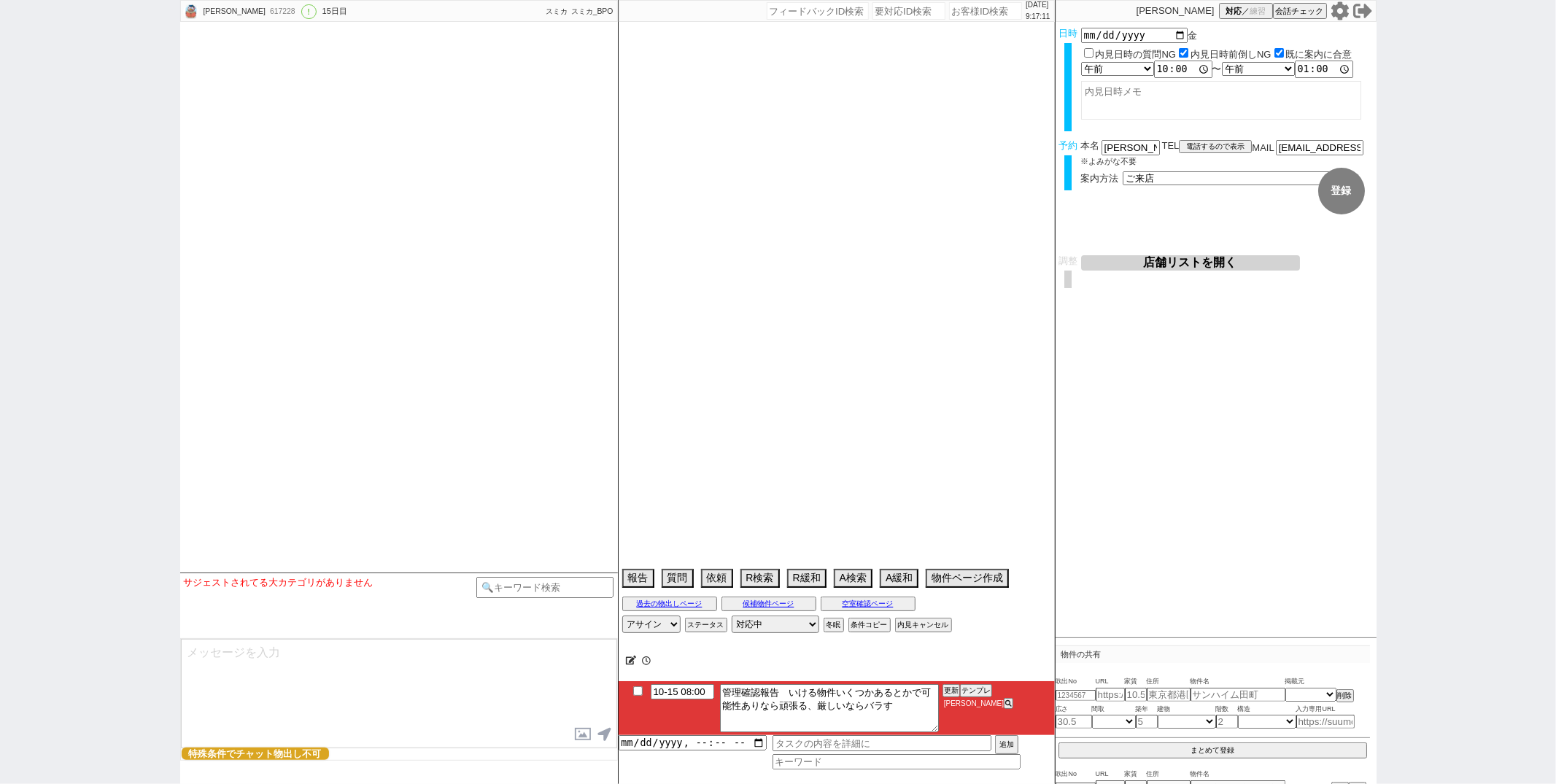
type textarea "前日に長谷駅近くに宿泊予定、他社無し 東京と北鎌倉に息子 神戸にお家がある、息子の家に頻繁にいけるようにセカンドハウスにする 2名とも年金生活で73,71歳 …"
select select "15"
select select "1"
select select "14"
select select "95"
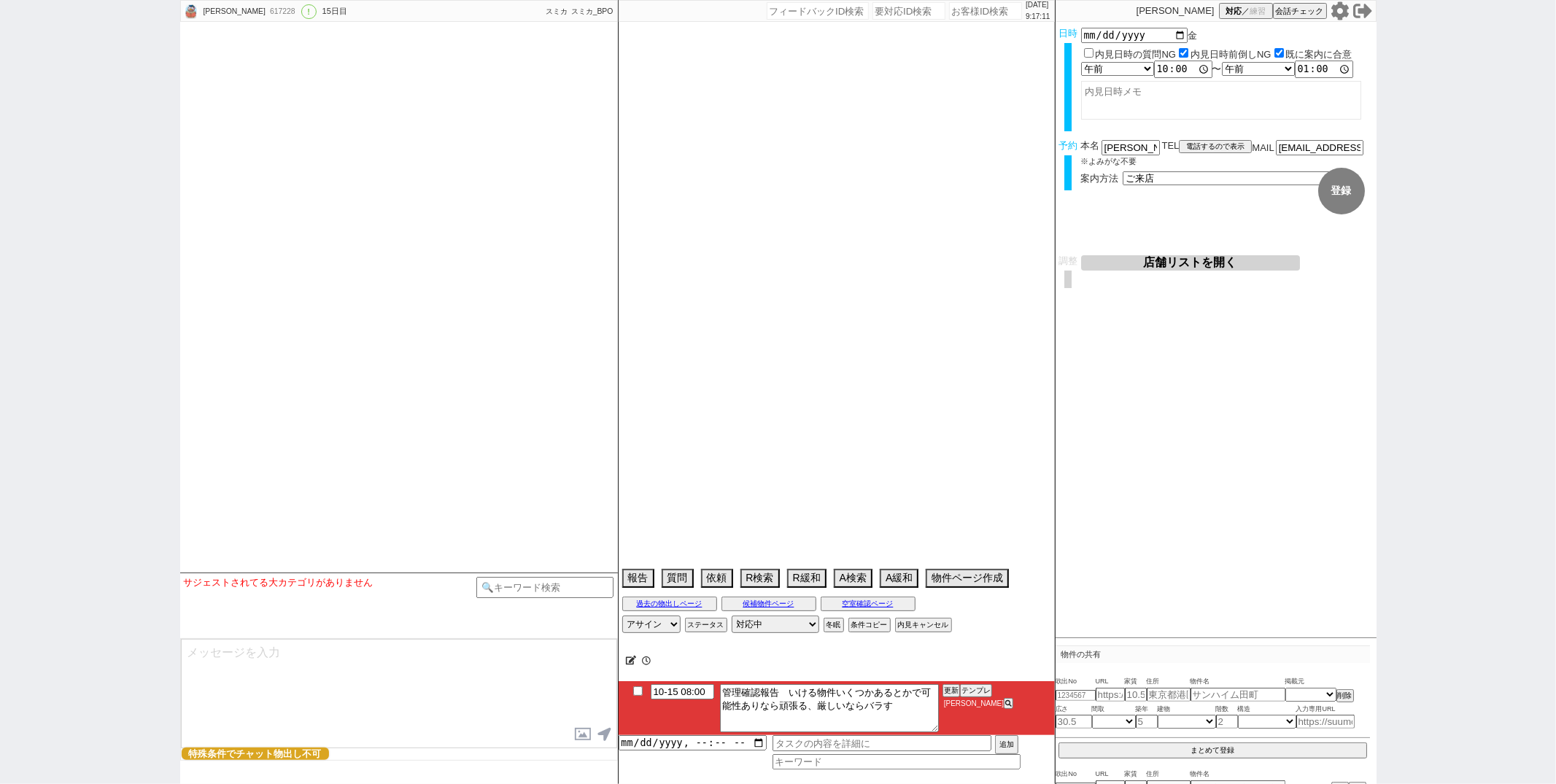
select select "2580"
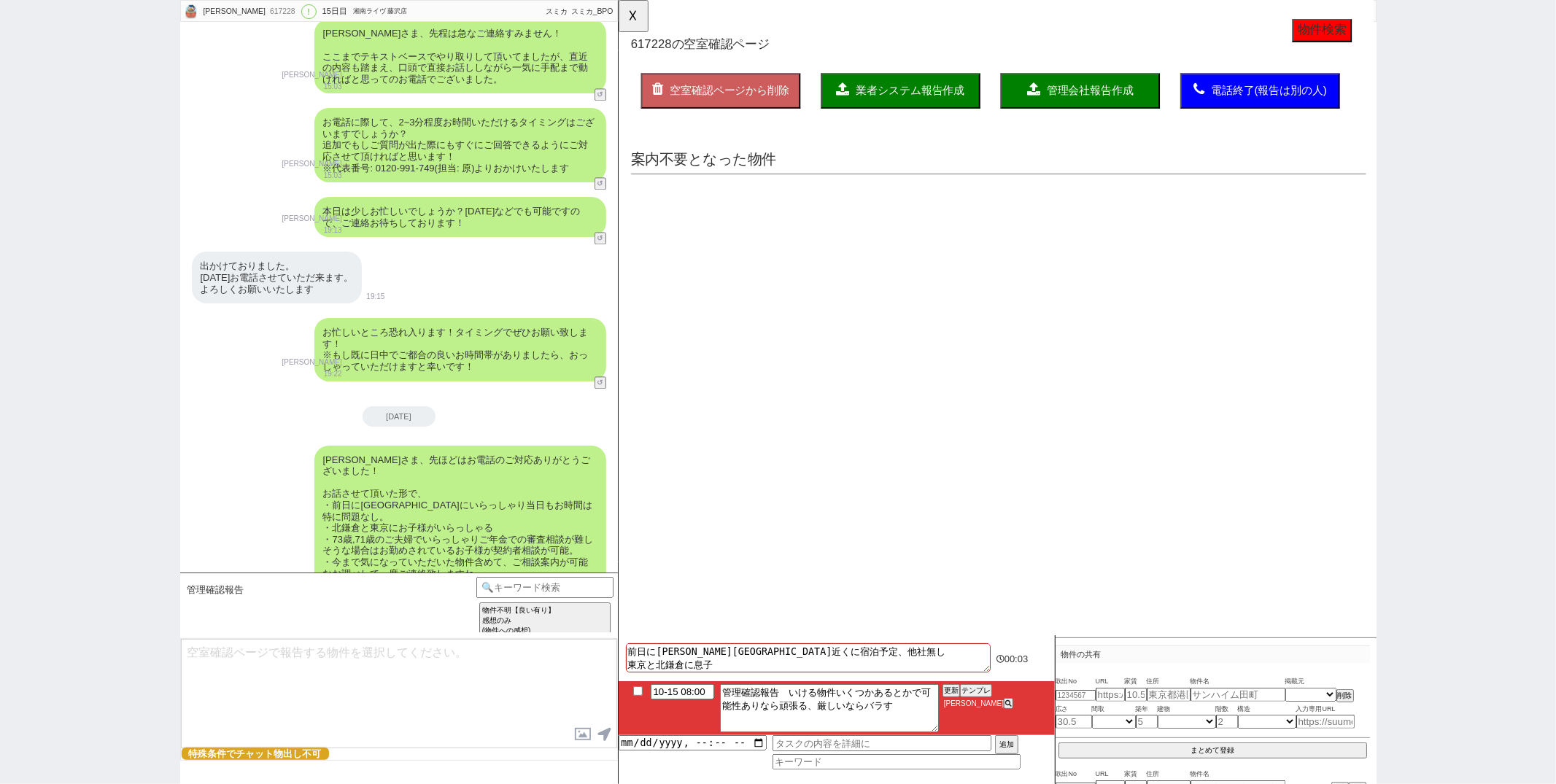
select select "another_room"
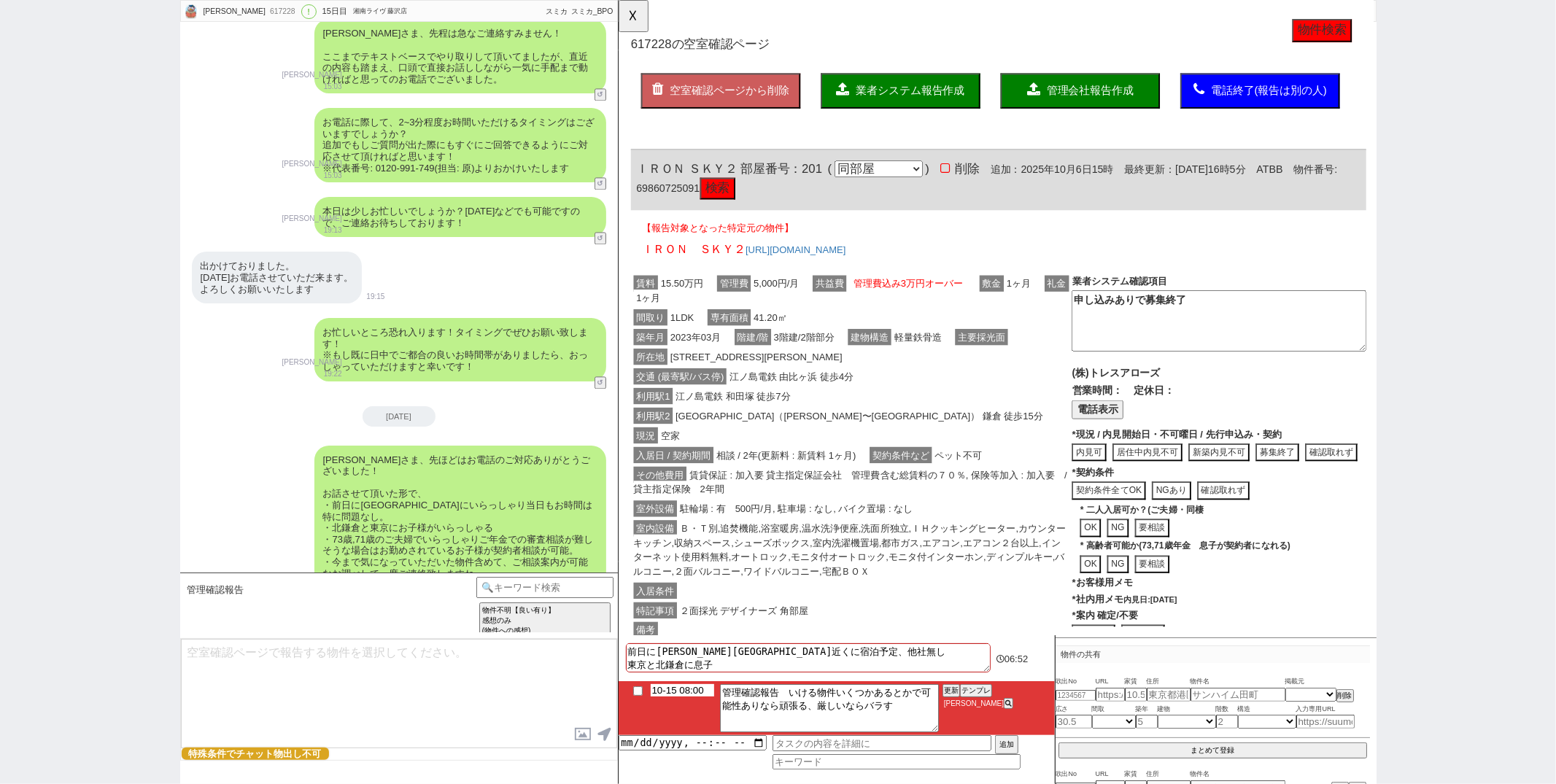
click at [690, 694] on input "10-15 08:00" at bounding box center [682, 690] width 64 height 13
type input "10-15 11:00"
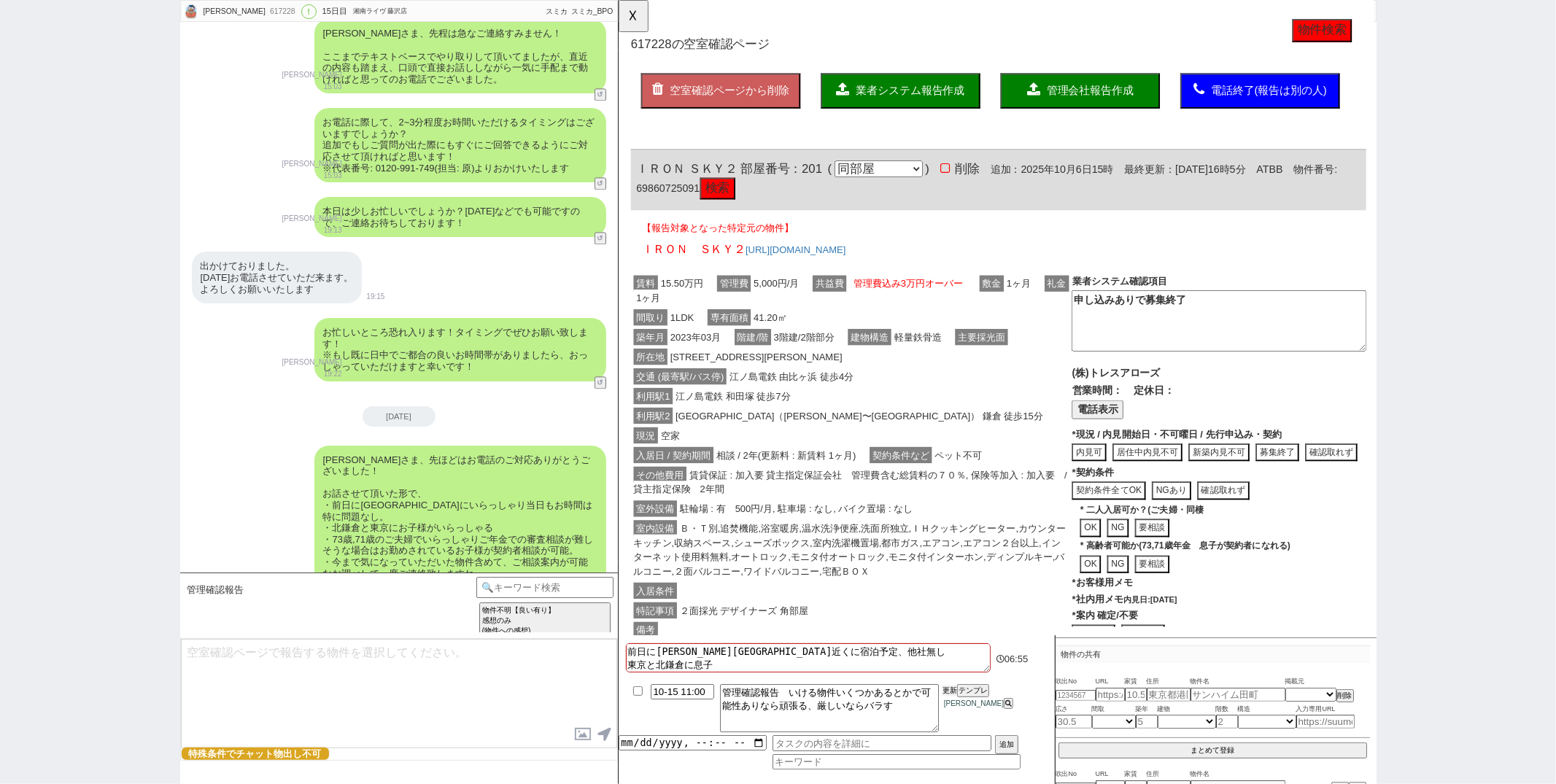
click at [950, 692] on button "更新" at bounding box center [949, 690] width 14 height 10
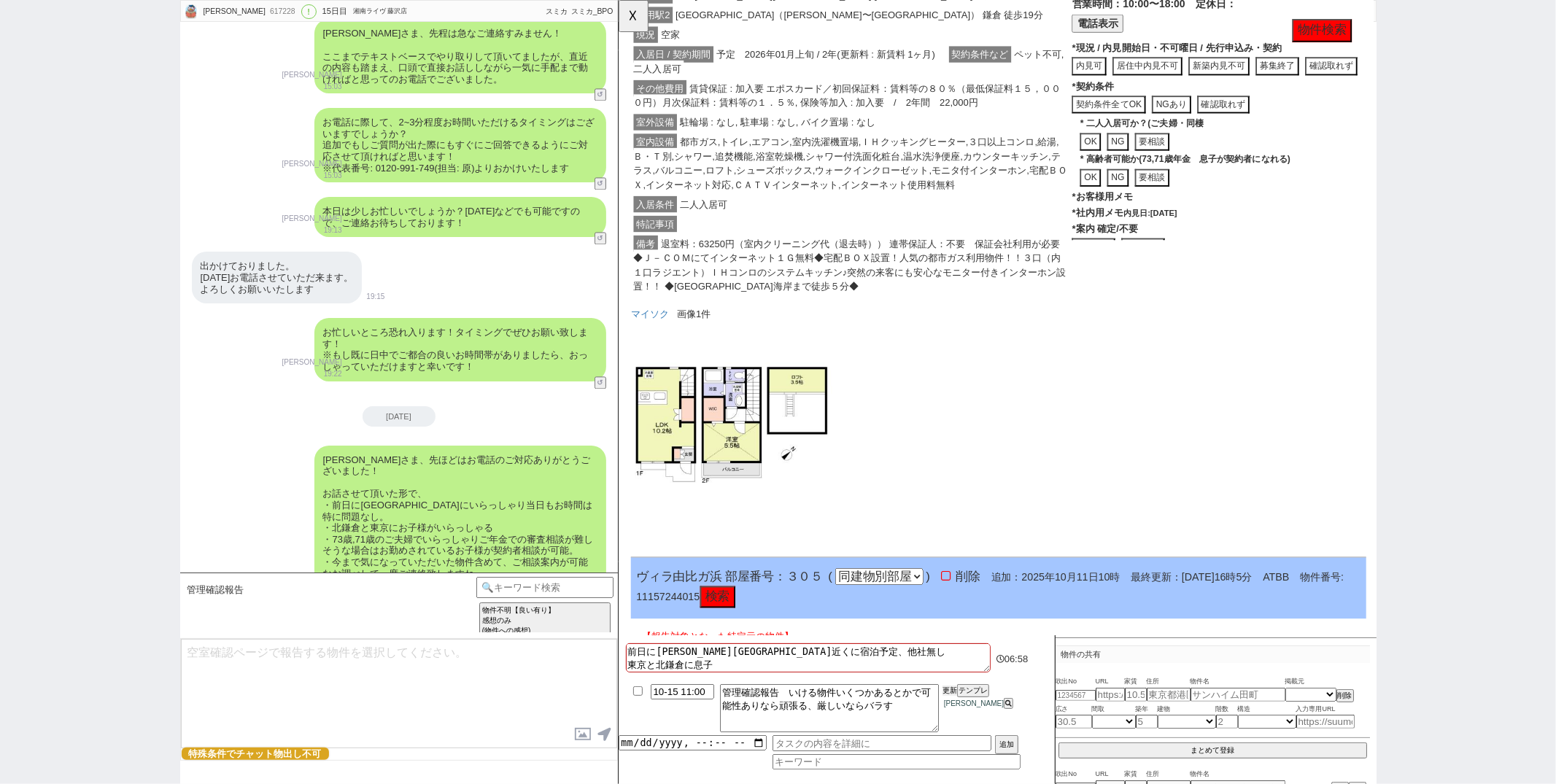
scroll to position [1256, 0]
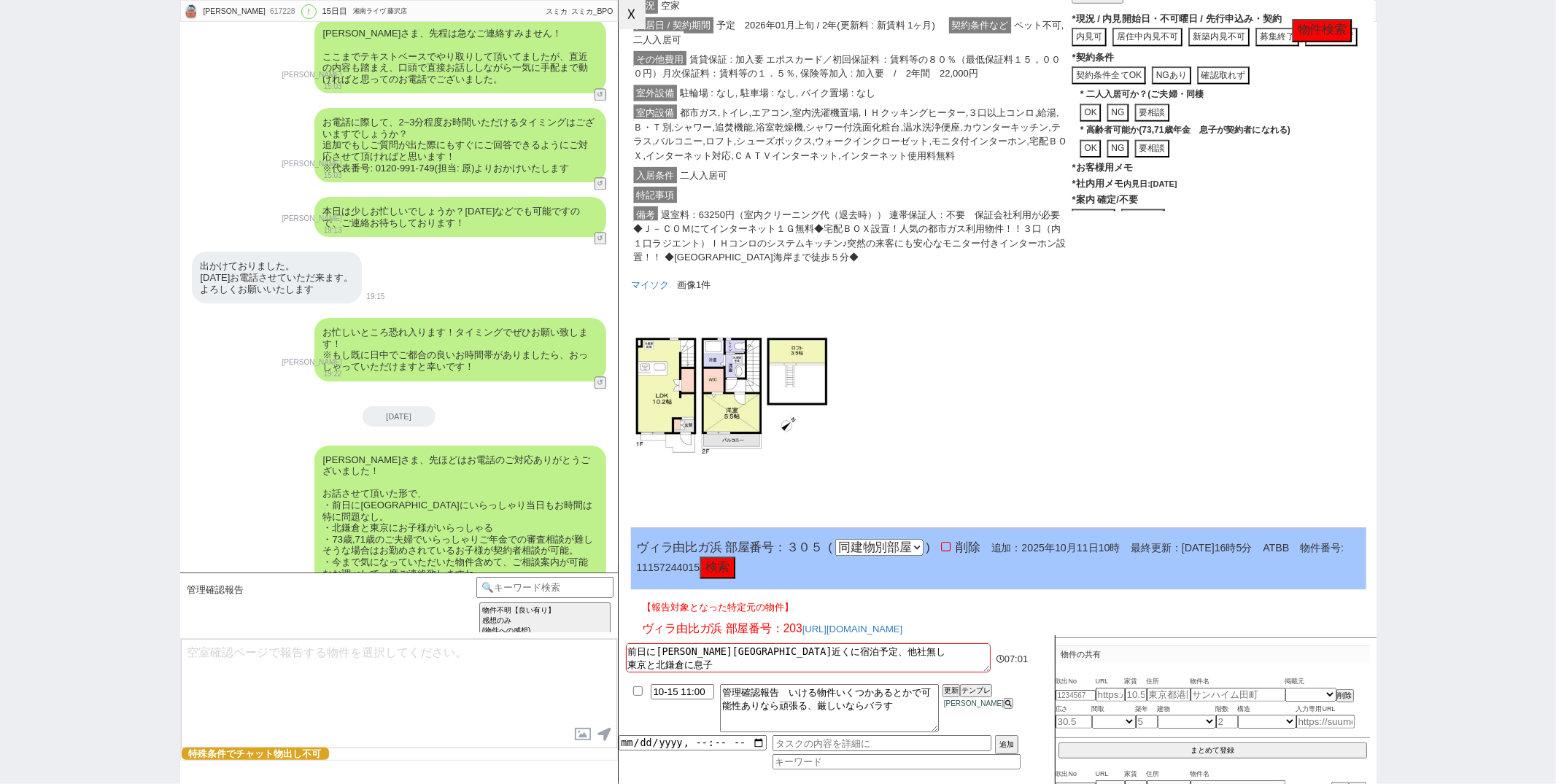
click at [631, 15] on button "☓" at bounding box center [632, 14] width 27 height 29
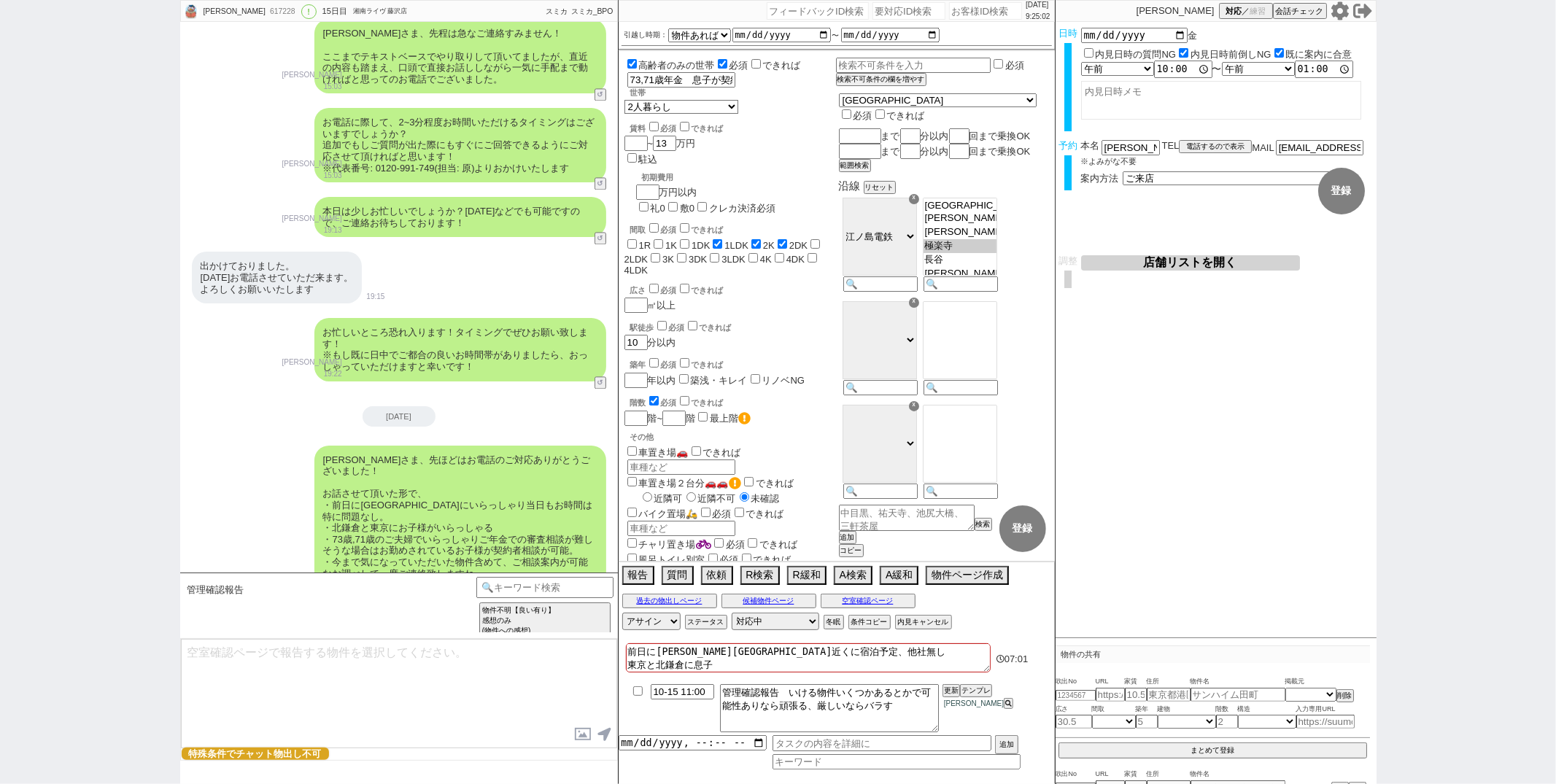
click at [245, 311] on div "お忙しいところ恐れ入ります！タイミングでぜひお願い致します！ ※もし既に日中でご都合の良いお時間帯がありましたら、おっしゃっていただけますと幸いです！ 青木琢…" at bounding box center [399, 349] width 438 height 77
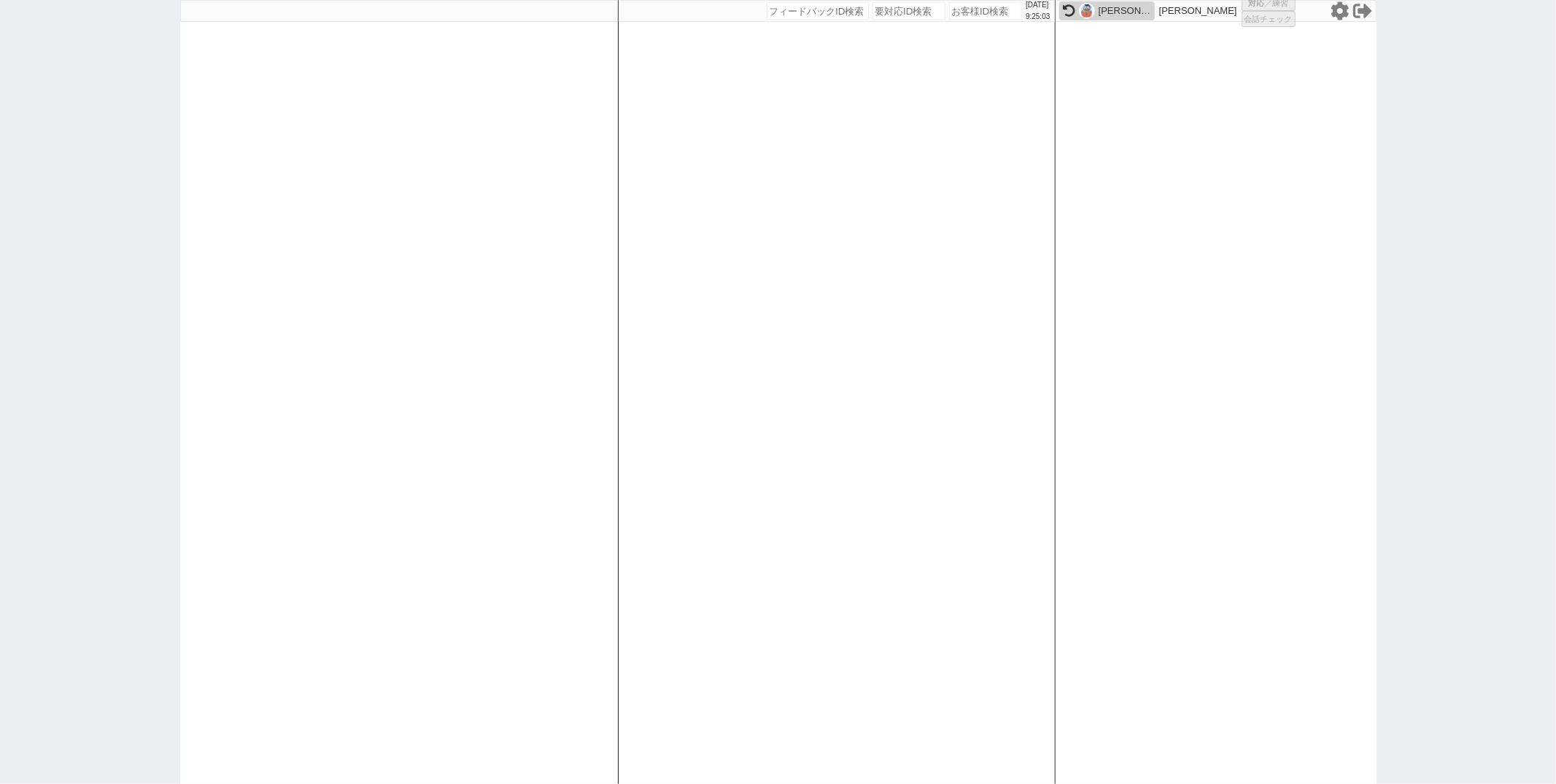
select select "4"
select select
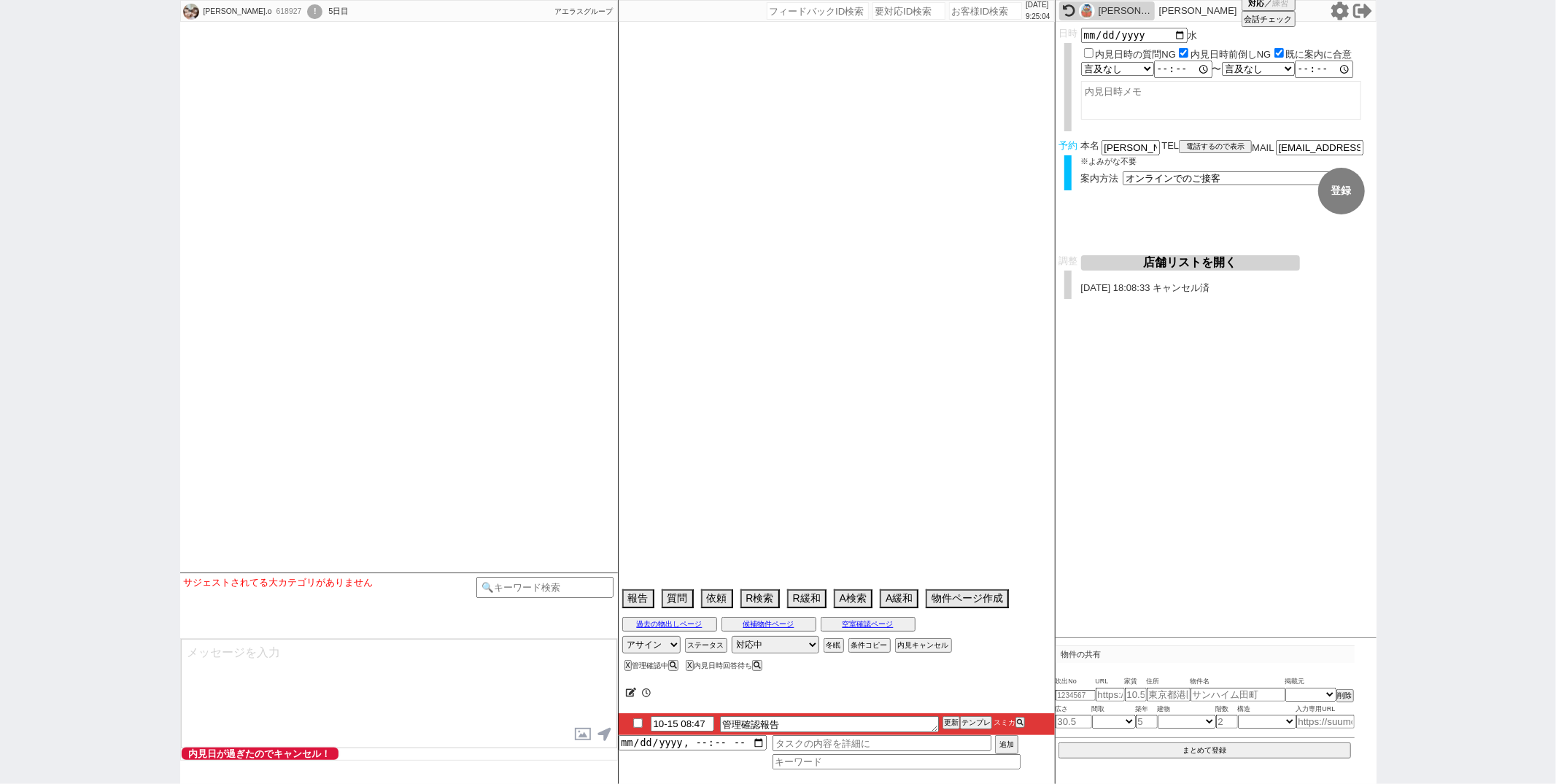
select select
select select "2025"
select select "11"
select select "32"
select select "0"
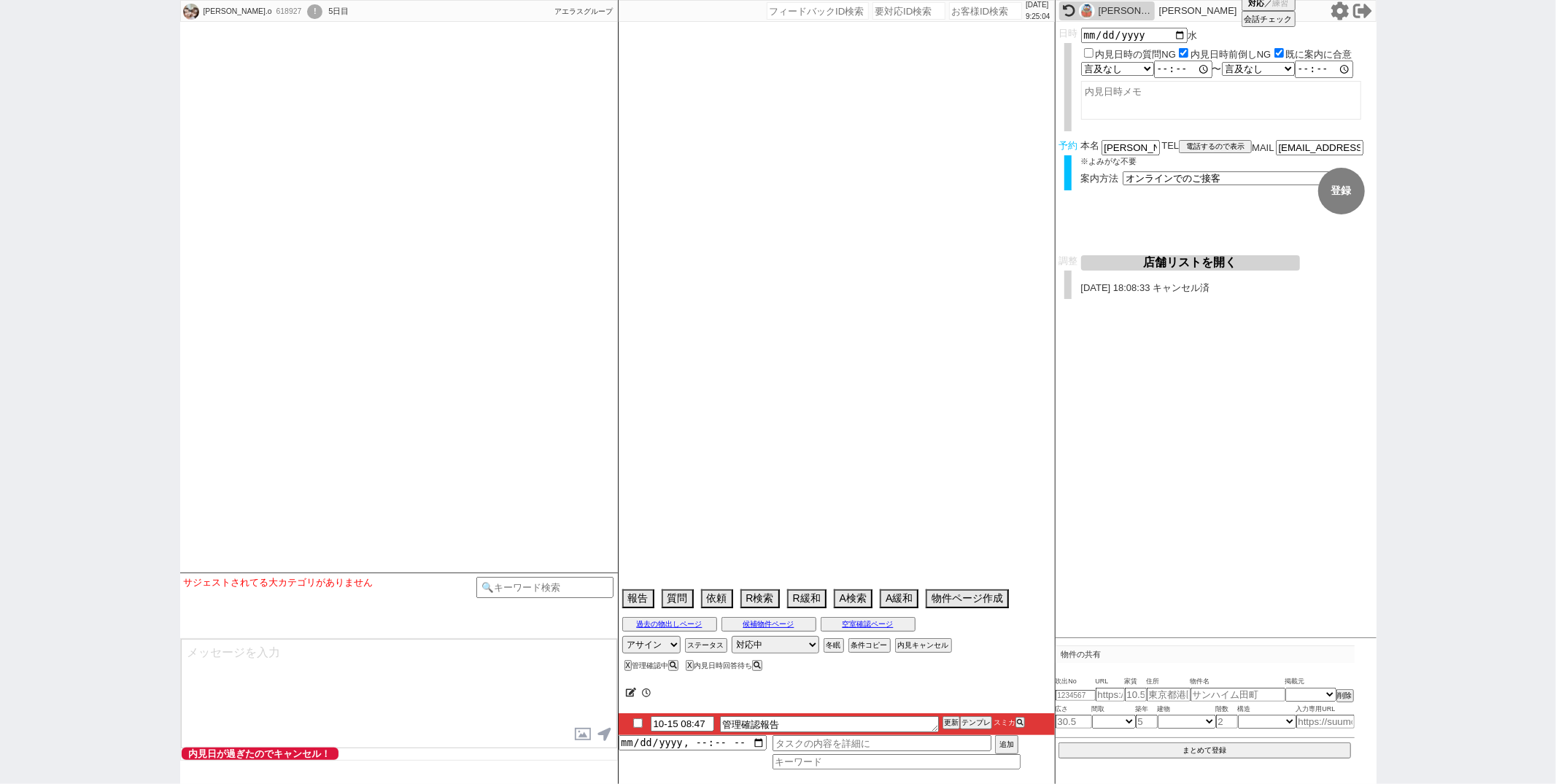
select select "17"
select select "2074"
select select "67"
select select "1629"
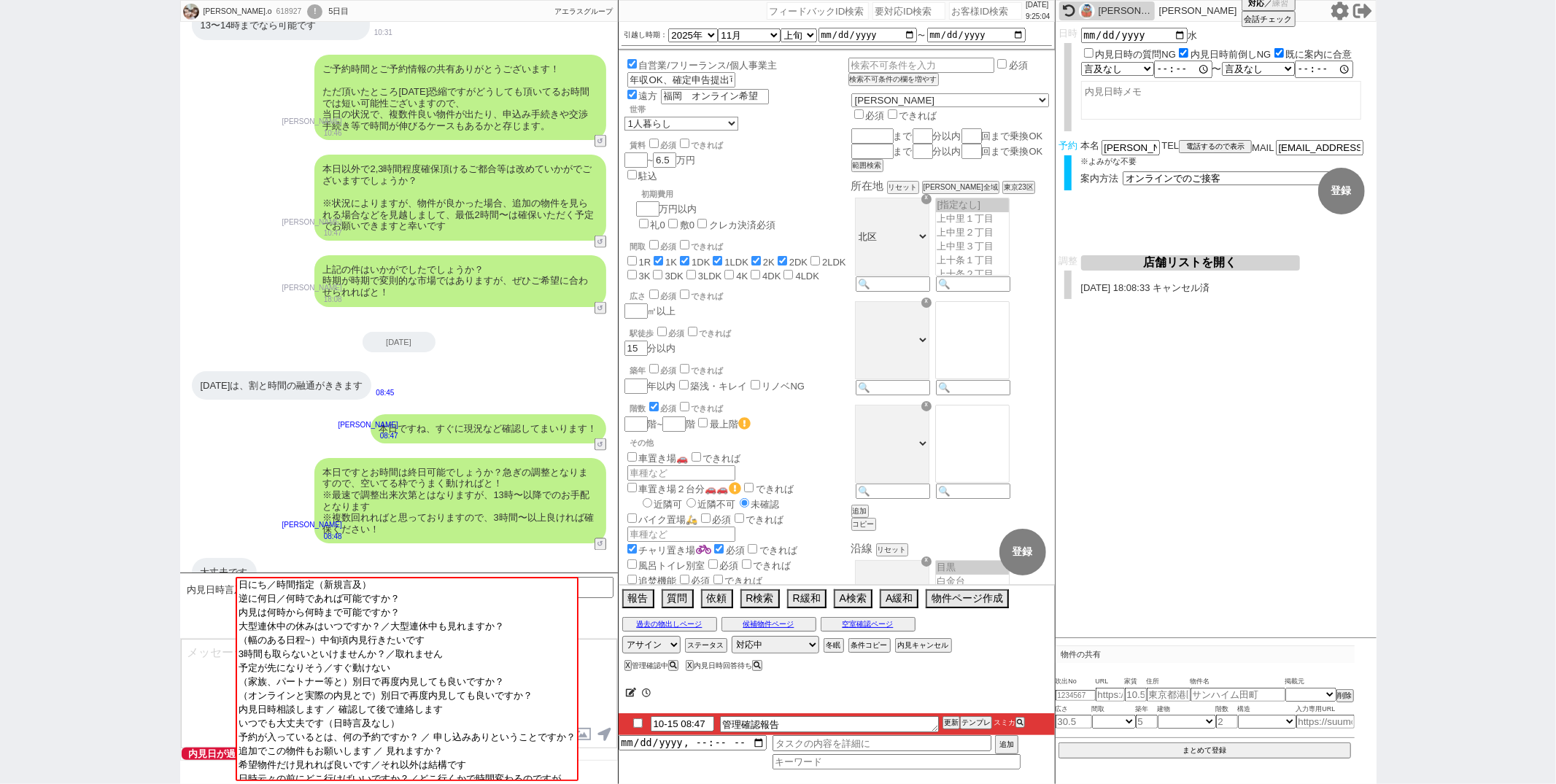
scroll to position [137, 0]
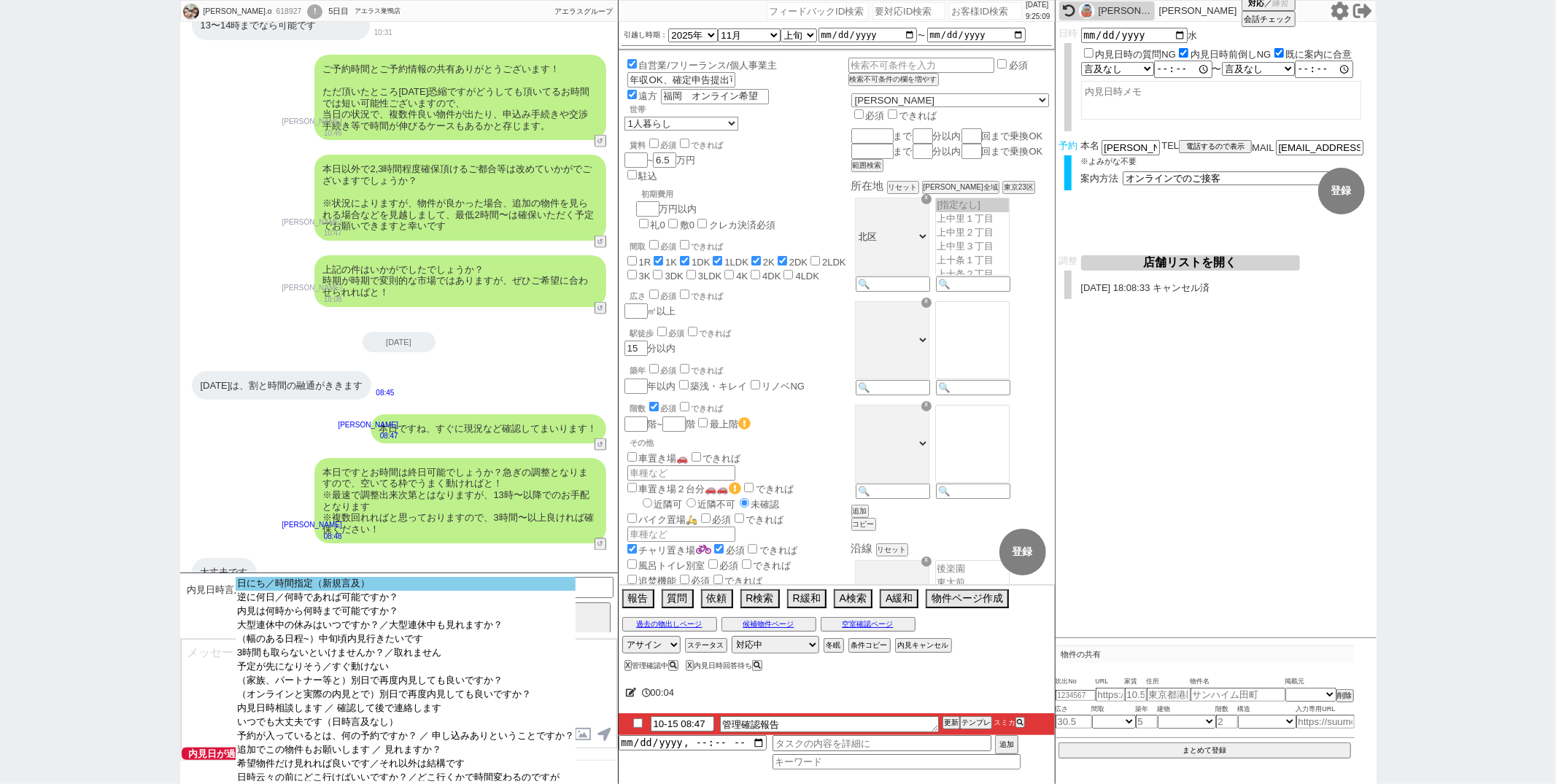
click at [363, 583] on option "日にち／時間指定（新規言及）" at bounding box center [406, 583] width 340 height 14
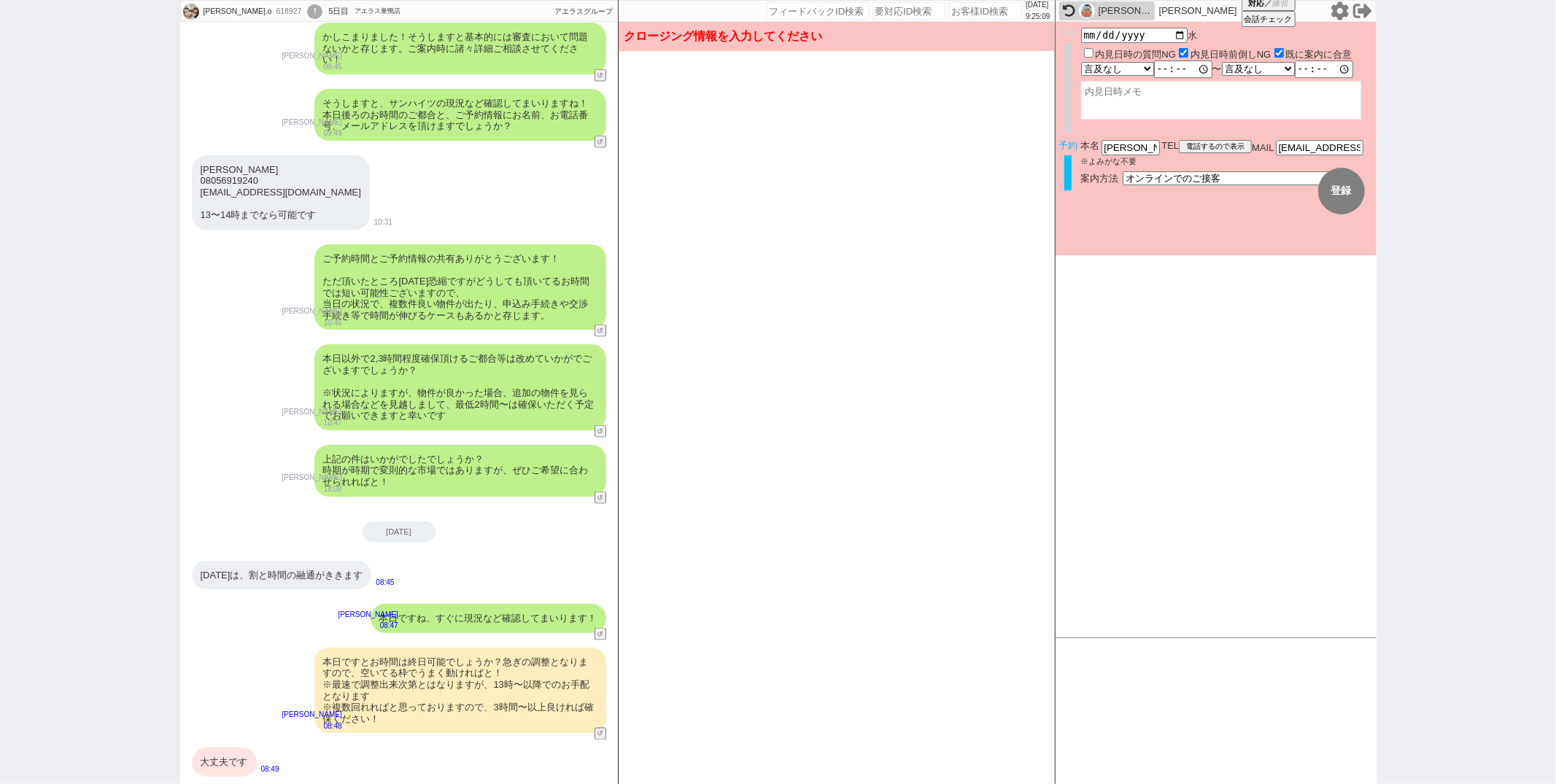
scroll to position [1659, 0]
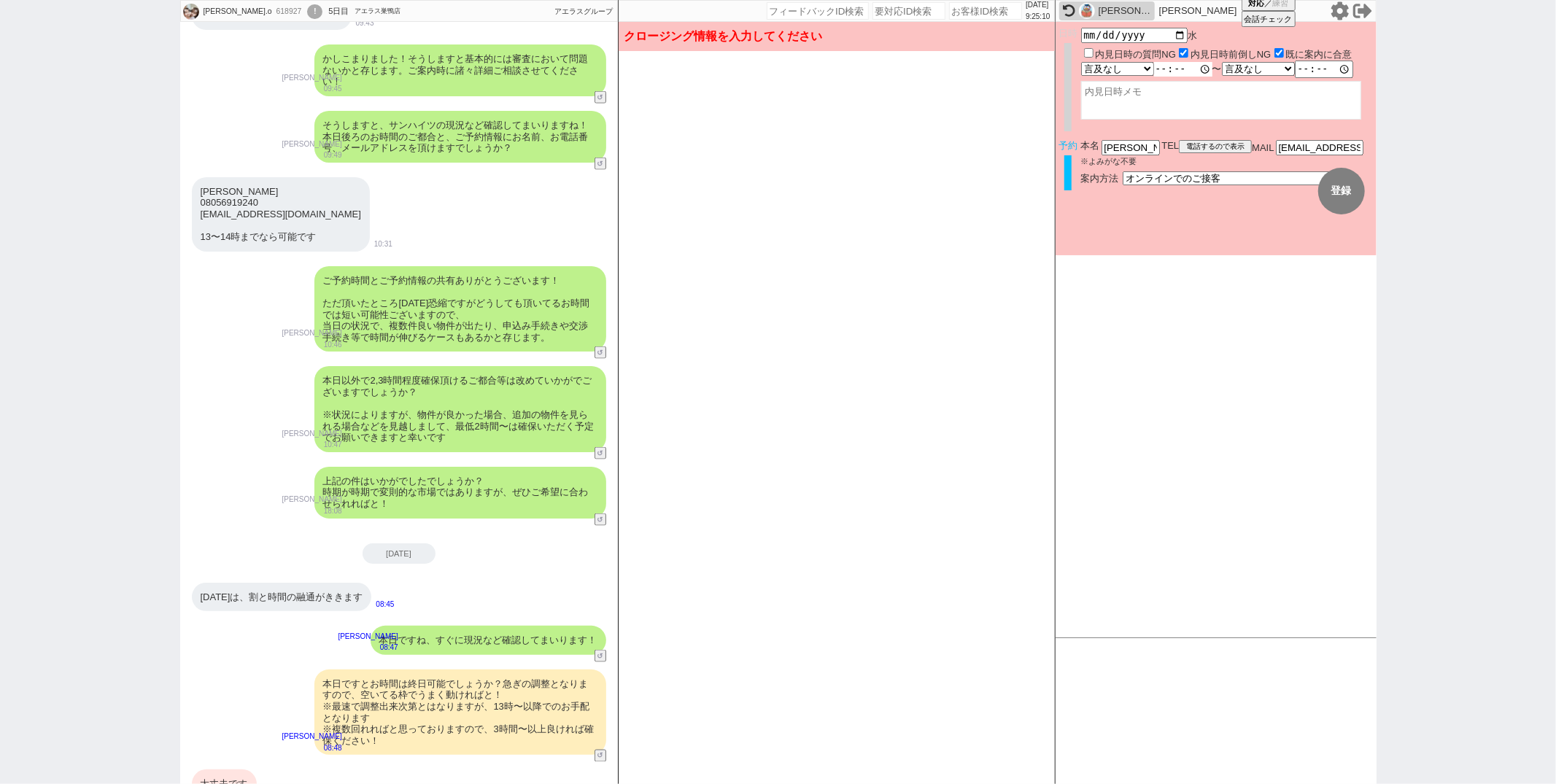
click at [1163, 71] on input "time" at bounding box center [1183, 69] width 58 height 14
type input "13:00"
select select "1"
type input "13:00:00"
click at [1340, 201] on button "登録" at bounding box center [1342, 190] width 47 height 47
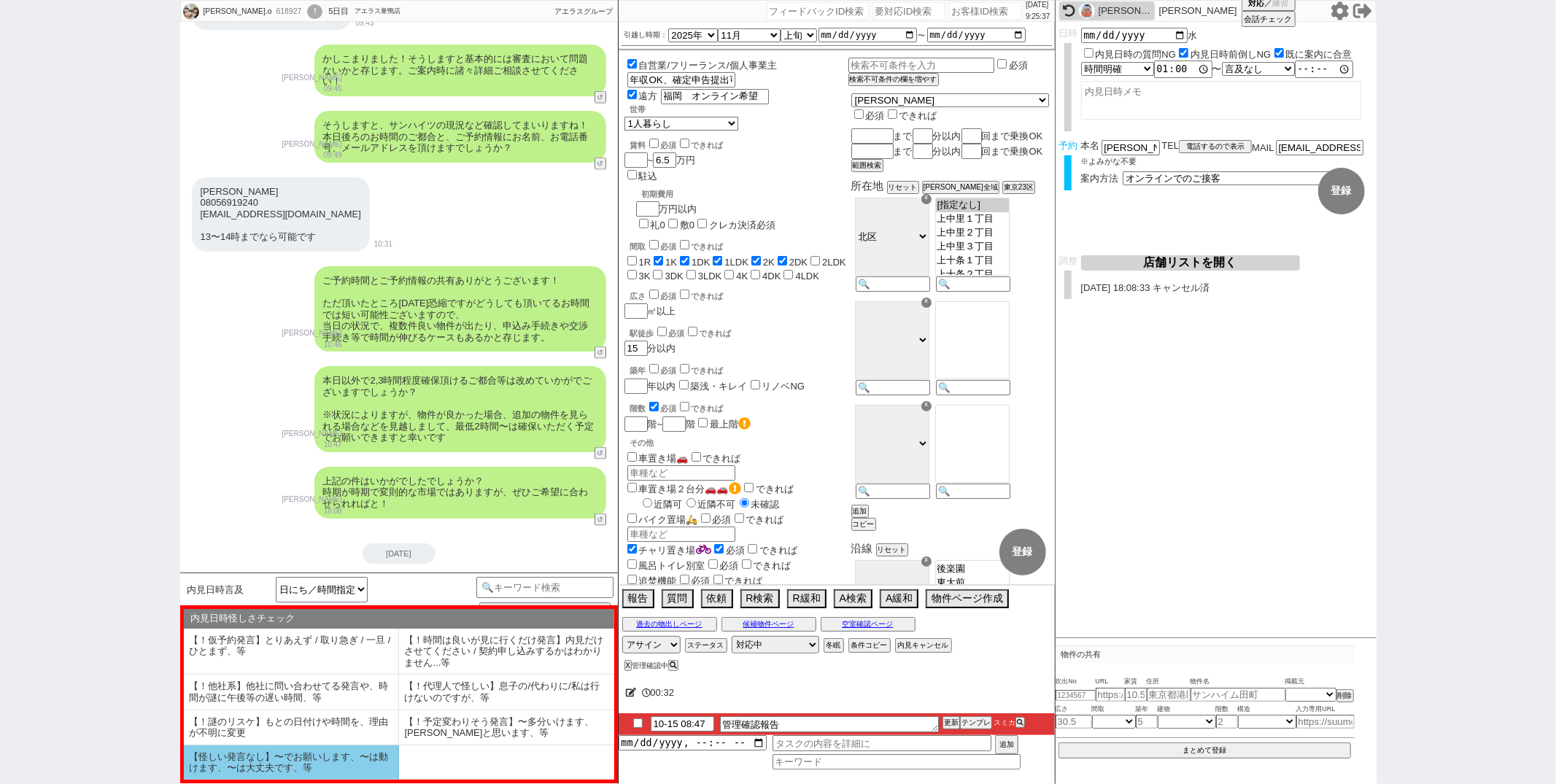
click at [376, 756] on li "【怪しい発言なし】〜でお願いします、〜は動けます、〜は大丈夫です、等" at bounding box center [292, 762] width 215 height 34
type textarea "本日ですね、すぐに現況など確認してまいります！"
select select "【怪しい発言なし】〜でお願いします、〜は動けます、〜は大丈夫です、等"
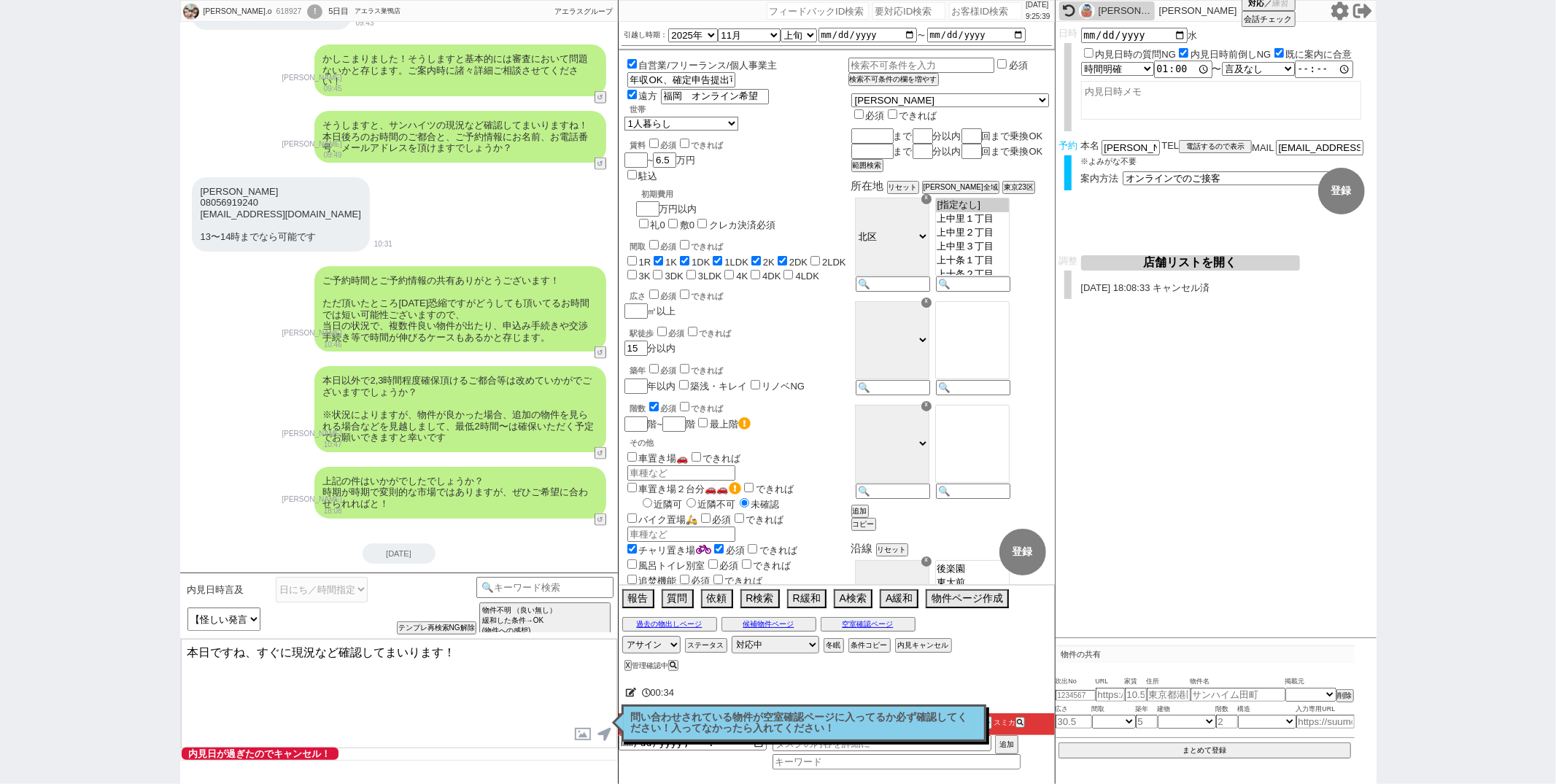
drag, startPoint x: 247, startPoint y: 649, endPoint x: 263, endPoint y: 571, distance: 79.6
click at [263, 571] on div "masako.o 618927 ! 0 5日目 アエラス巣鴨店 冬眠中 自社客 アエラスグループ スミカ_BPO チャット全表示 2025-10-11 エアコ…" at bounding box center [399, 392] width 438 height 784
type textarea "かしこまりました！そうしましたら、先方の始業にあわせて現況など確認してまいります！"
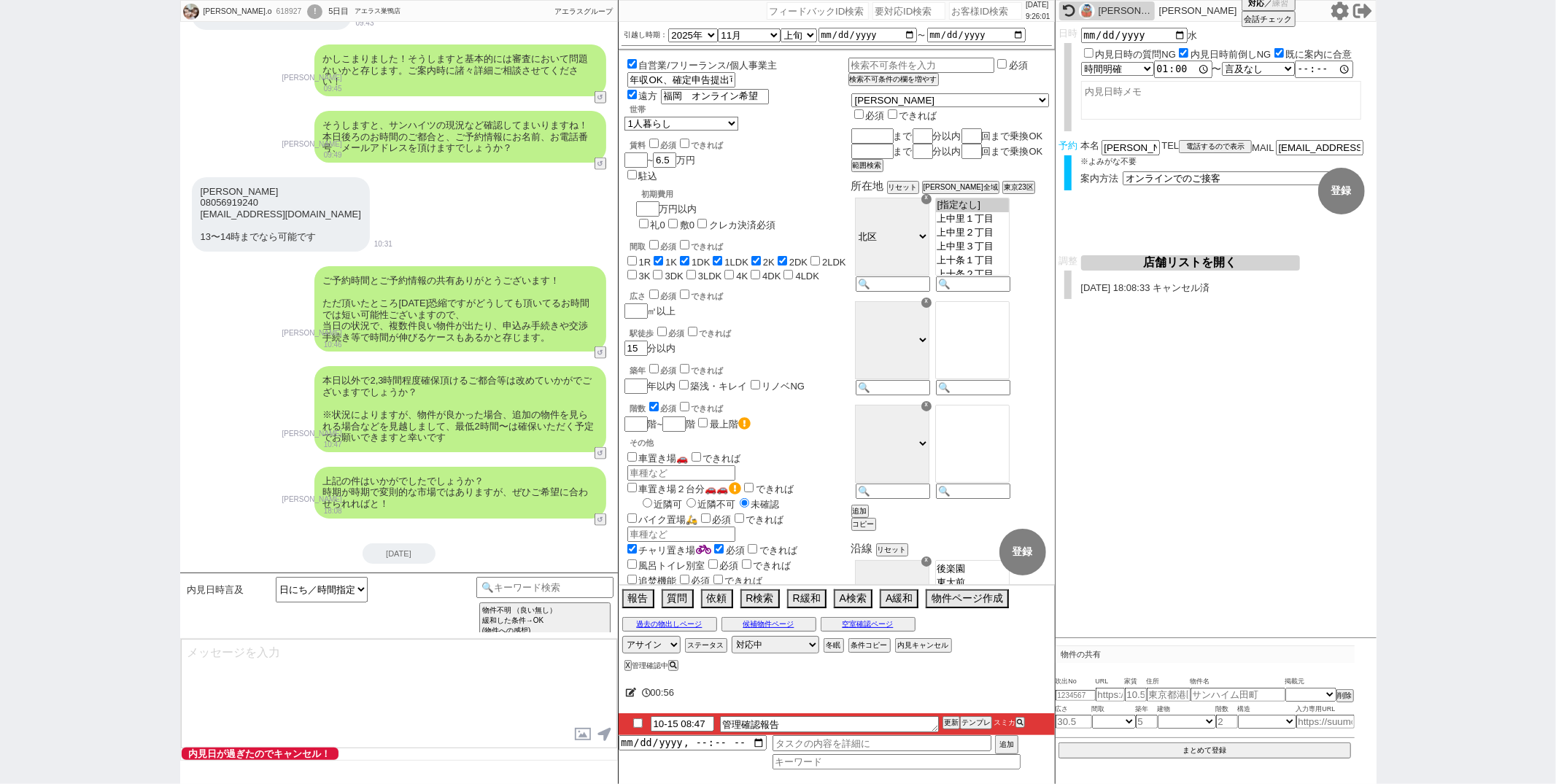
scroll to position [1500, 0]
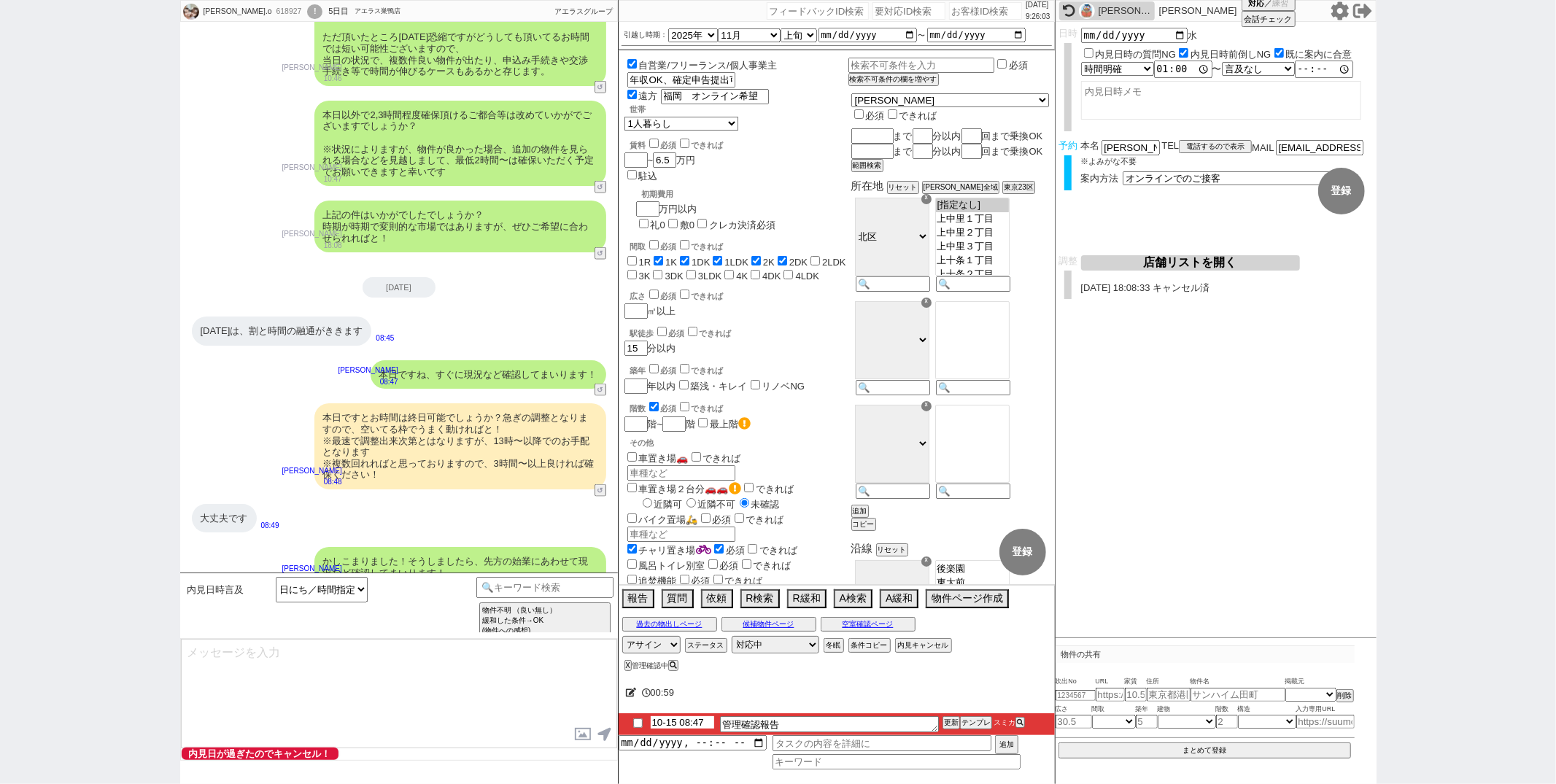
click at [690, 726] on input "10-15 08:47" at bounding box center [682, 723] width 64 height 13
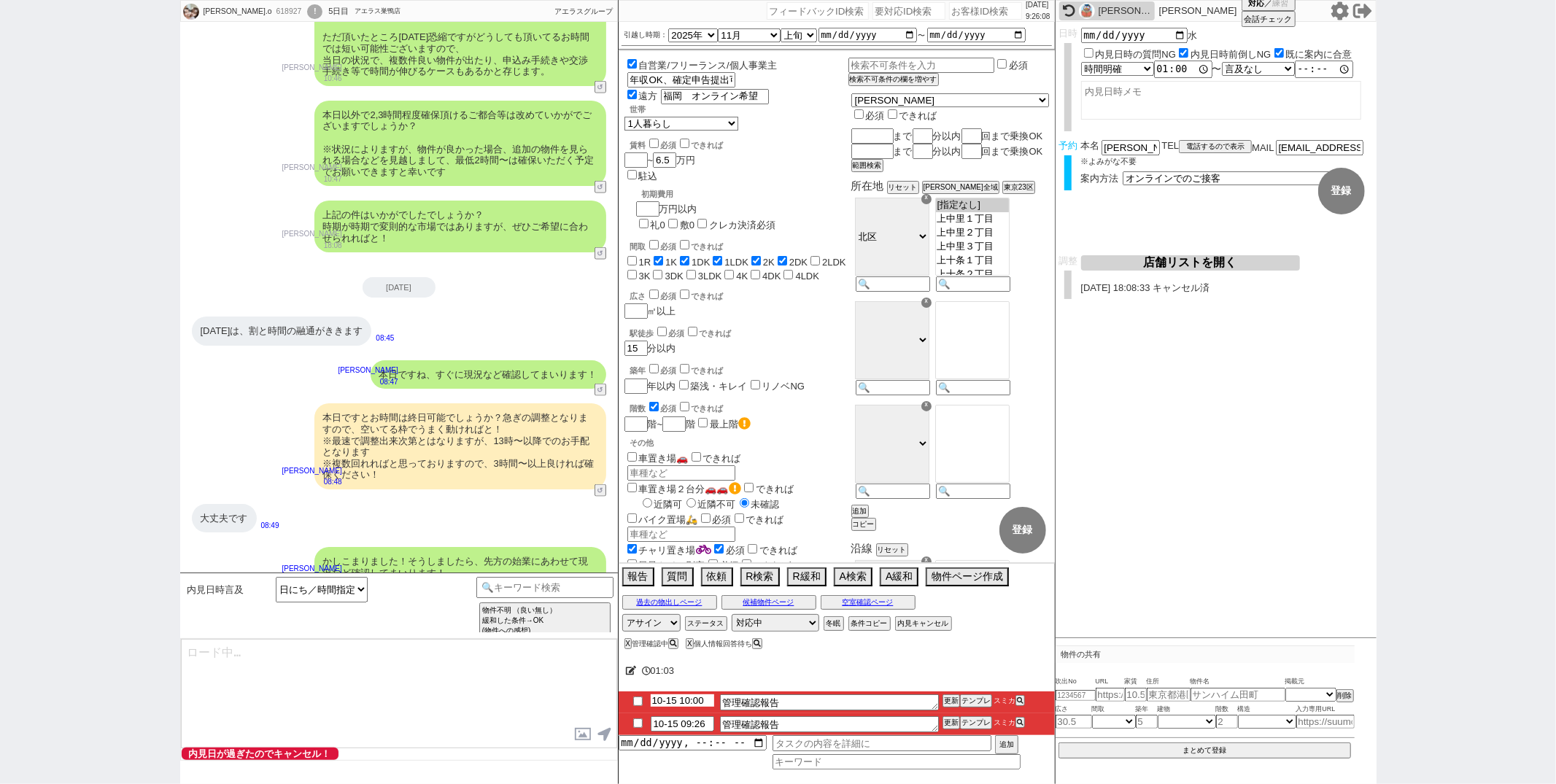
type input "10-15 10:00"
click at [635, 726] on input "checkbox" at bounding box center [638, 723] width 22 height 10
checkbox input "true"
type input "10-15 08:47"
checkbox input "false"
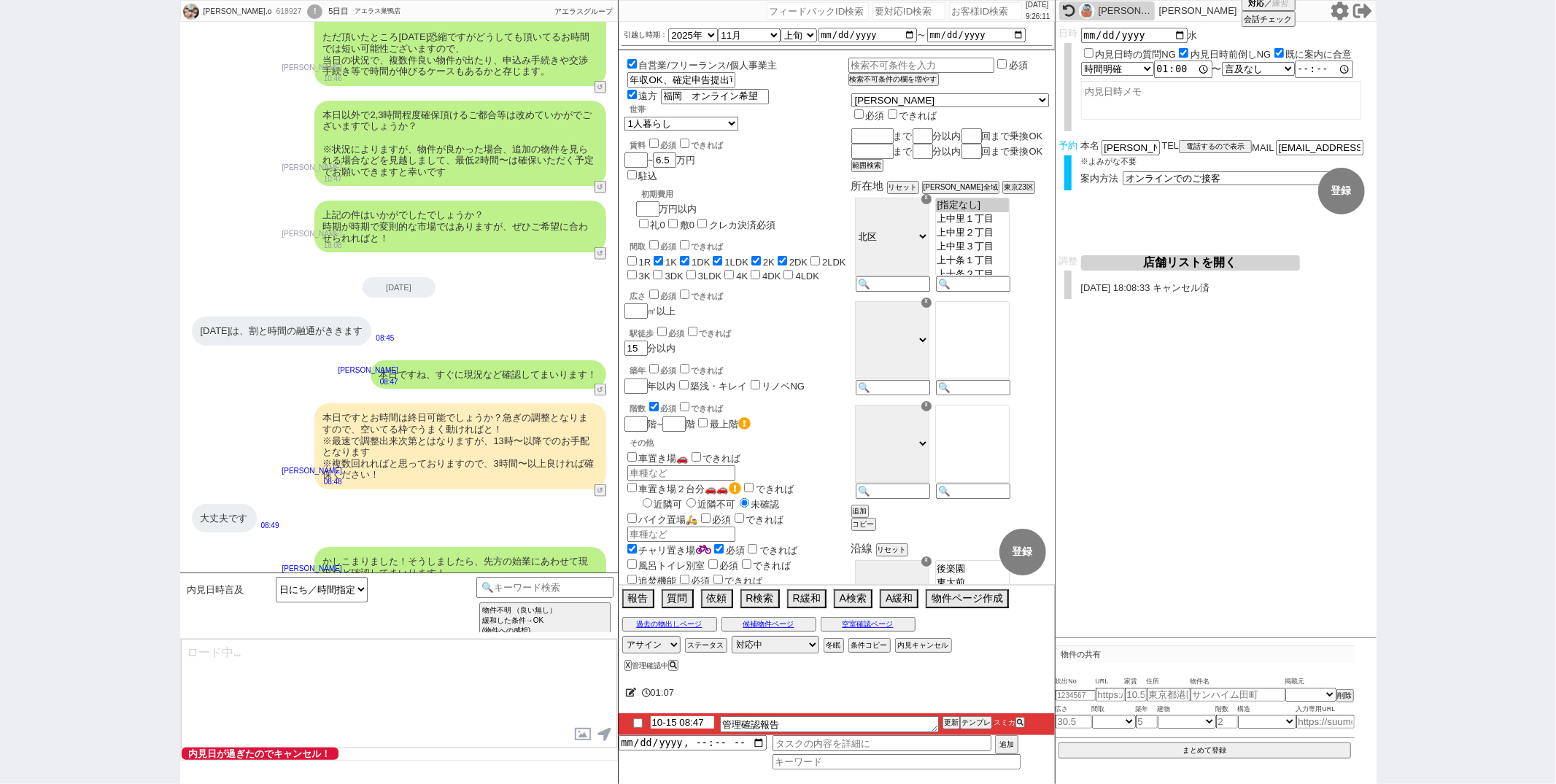
click at [690, 723] on input "10-15 08:47" at bounding box center [682, 723] width 64 height 13
type input "10-15 10:00"
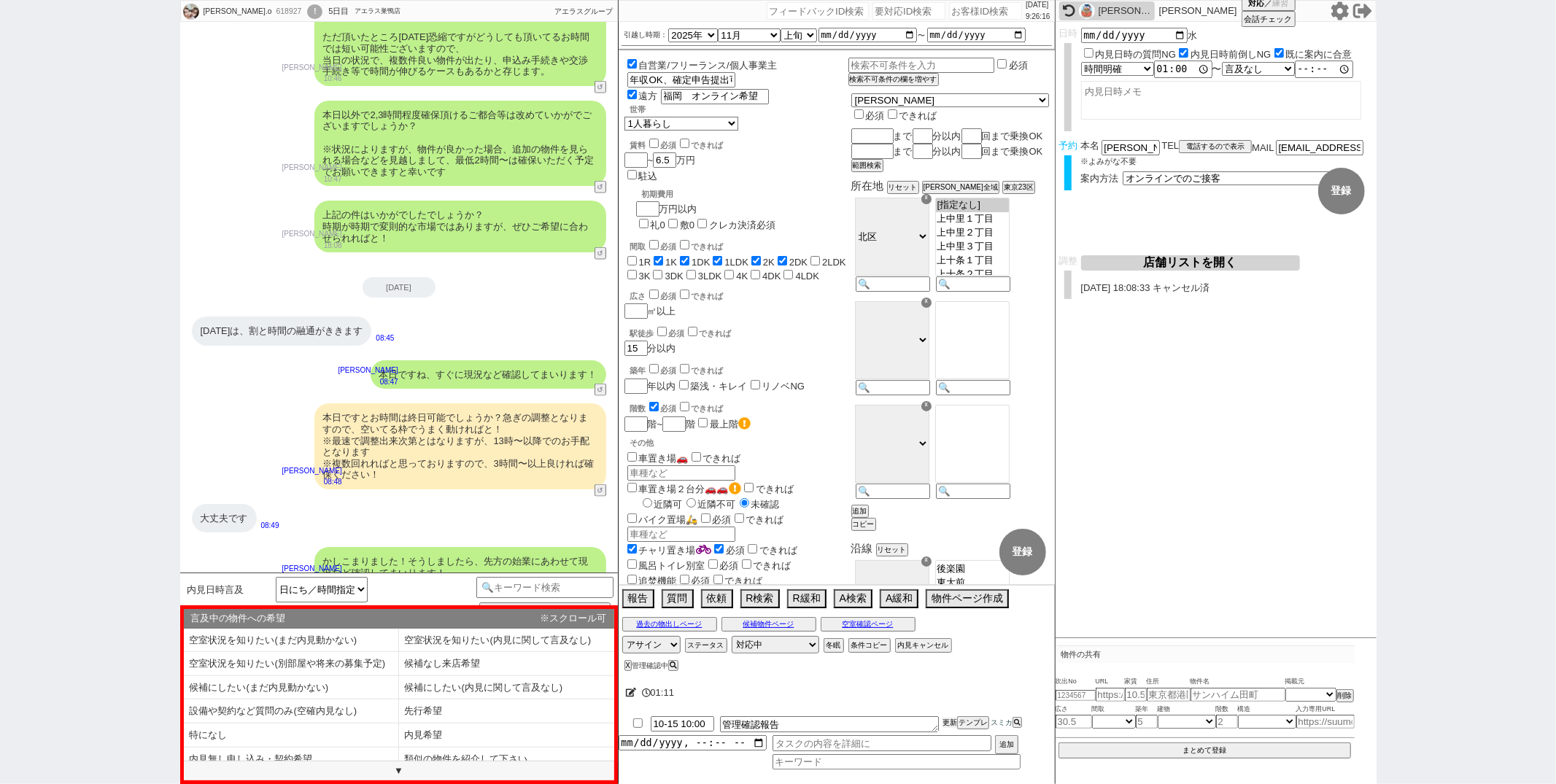
click at [942, 723] on button "更新" at bounding box center [949, 723] width 14 height 10
click at [481, 724] on li "内見希望" at bounding box center [507, 735] width 215 height 24
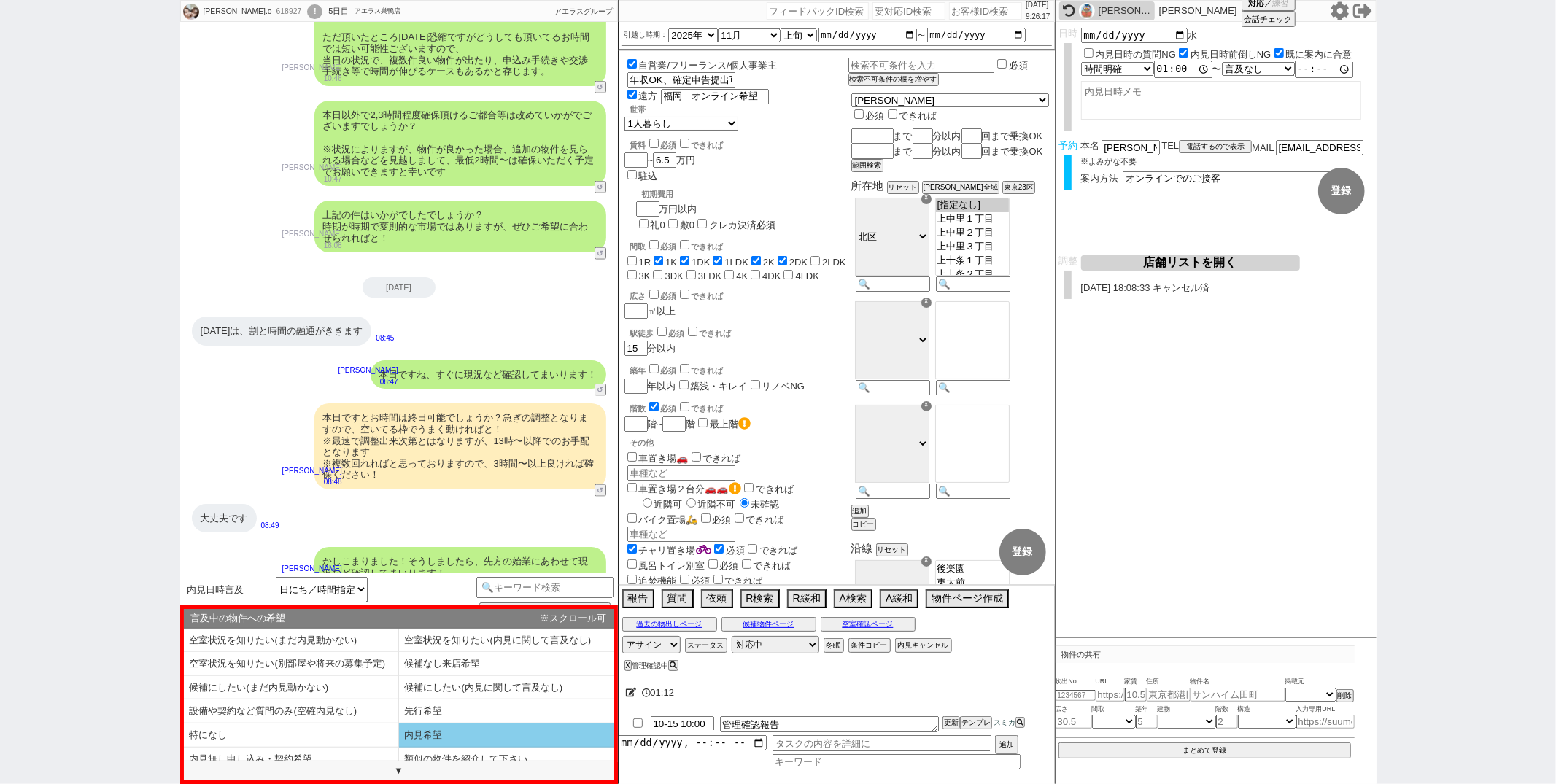
select select "内見希望"
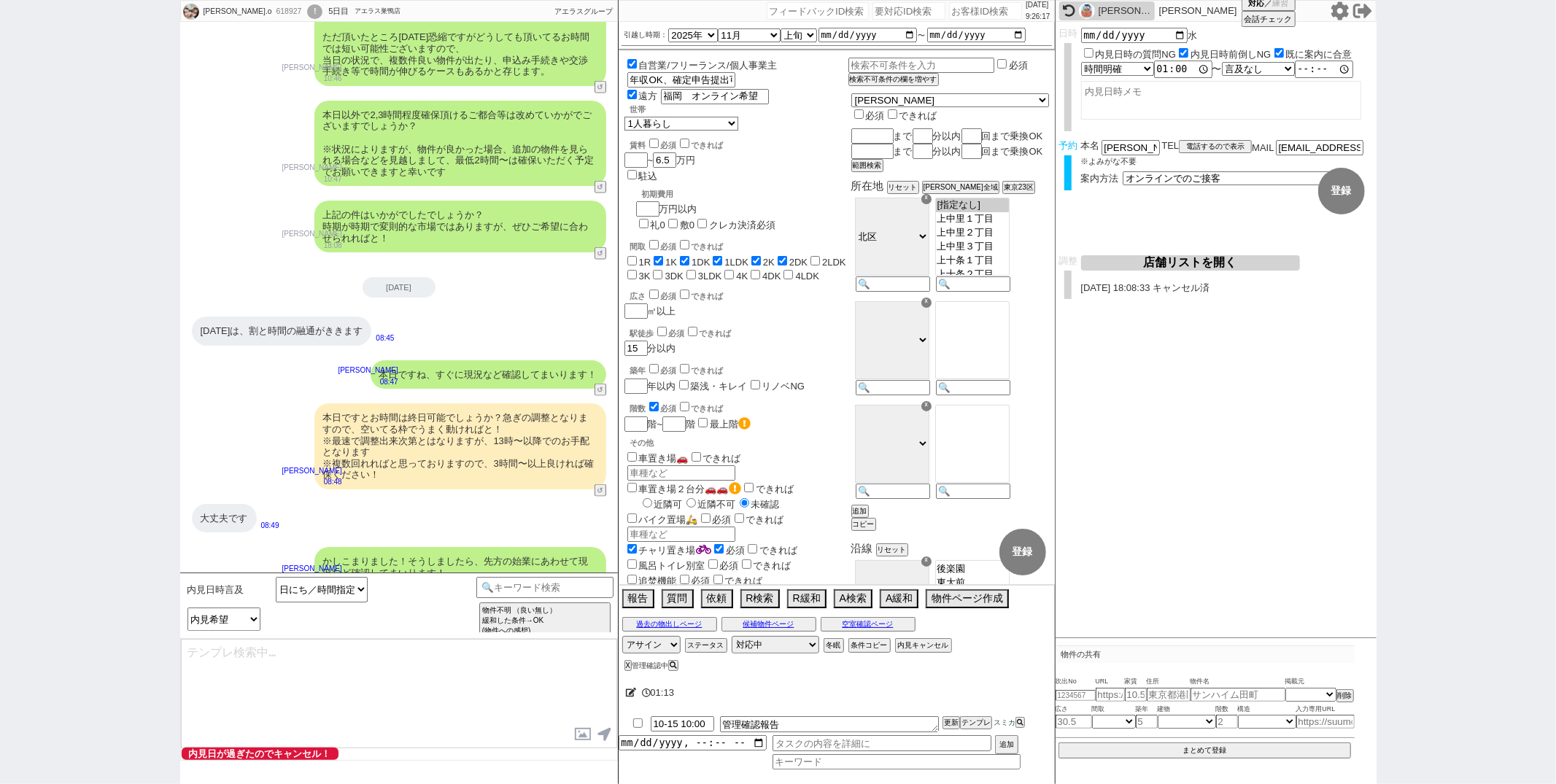
type textarea "@@@@このフキダシで即報告するシーンかと思われます！掲載報告してください！@@@@"
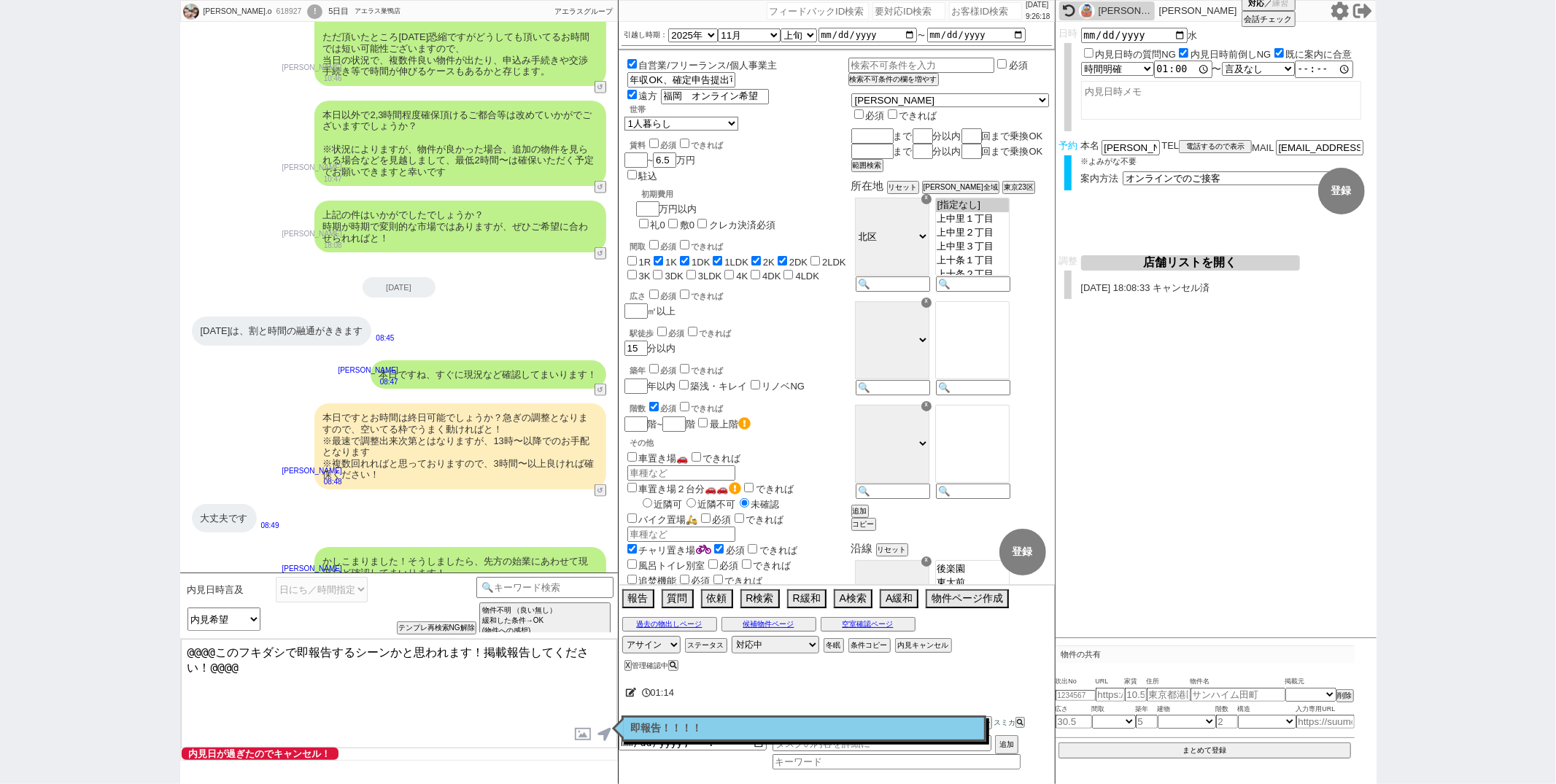
click at [658, 728] on p "即報告！！！！" at bounding box center [804, 728] width 346 height 12
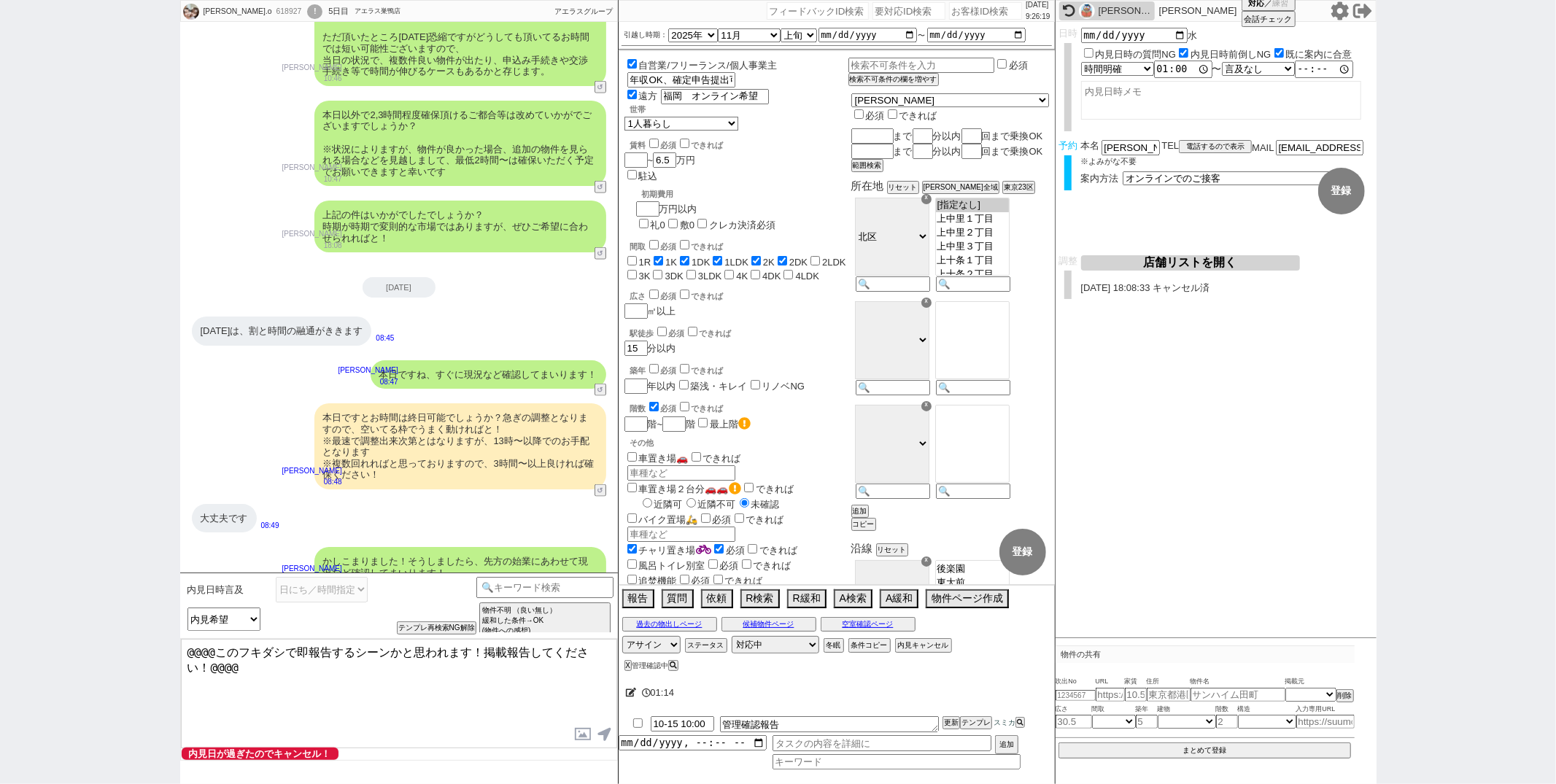
click at [478, 496] on div "大丈夫です 08:49" at bounding box center [399, 518] width 438 height 44
click at [890, 623] on button "空室確認ページ" at bounding box center [868, 624] width 95 height 12
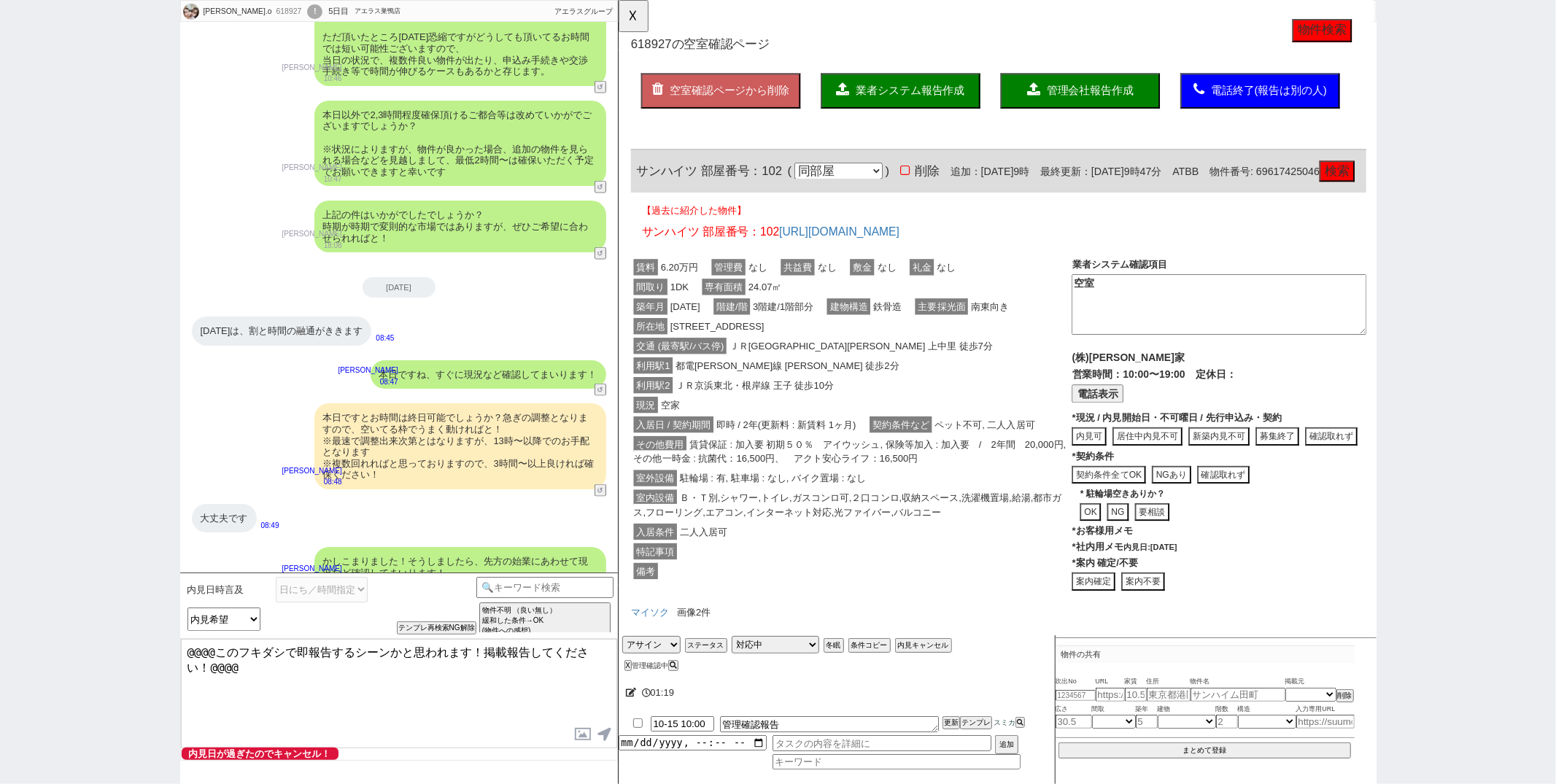
scroll to position [103, 0]
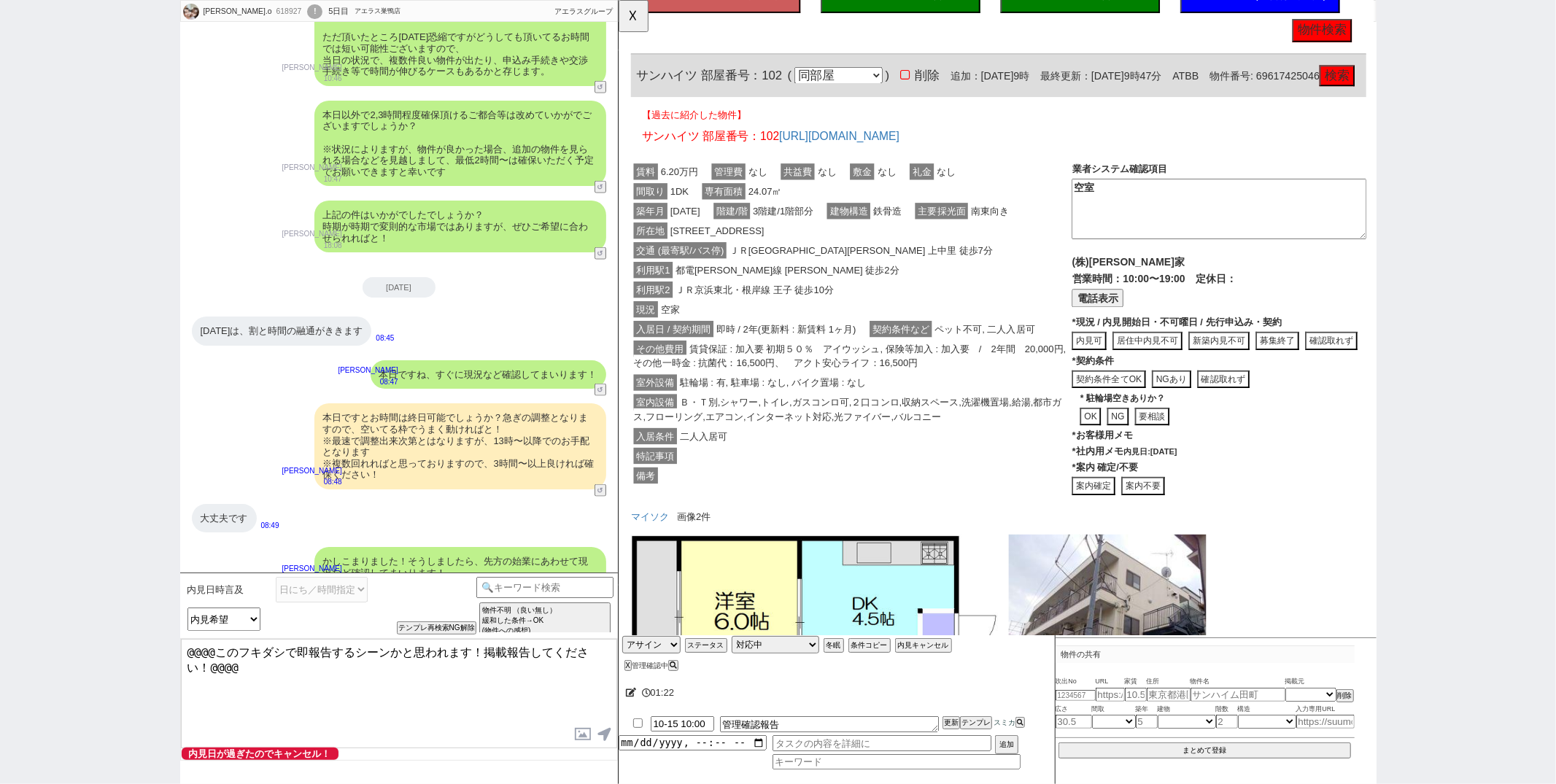
click at [251, 4] on div "masako.o 618927 ! 0 5日目 アエラス巣鴨店" at bounding box center [293, 11] width 223 height 22
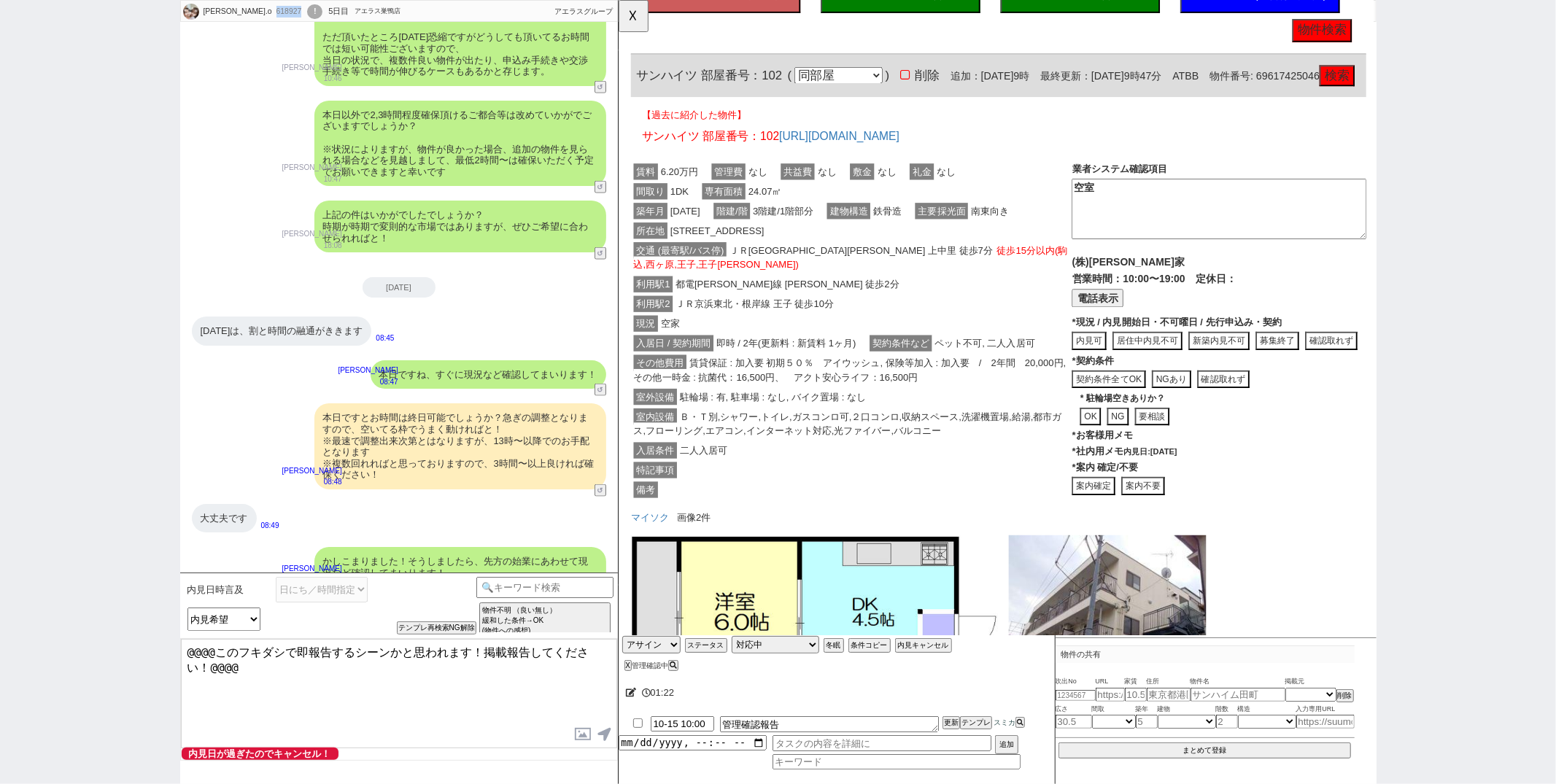
click at [251, 4] on div "masako.o 618927 ! 0 5日目 アエラス巣鴨店" at bounding box center [293, 11] width 223 height 22
copy div "618927"
click at [631, 6] on button "☓" at bounding box center [632, 14] width 27 height 29
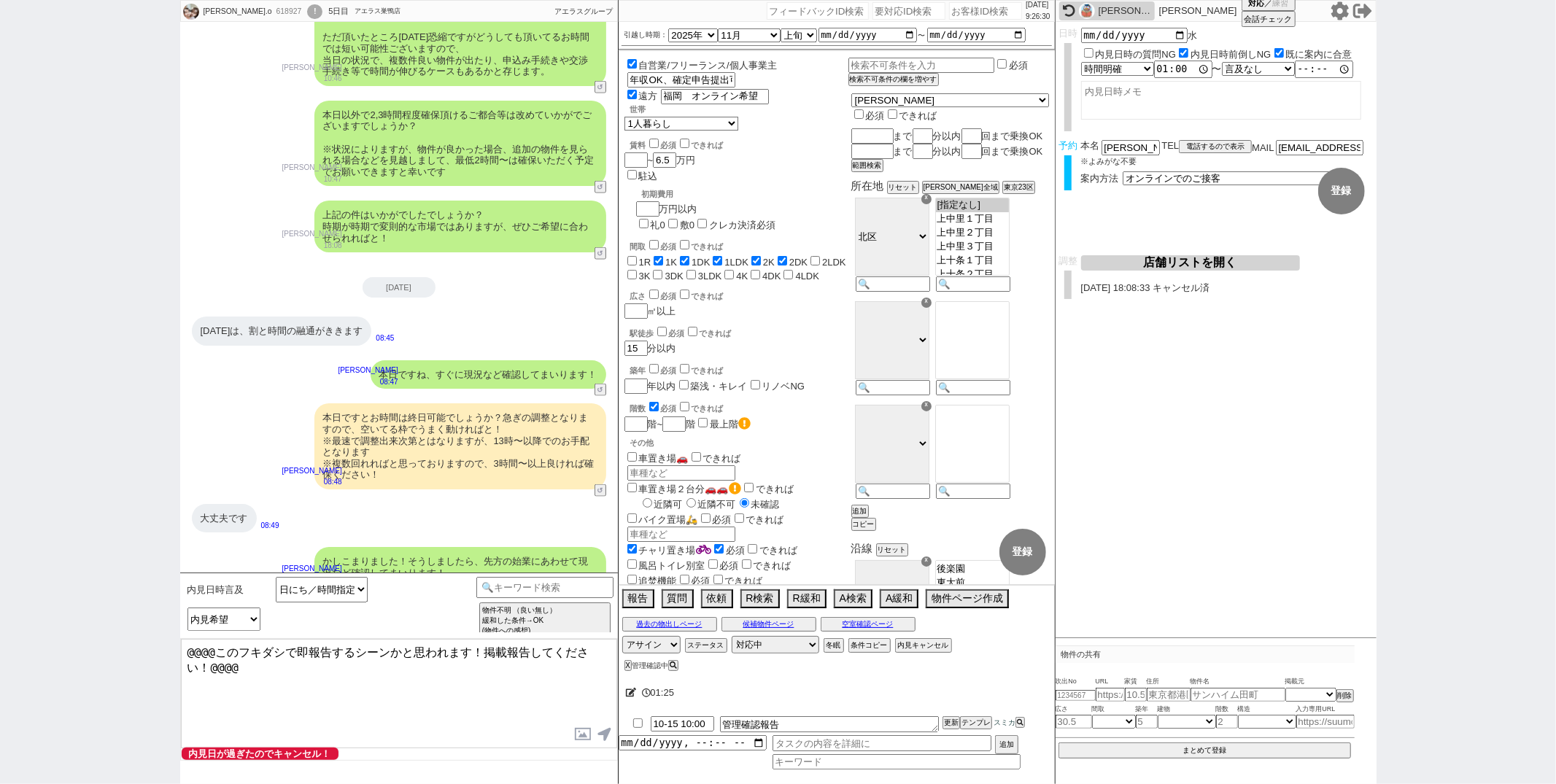
click at [978, 14] on input "number" at bounding box center [986, 11] width 73 height 18
paste input "618927"
type input "618927"
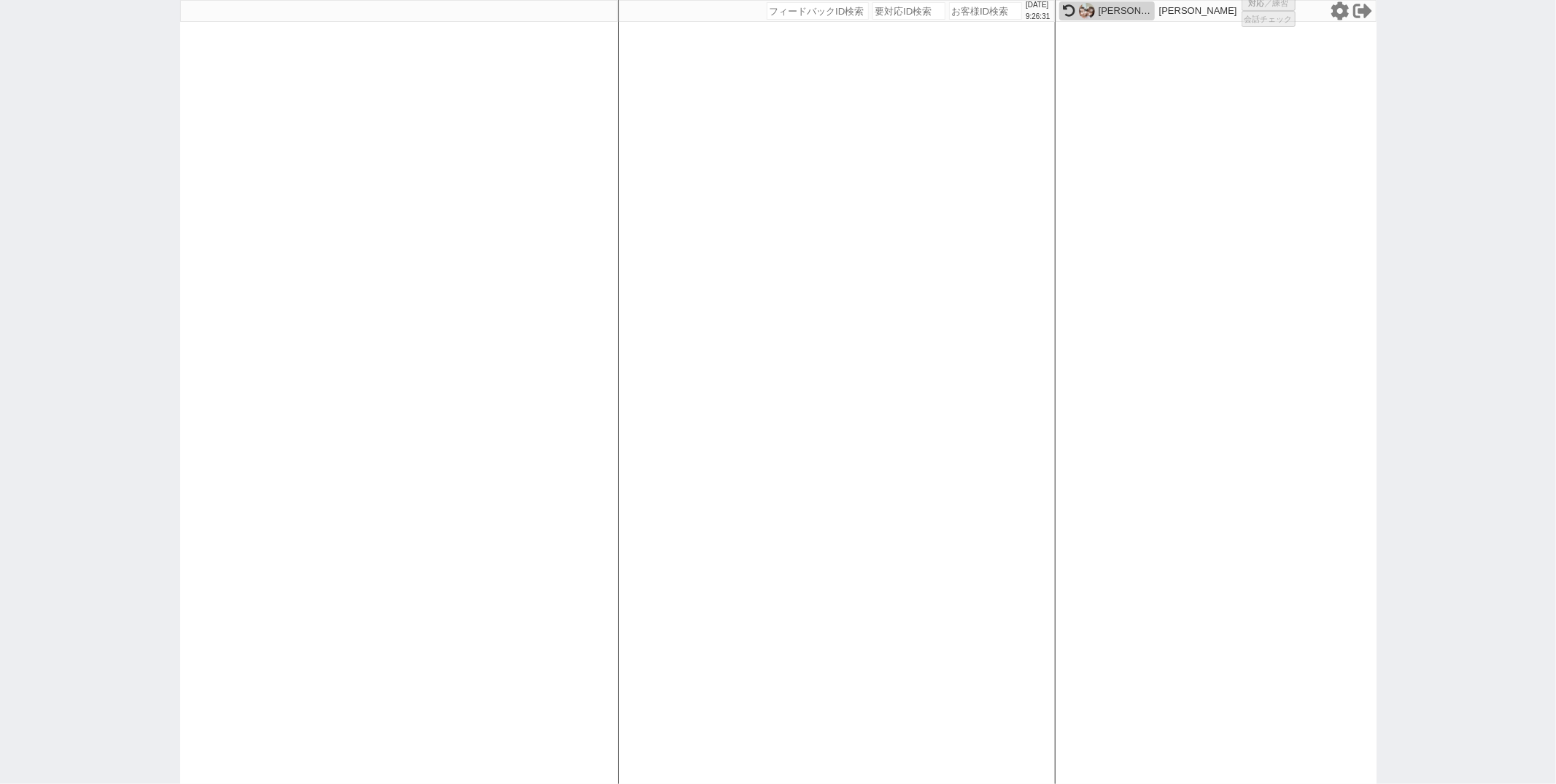
select select "1"
select select "4"
select select
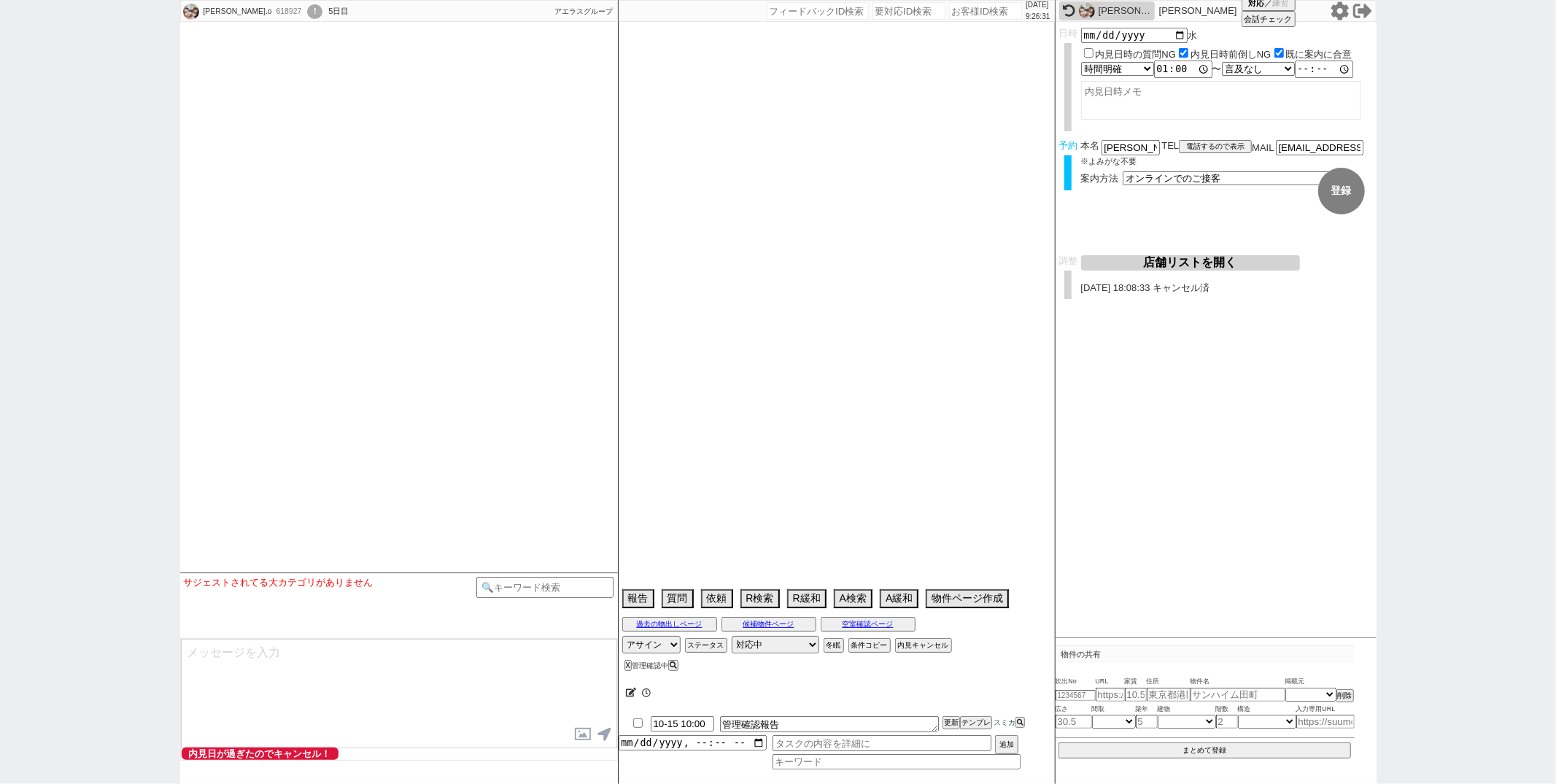
select select "2025"
select select "11"
select select "32"
select select "0"
select select "17"
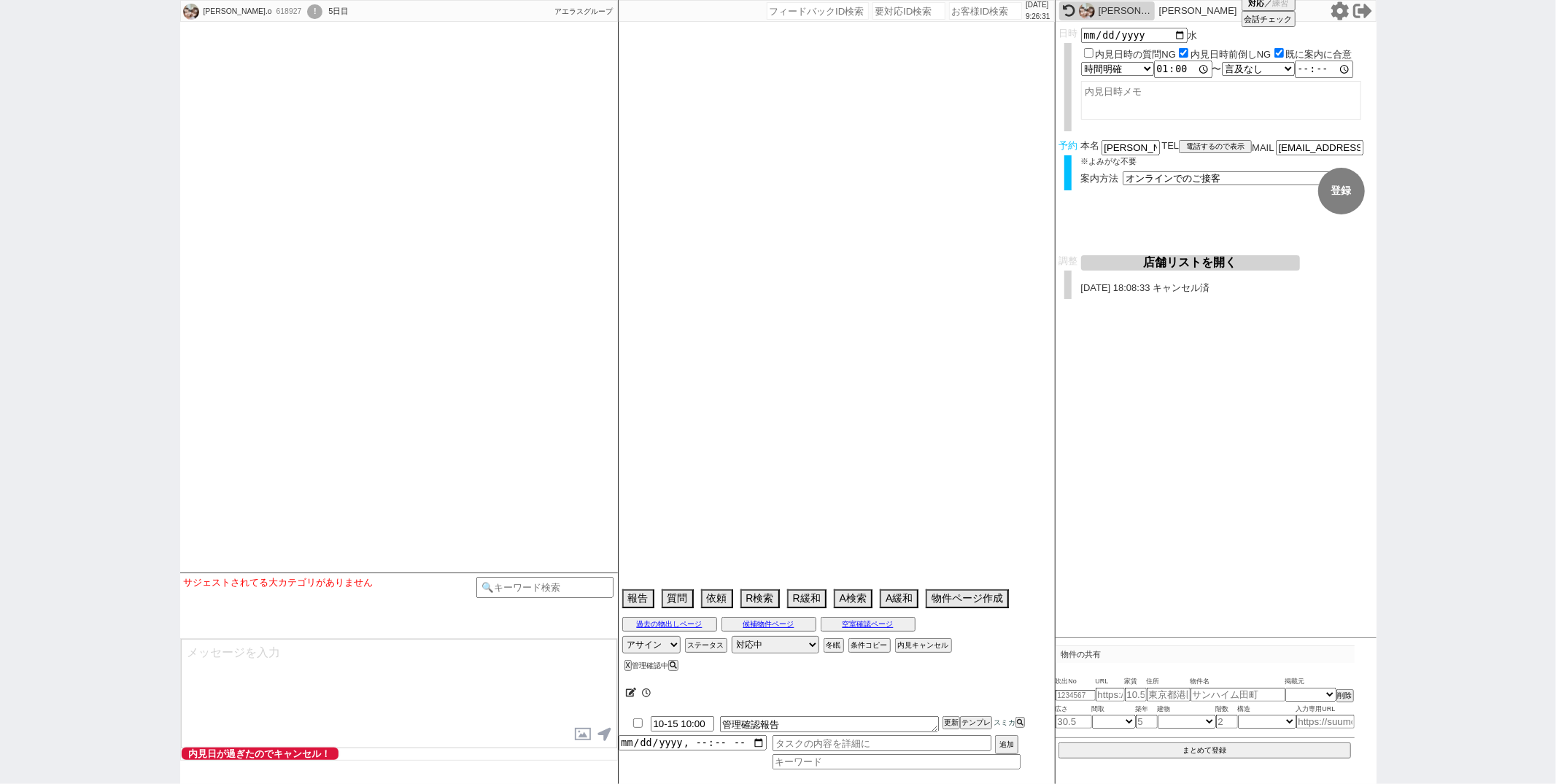
select select "2074"
select select "67"
select select "1629"
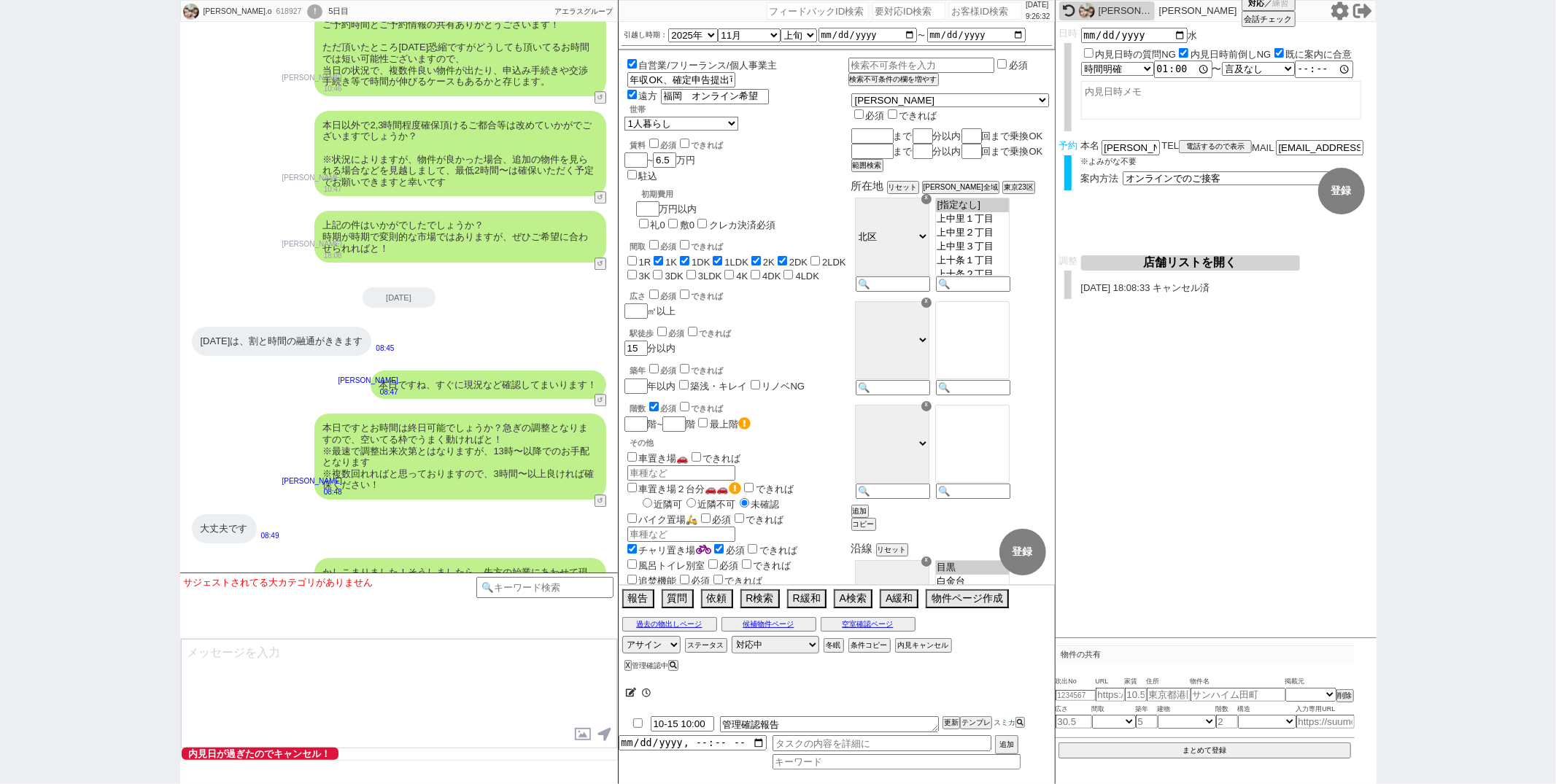
scroll to position [137, 0]
click at [521, 319] on div "今日は、割と時間の融通がききます 08:45" at bounding box center [399, 341] width 438 height 44
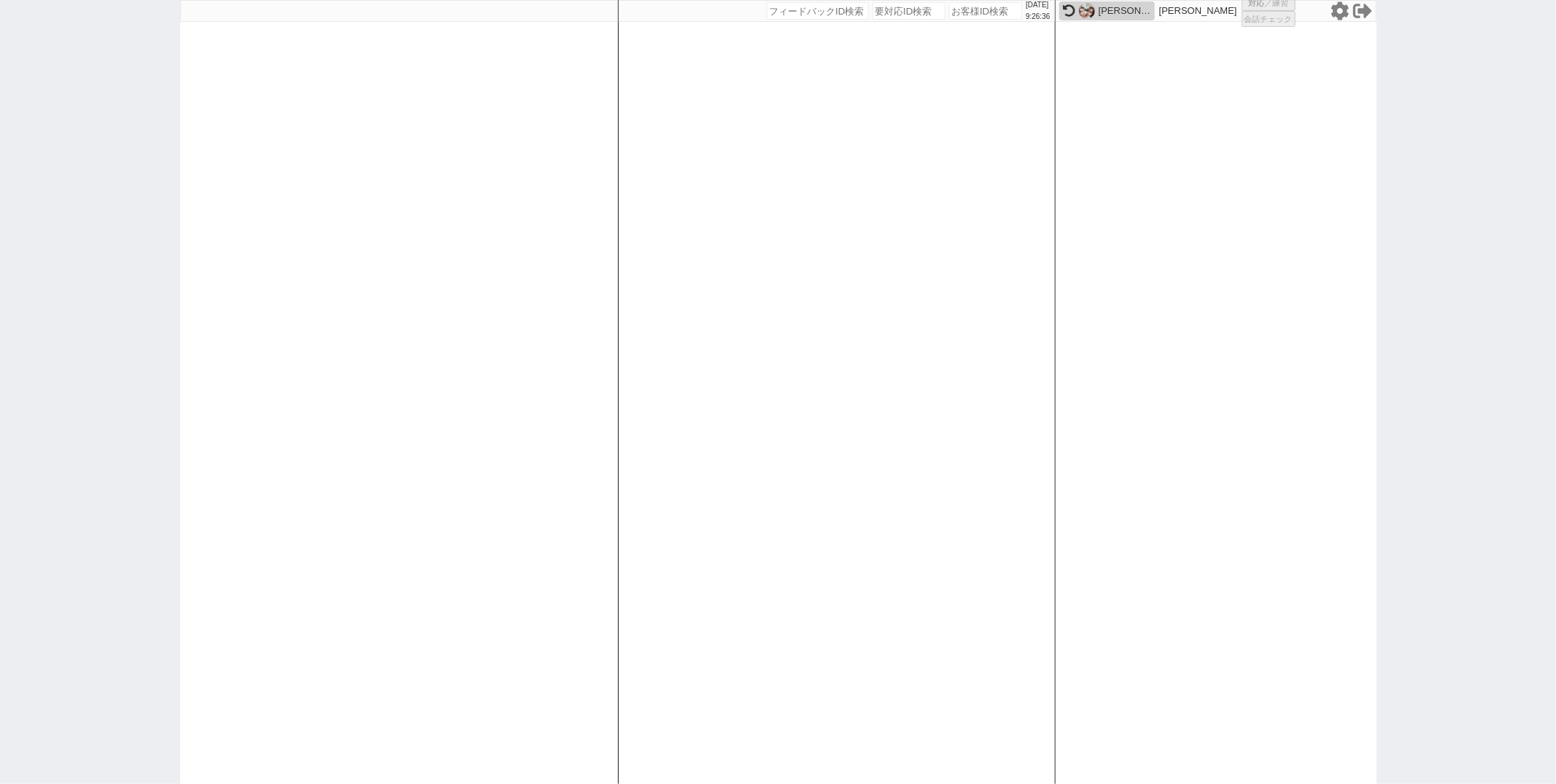
select select
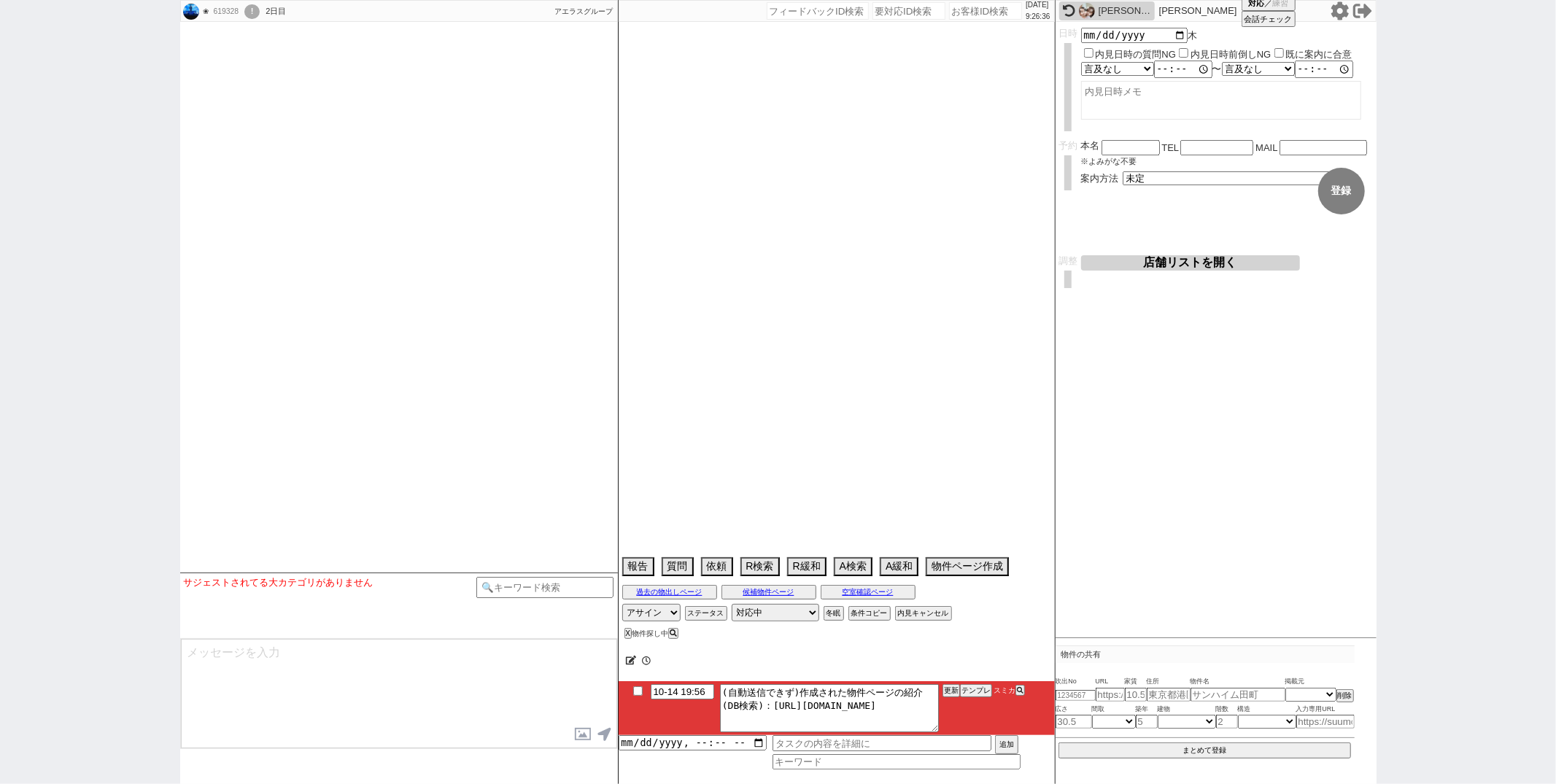
select select "13"
select select "7"
select select "16"
select select "542"
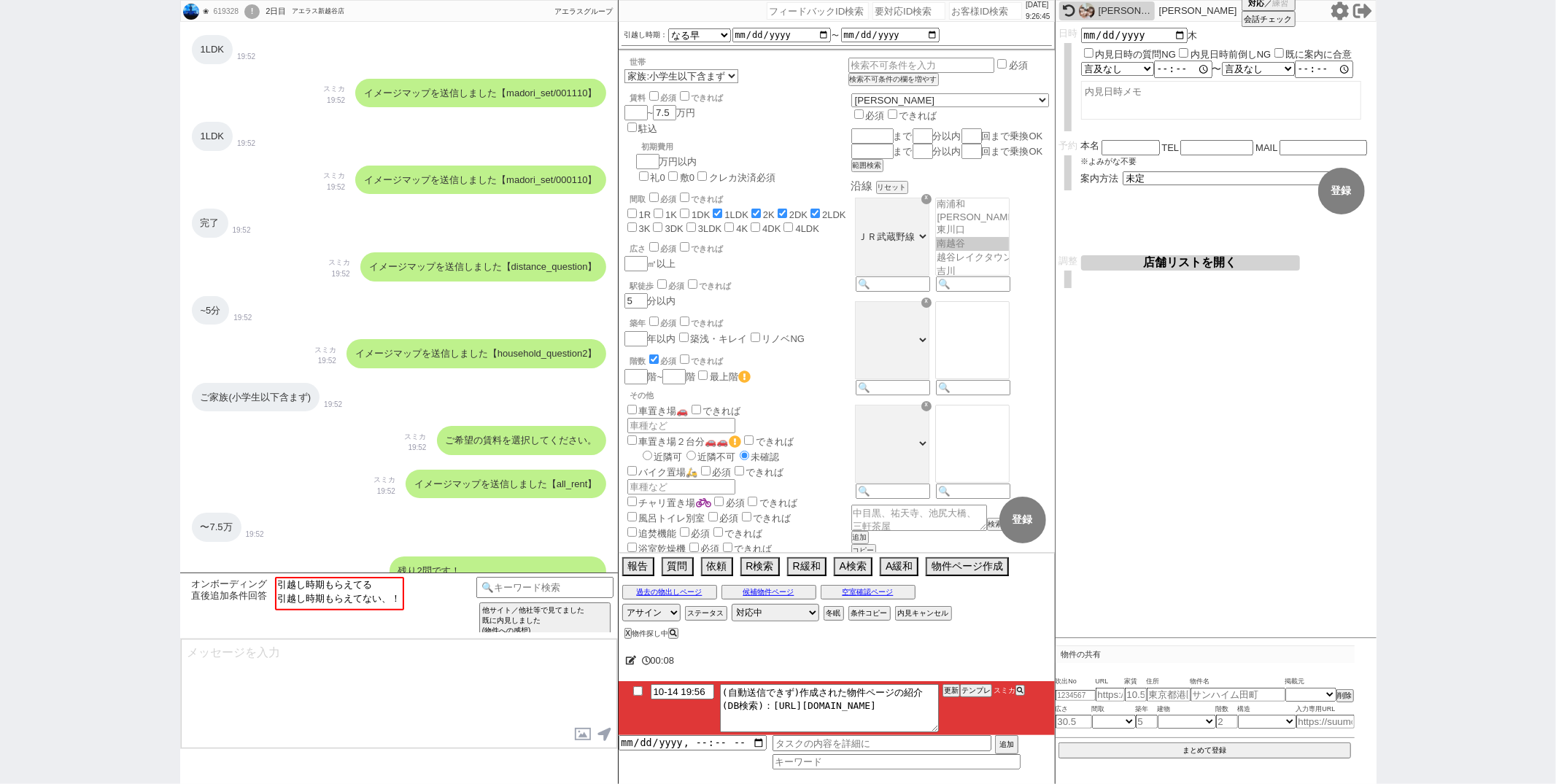
scroll to position [915, 0]
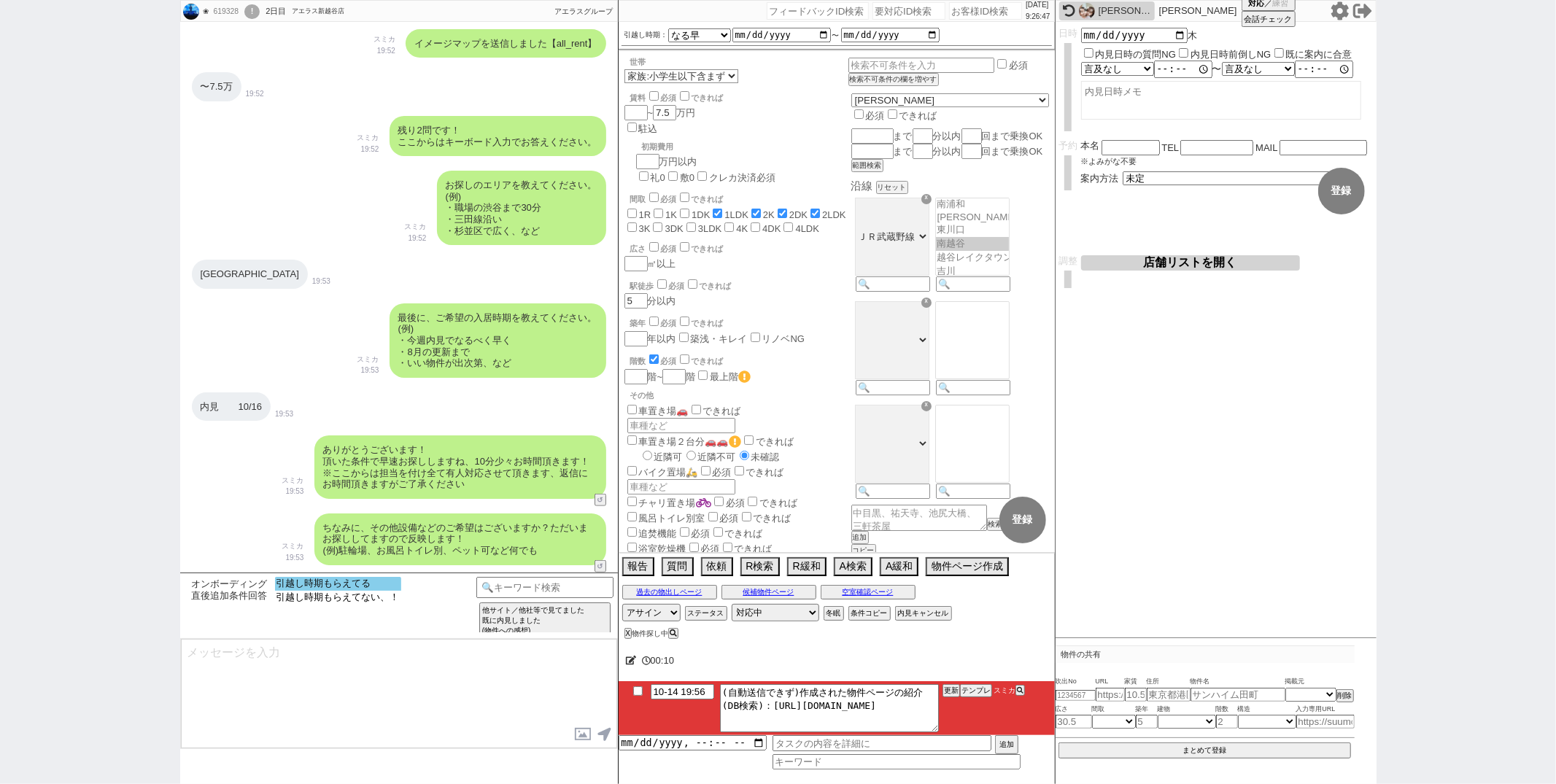
click at [381, 589] on option "引越し時期もらえてる" at bounding box center [338, 583] width 126 height 14
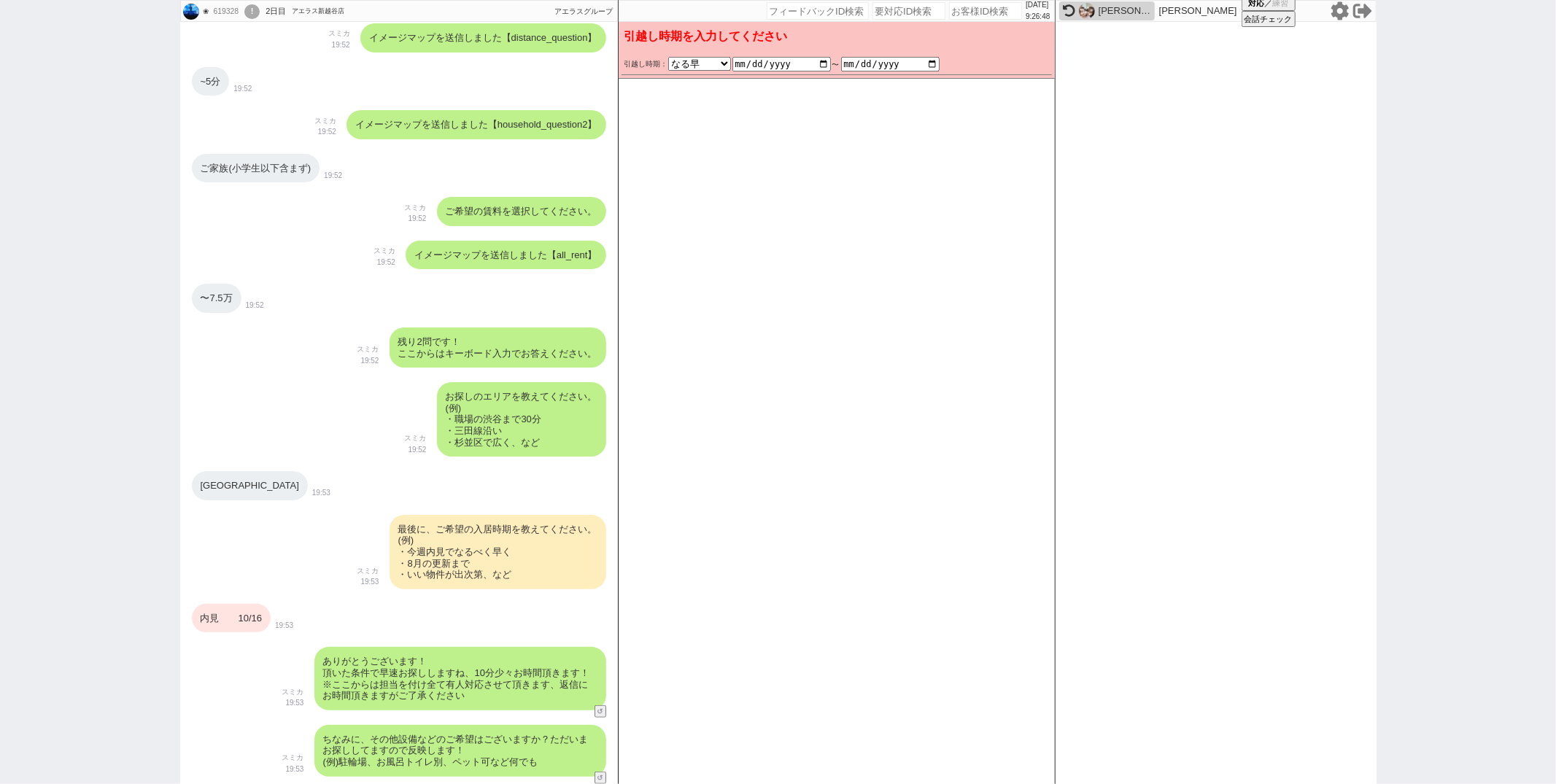
click at [263, 614] on div "内見　　10/16" at bounding box center [232, 618] width 80 height 29
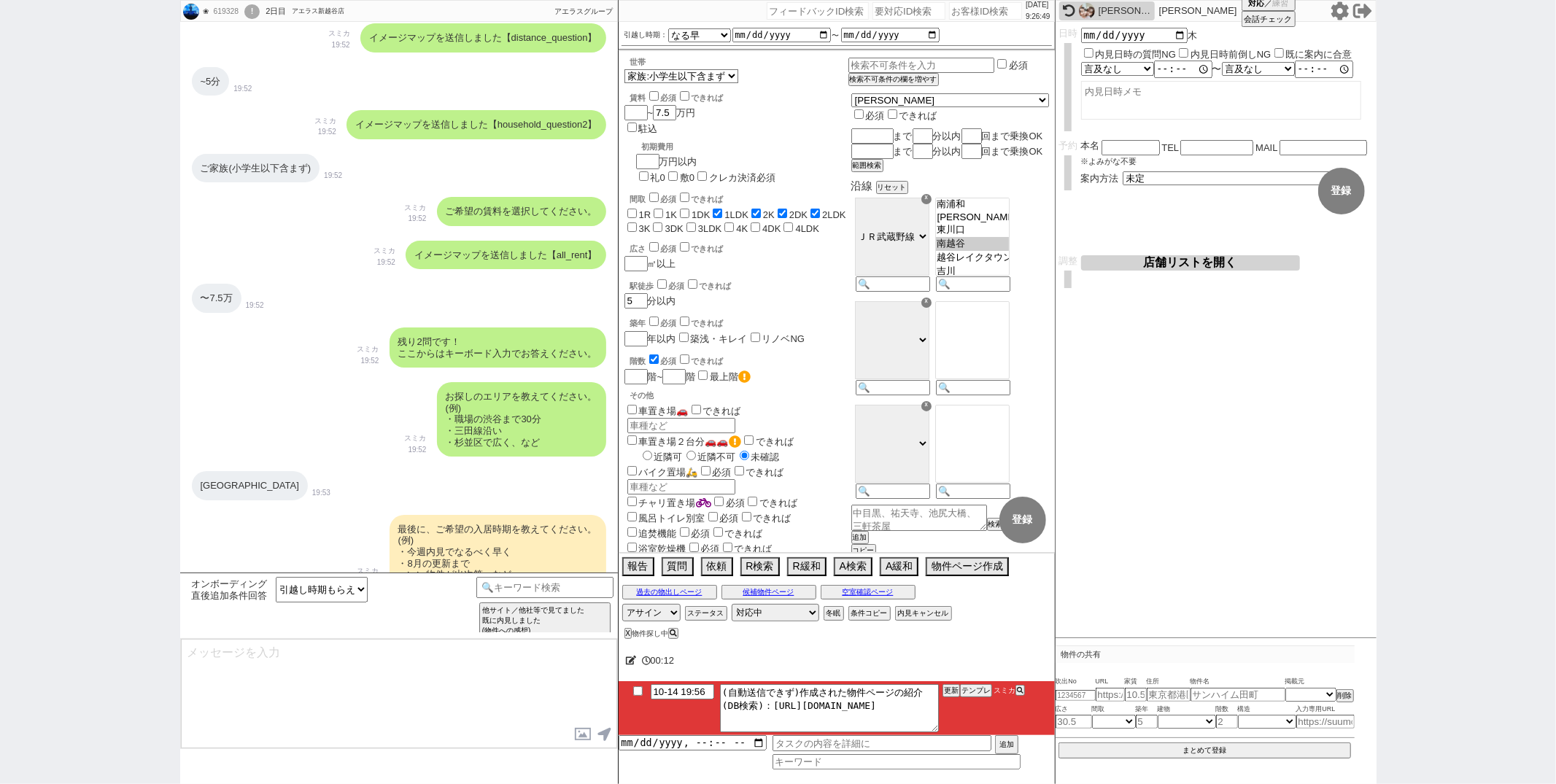
scroll to position [915, 0]
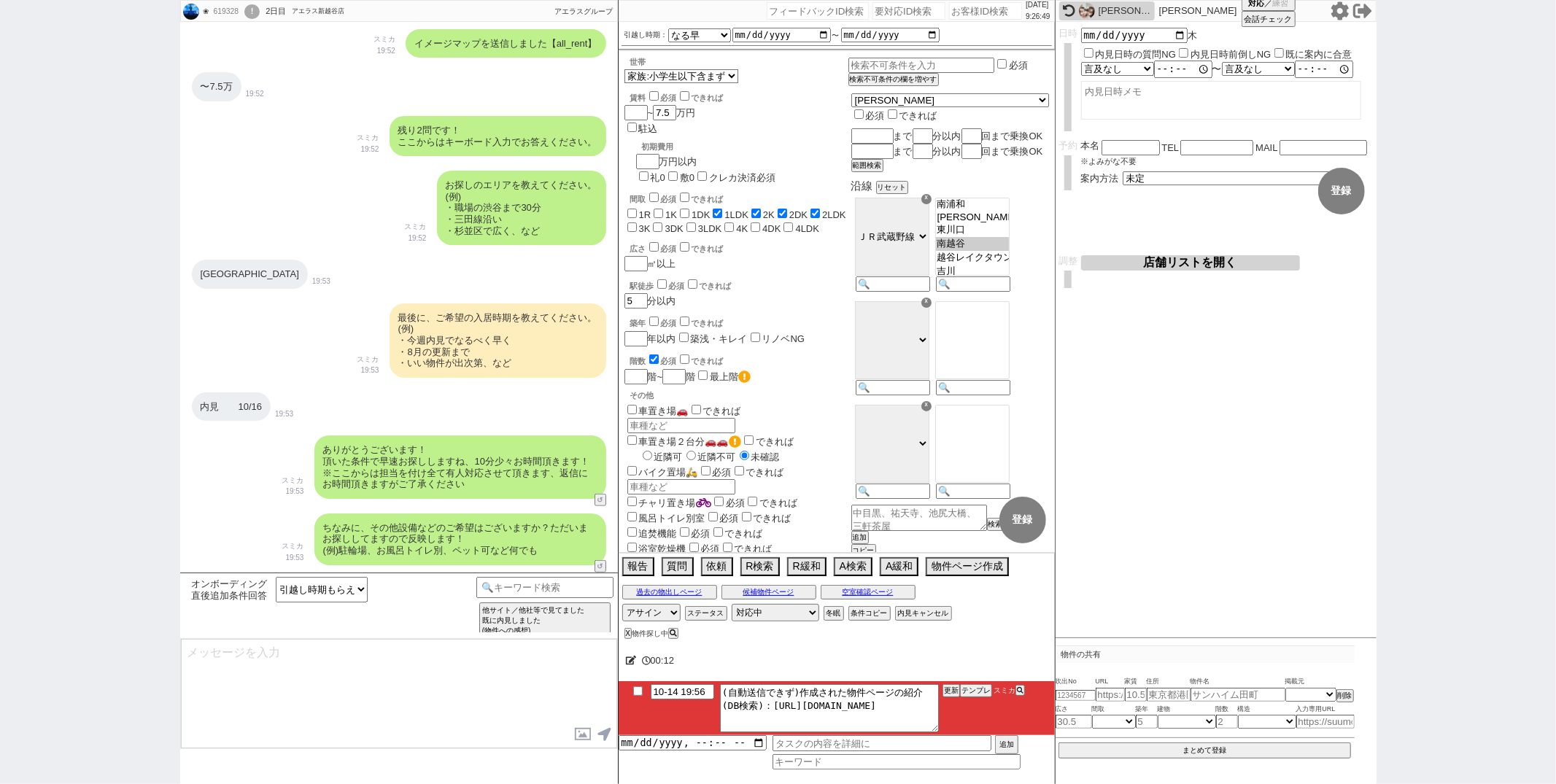
type textarea "@@【@@メッセージは打たず、以下やってください@@】@@ @@【@@すでに条件入力もされているので、「オンボーディング直後追加条件回答」カテゴリでは対応しま…"
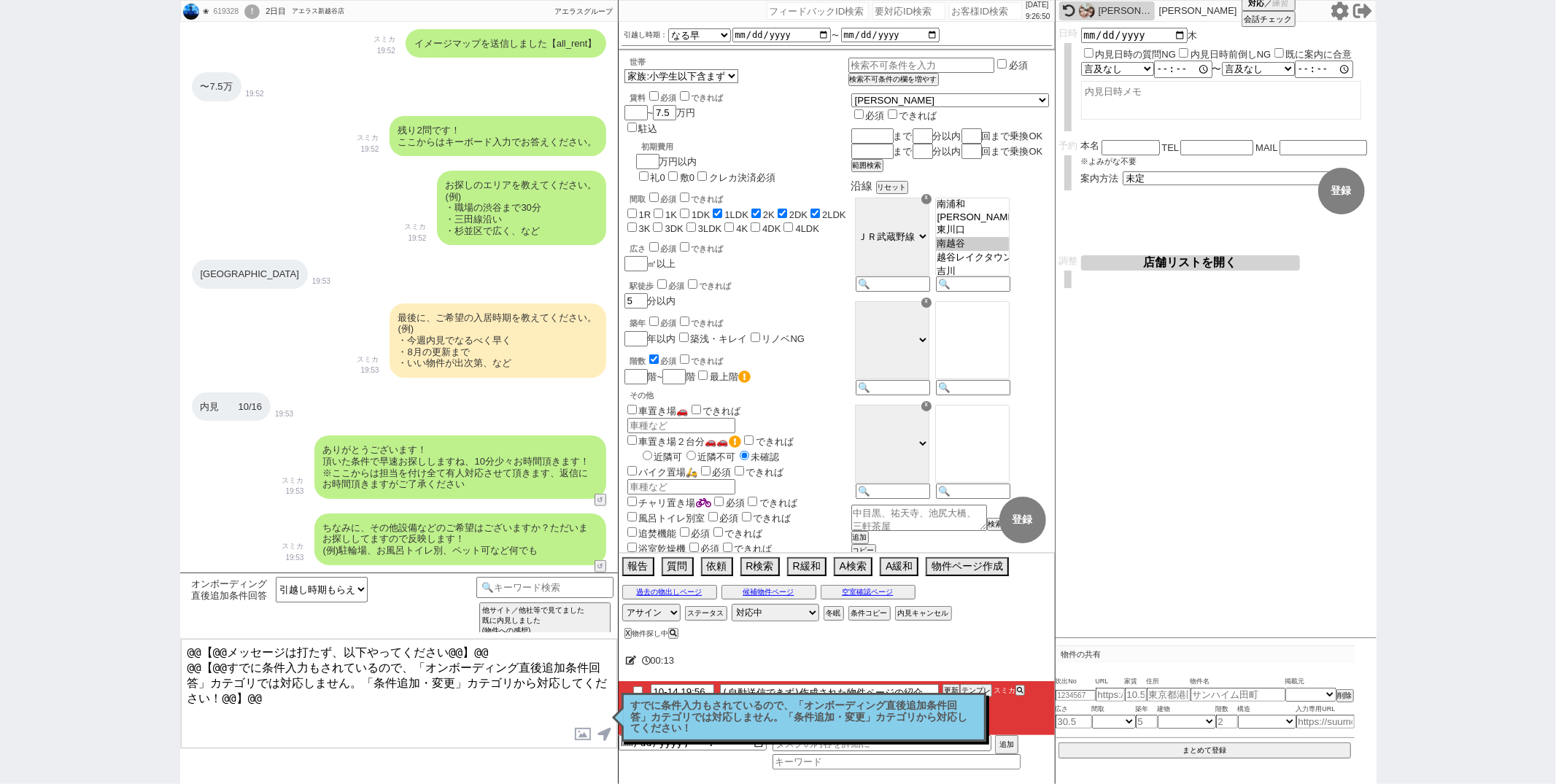
click at [758, 725] on p "すでに条件入力もされているので、「オンボーディング直後追加条件回答」カテゴリでは対応しません。「条件追加・変更」カテゴリから対応してください！" at bounding box center [804, 717] width 346 height 34
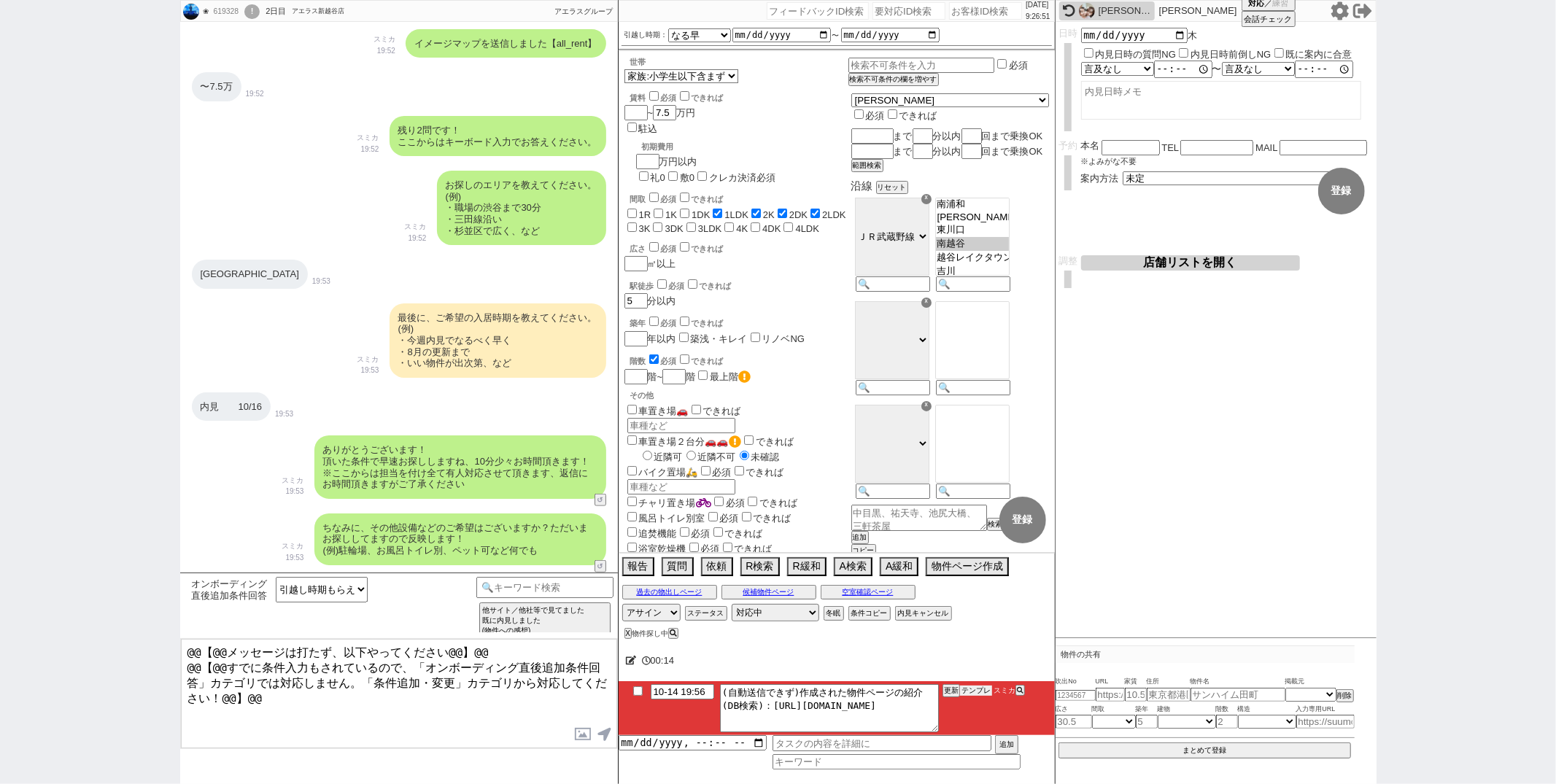
click at [979, 696] on button "テンプレ" at bounding box center [976, 690] width 32 height 10
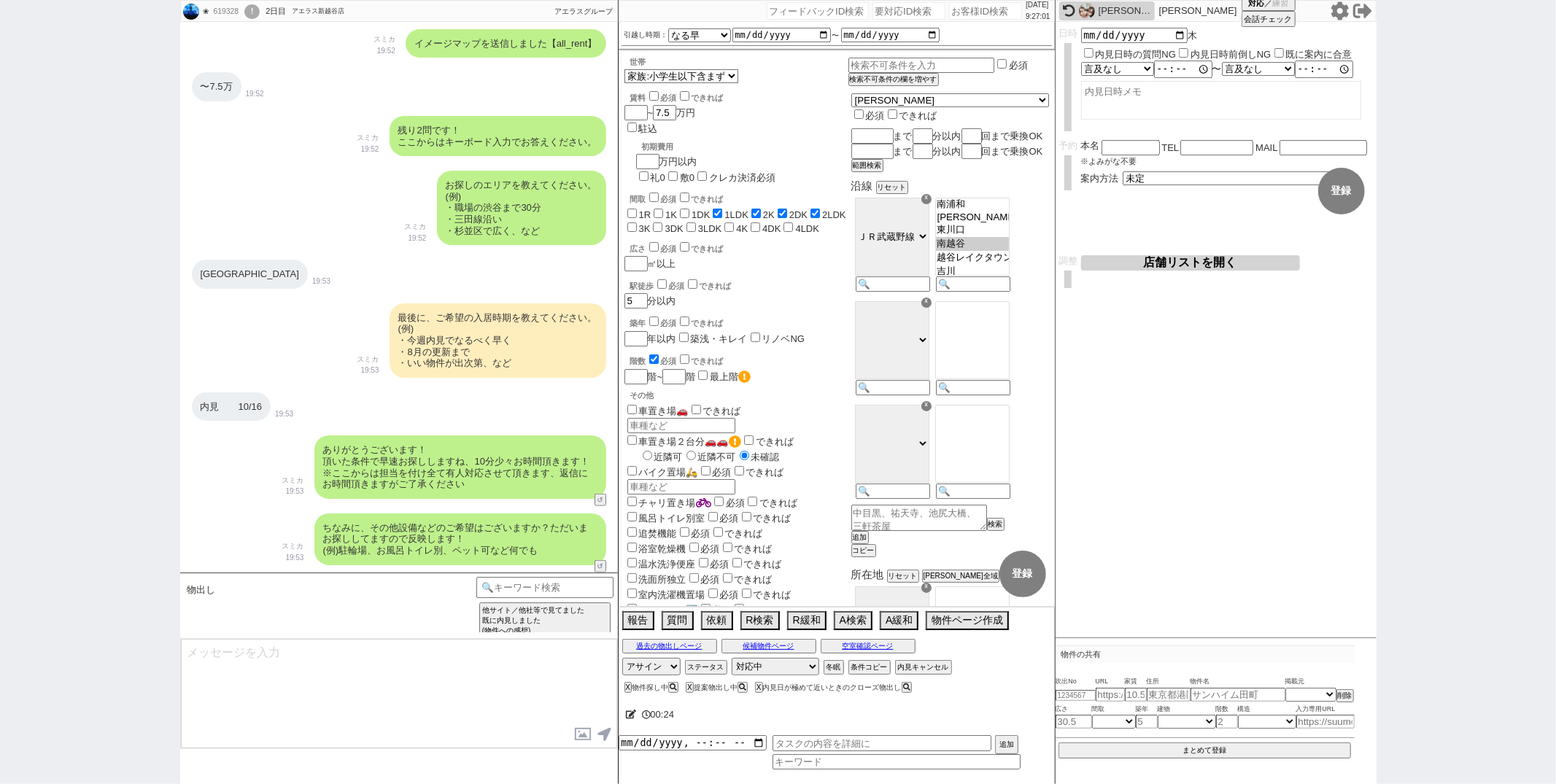
click at [267, 468] on div "ありがとうございます！ 頂いた条件で早速お探ししますね、10分少々お時間頂きます！ ※ここからは担当を付け全て有人対応させて頂きます、返信にお時間頂きますがご…" at bounding box center [399, 466] width 438 height 77
click at [603, 568] on button "↺" at bounding box center [602, 568] width 9 height 10
select select "引越し時期もらえてる"
click at [375, 586] on option "引越し時期もらえてる" at bounding box center [338, 583] width 126 height 14
type textarea "@@【@@メッセージは打たず、以下やってください@@】@@ @@【@@すでに条件入力もされているので、「オンボーディング直後追加条件回答」カテゴリでは対応しま…"
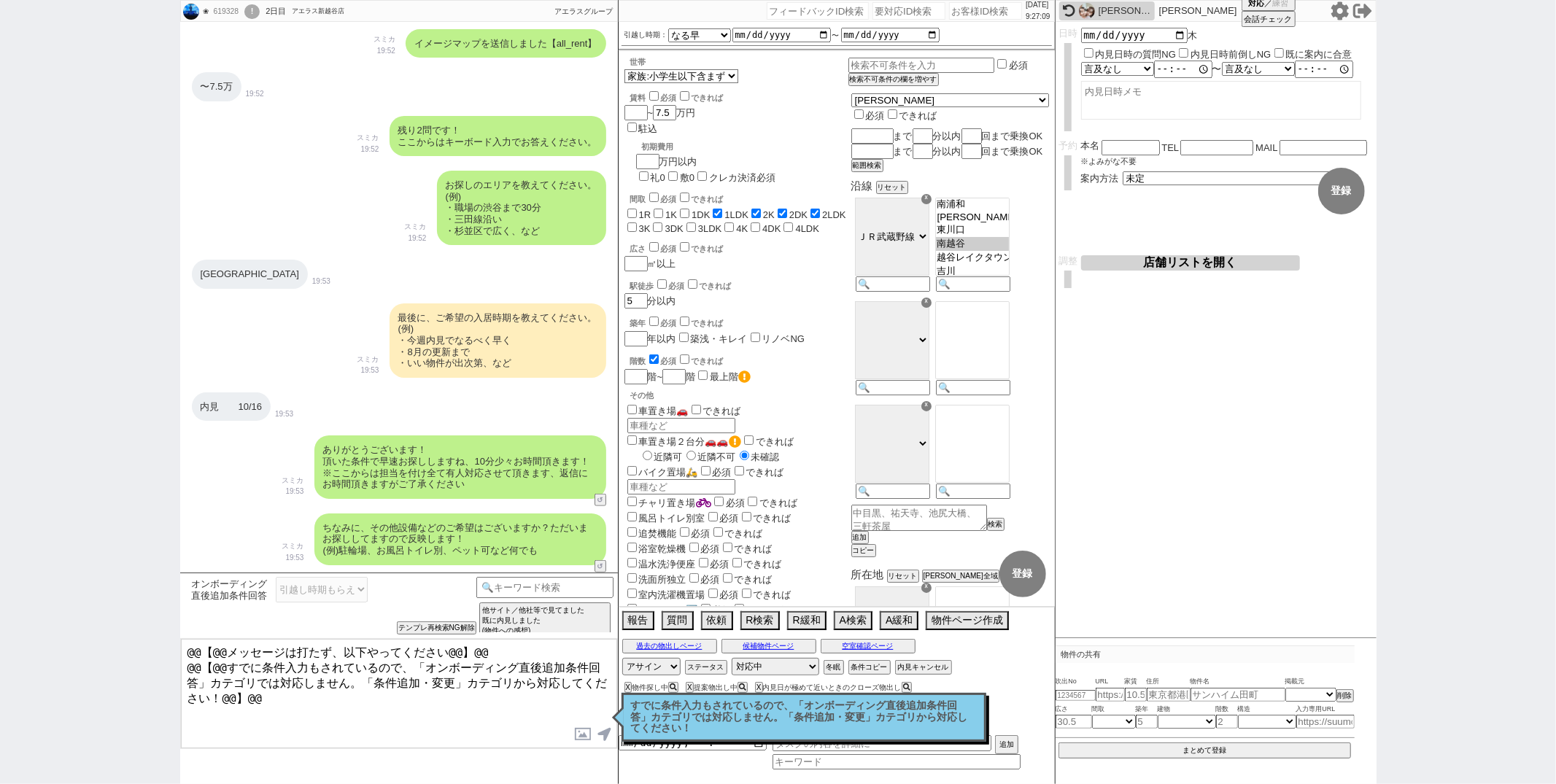
click at [646, 708] on p "すでに条件入力もされているので、「オンボーディング直後追加条件回答」カテゴリでは対応しません。「条件追加・変更」カテゴリから対応してください！" at bounding box center [804, 717] width 346 height 34
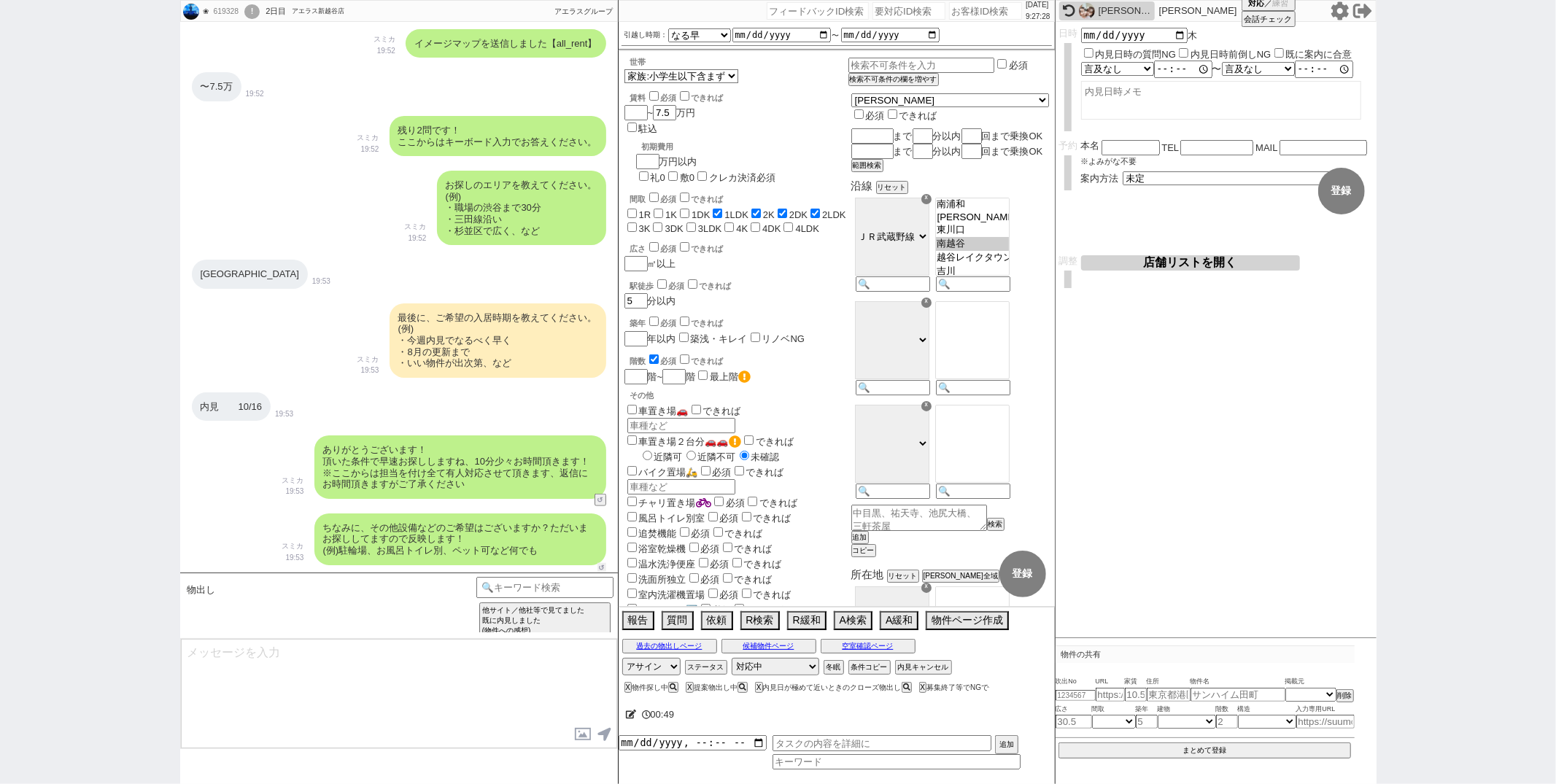
click at [604, 563] on button "↺" at bounding box center [602, 568] width 9 height 10
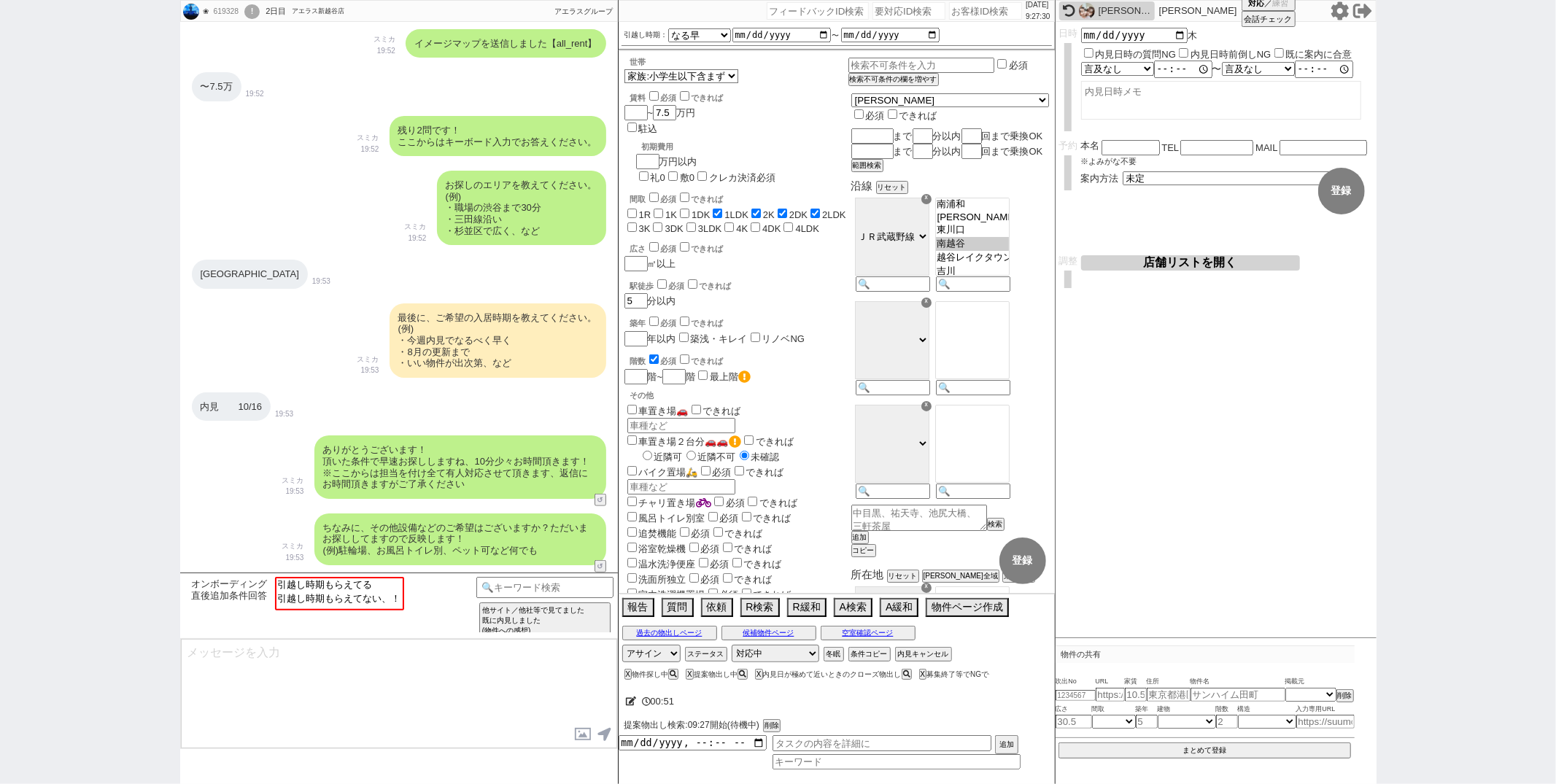
type textarea "並行で先の物件を参考にしつつ相場を見ておりまして、賃料がズレますがピックアップしてまいりました！ https://tools.sumika.live/page…"
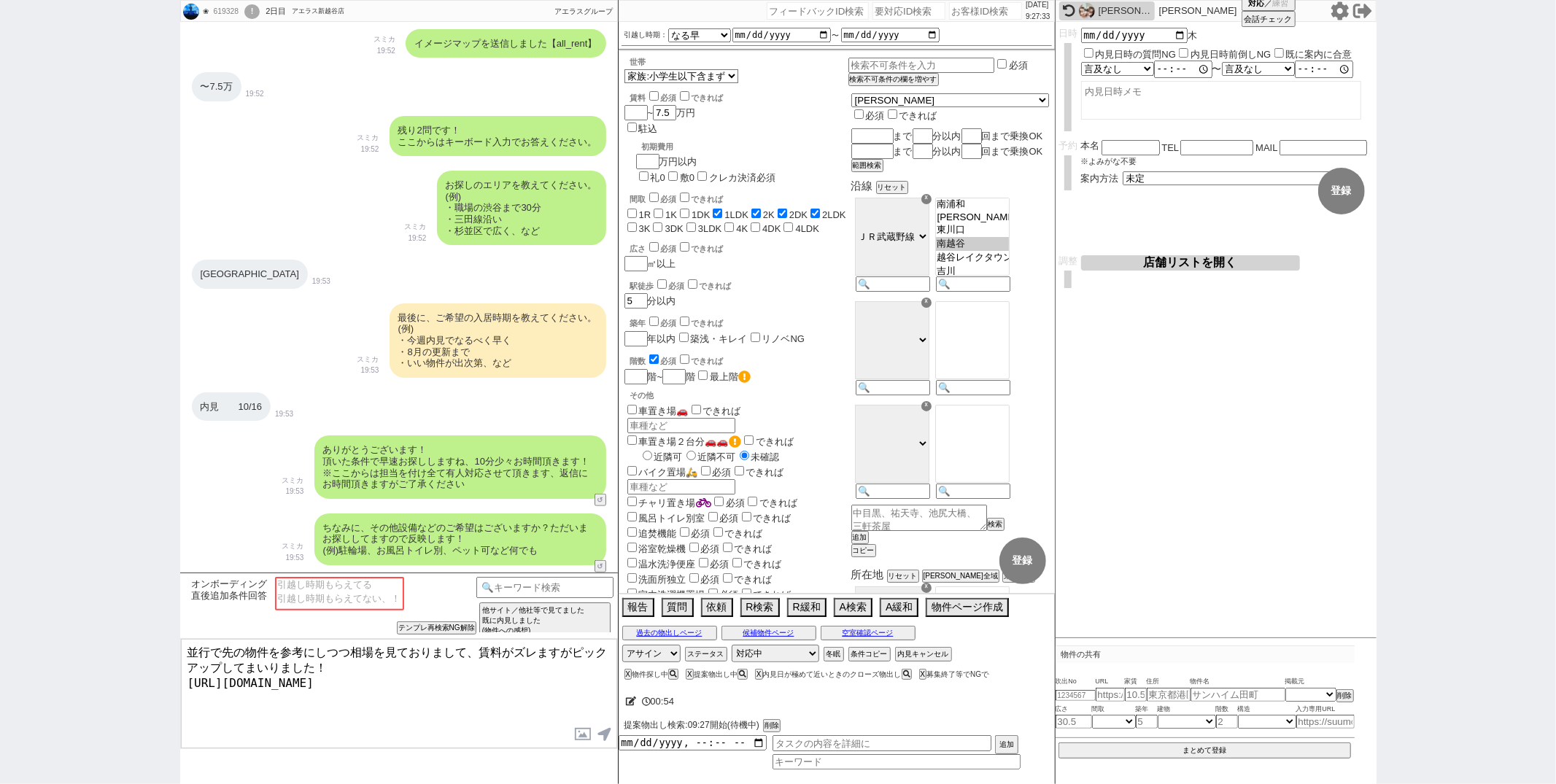
click at [183, 648] on textarea "並行で先の物件を参考にしつつ相場を見ておりまして、賃料がズレますがピックアップしてまいりました！ https://tools.sumika.live/page…" at bounding box center [399, 693] width 436 height 109
select select
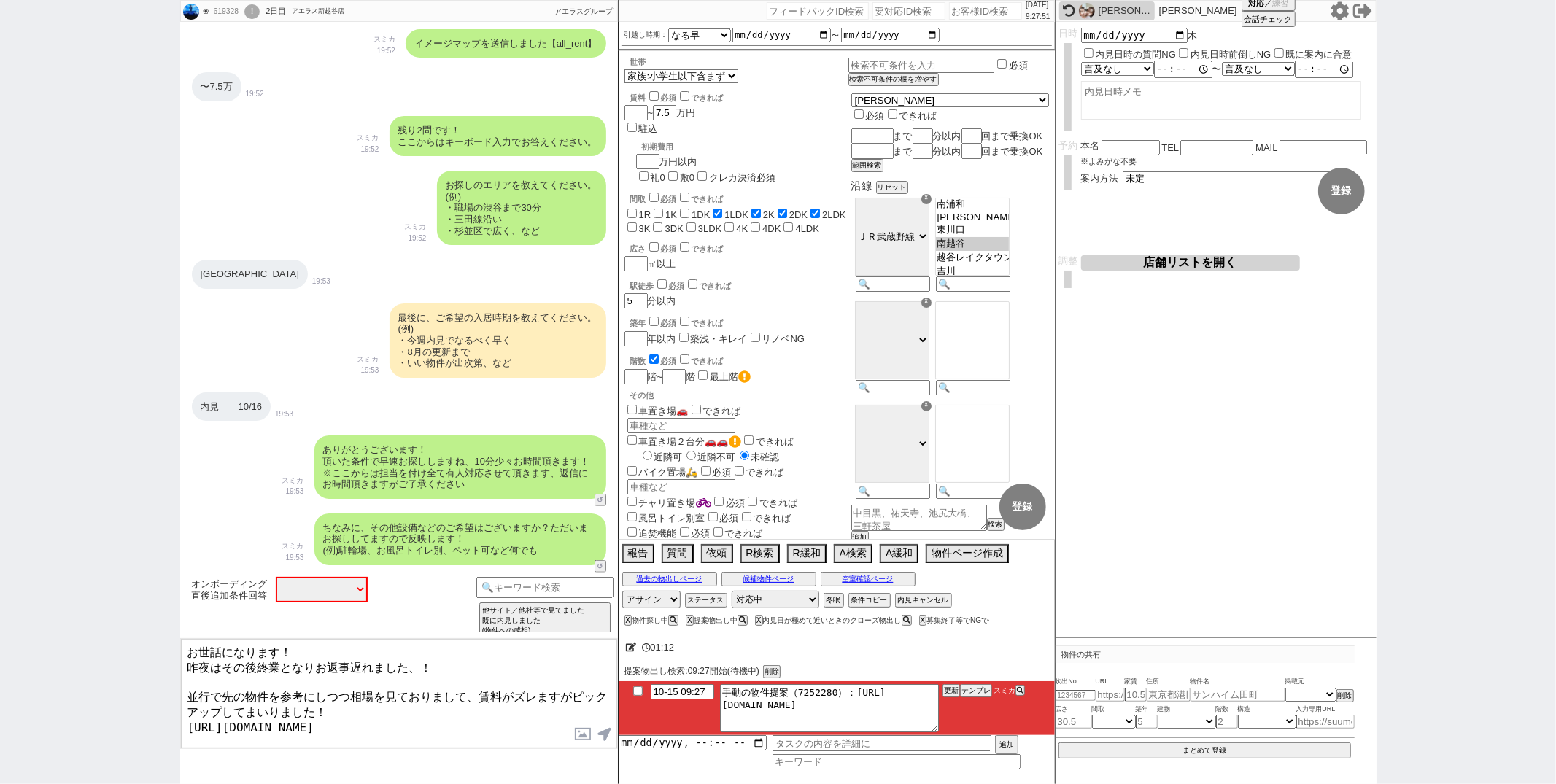
type textarea "お世話になります！ 昨夜はその後終業となりお返事遅れました、！ 並行で先の物件を参考にしつつ相場を見ておりまして、賃料がズレますがピックアップしてまいりました…"
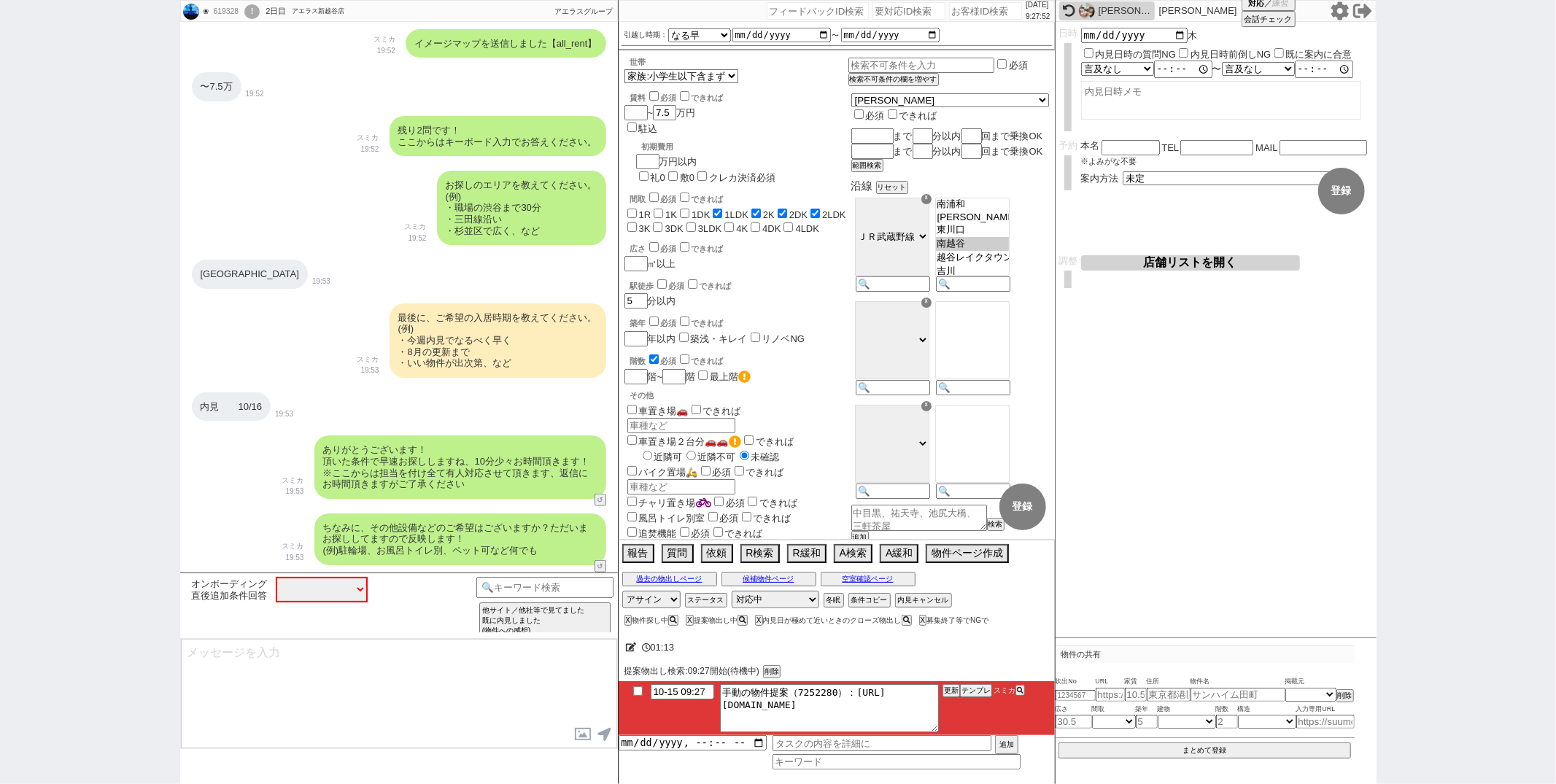
scroll to position [1065, 0]
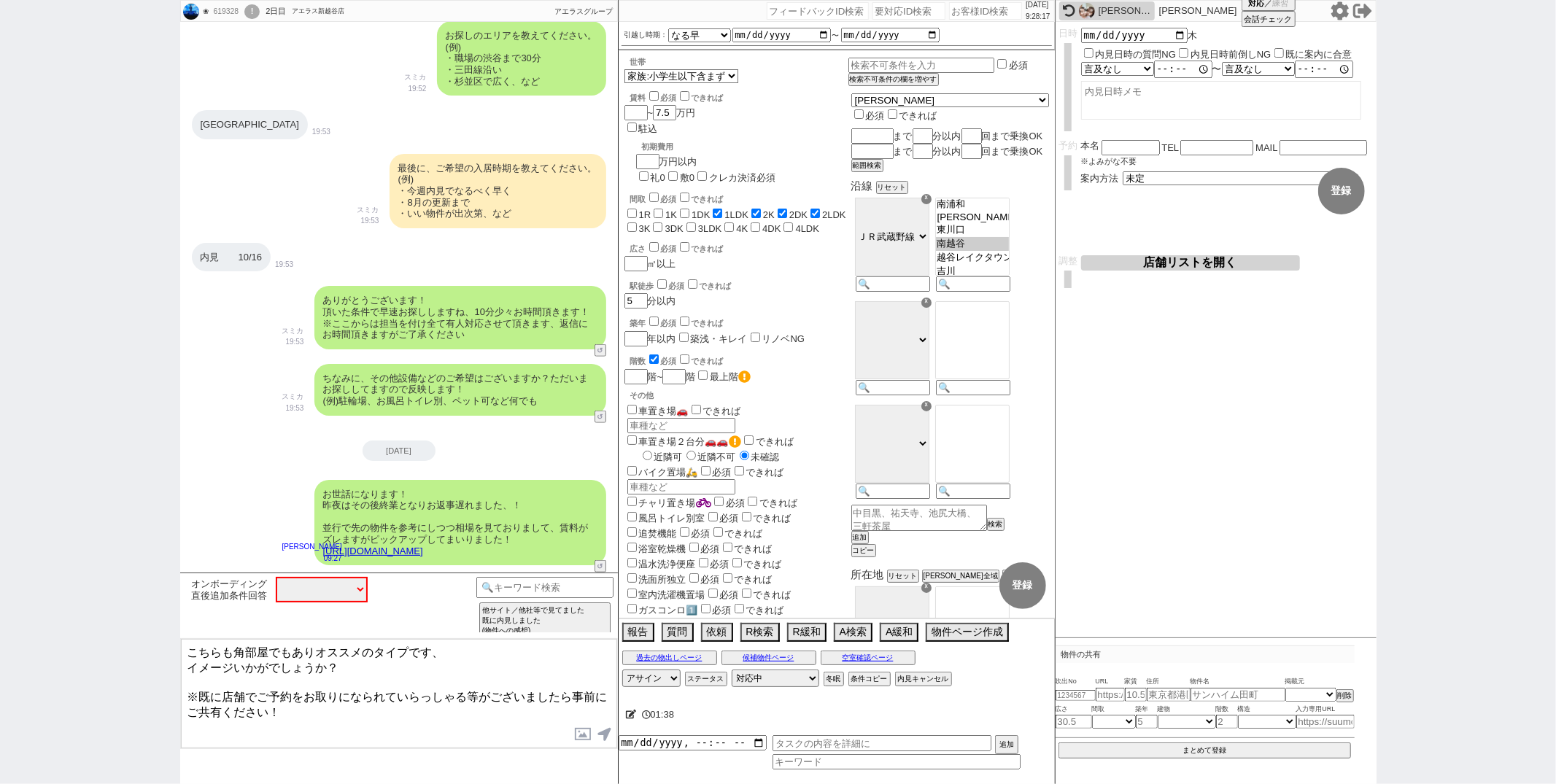
type textarea "こちらも角部屋でもありオススメのタイプです、 イメージいかがでしょうか？ ※既に店舗でご予約をお取りになられていらっしゃる等がございましたら事前にご共有くださ…"
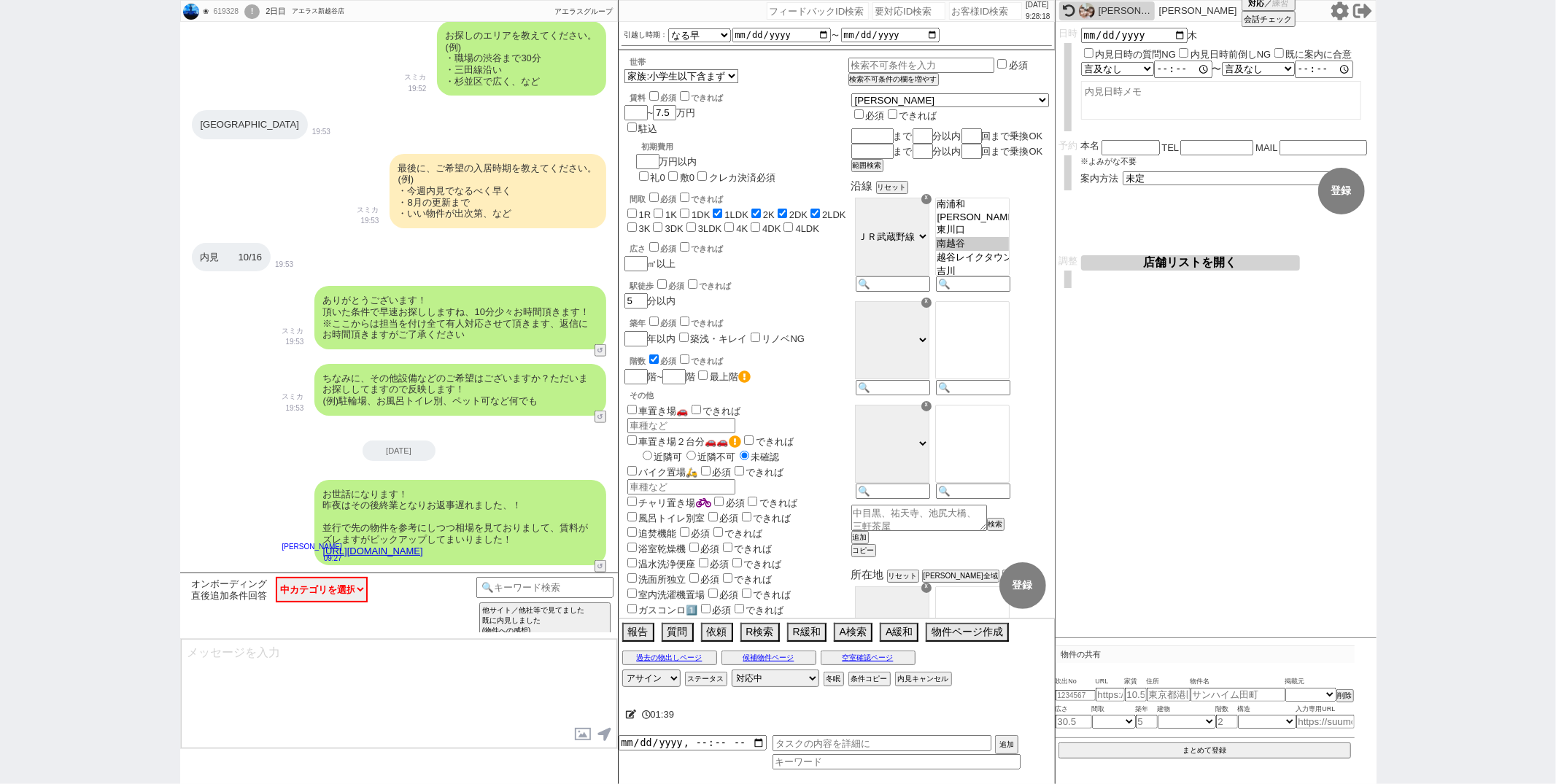
scroll to position [1154, 0]
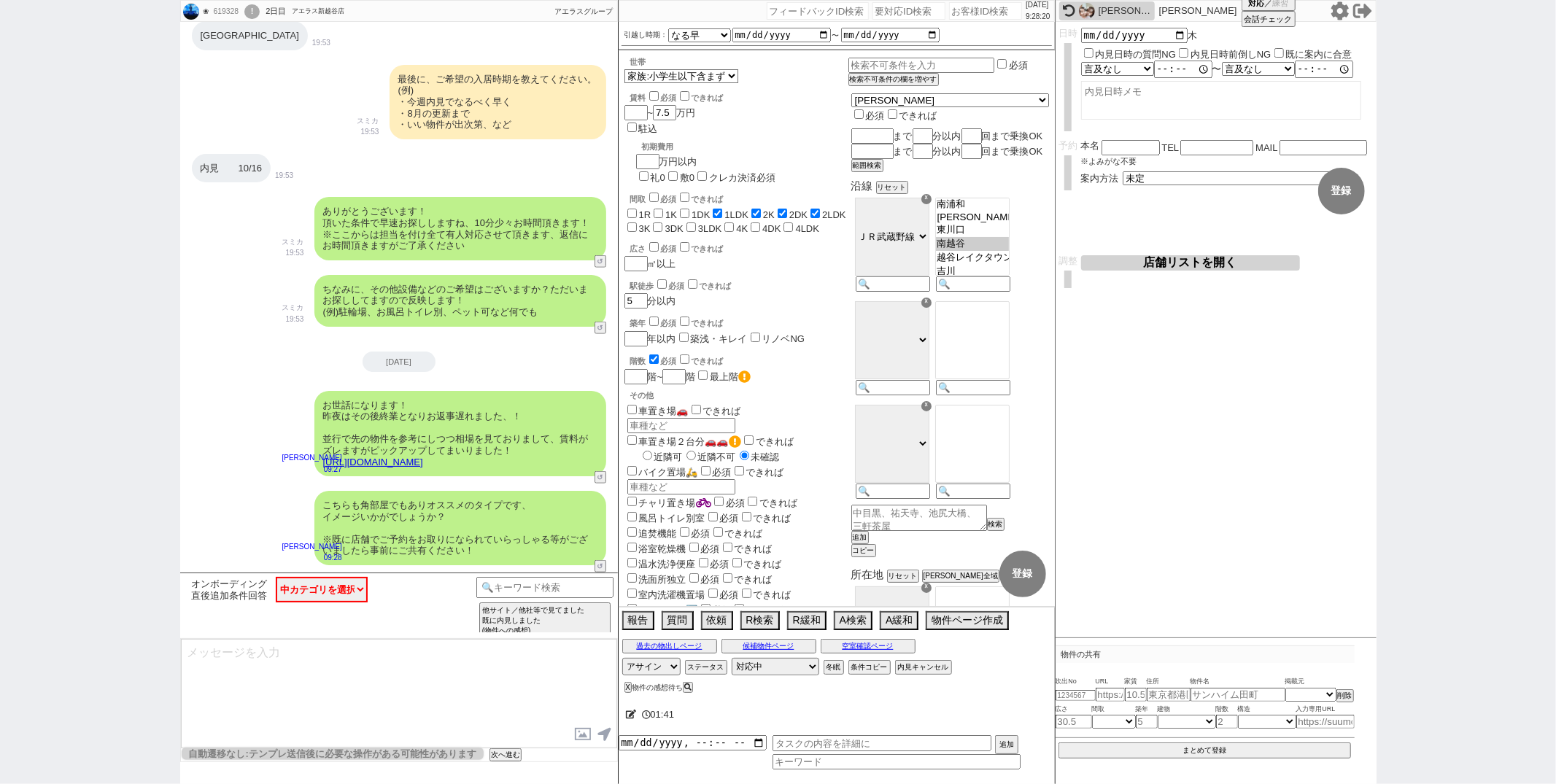
type textarea "ｌ"
click at [225, 481] on div "お世話になります！ 昨夜はその後終業となりお返事遅れました、！ 並行で先の物件を参考にしつつ相場を見ておりまして、賃料がズレますがピックアップしてまいりました…" at bounding box center [399, 433] width 438 height 100
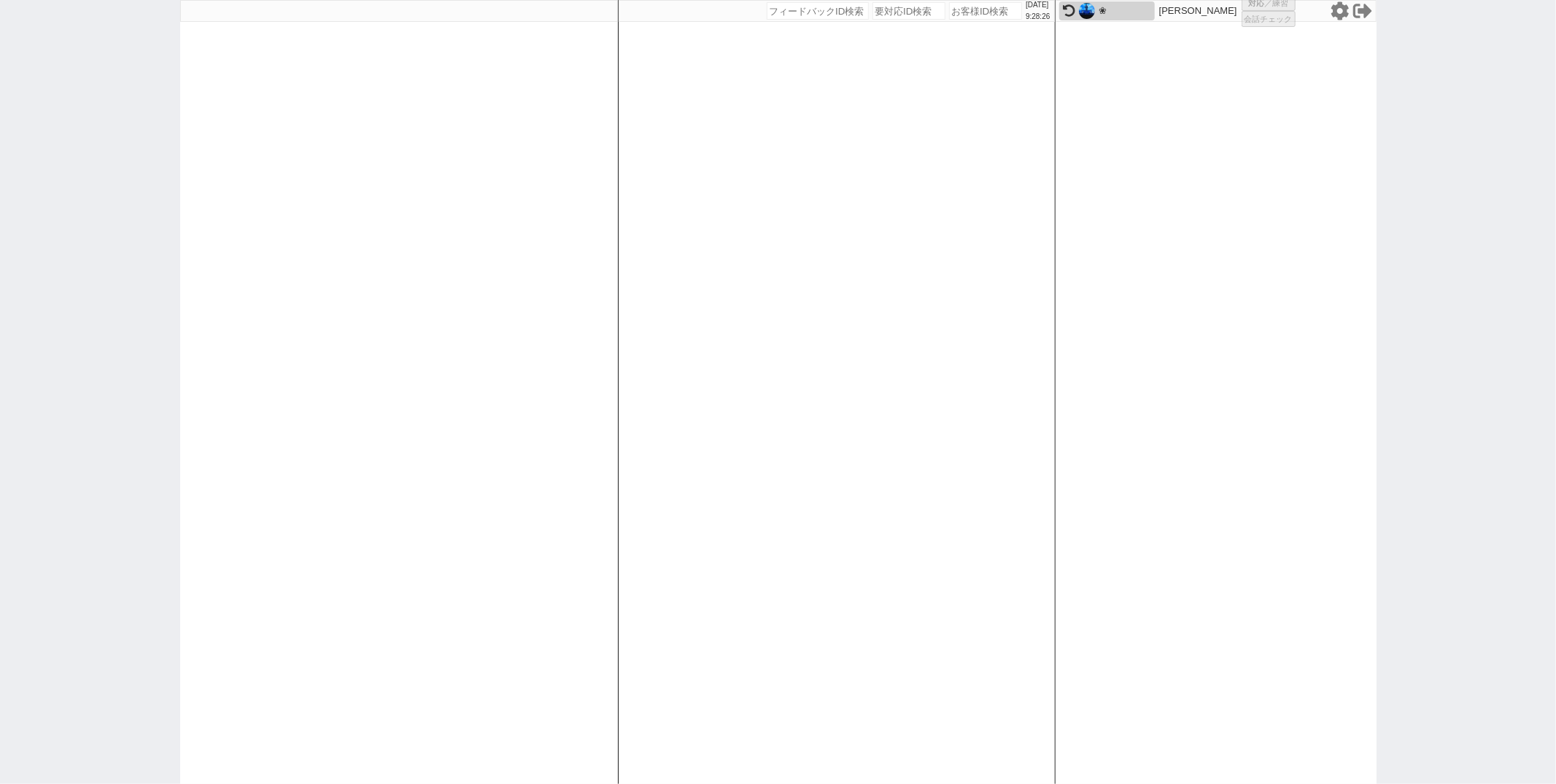
select select
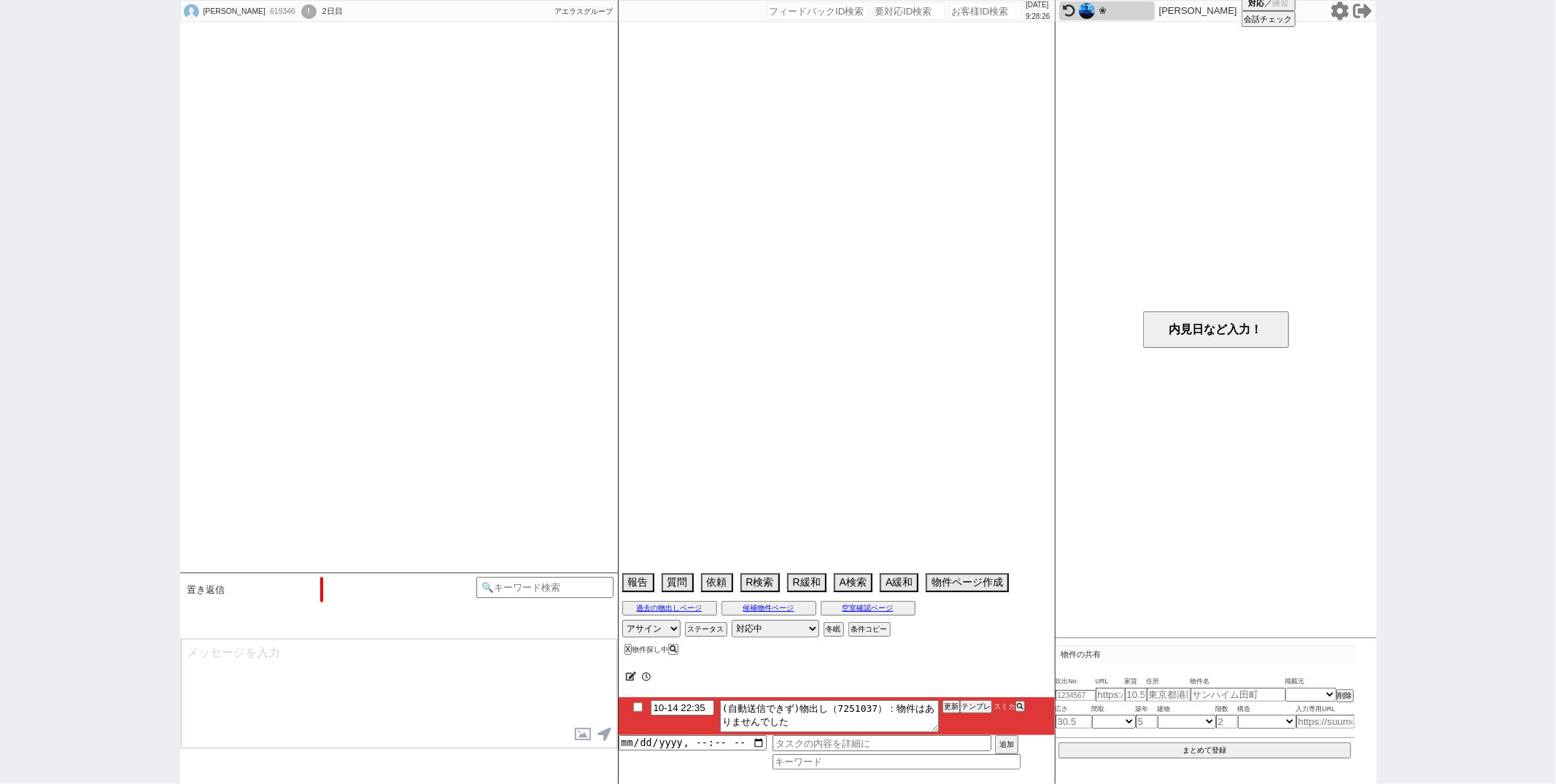
select select "2025"
select select "11"
select select "19"
select select "7"
select select "14"
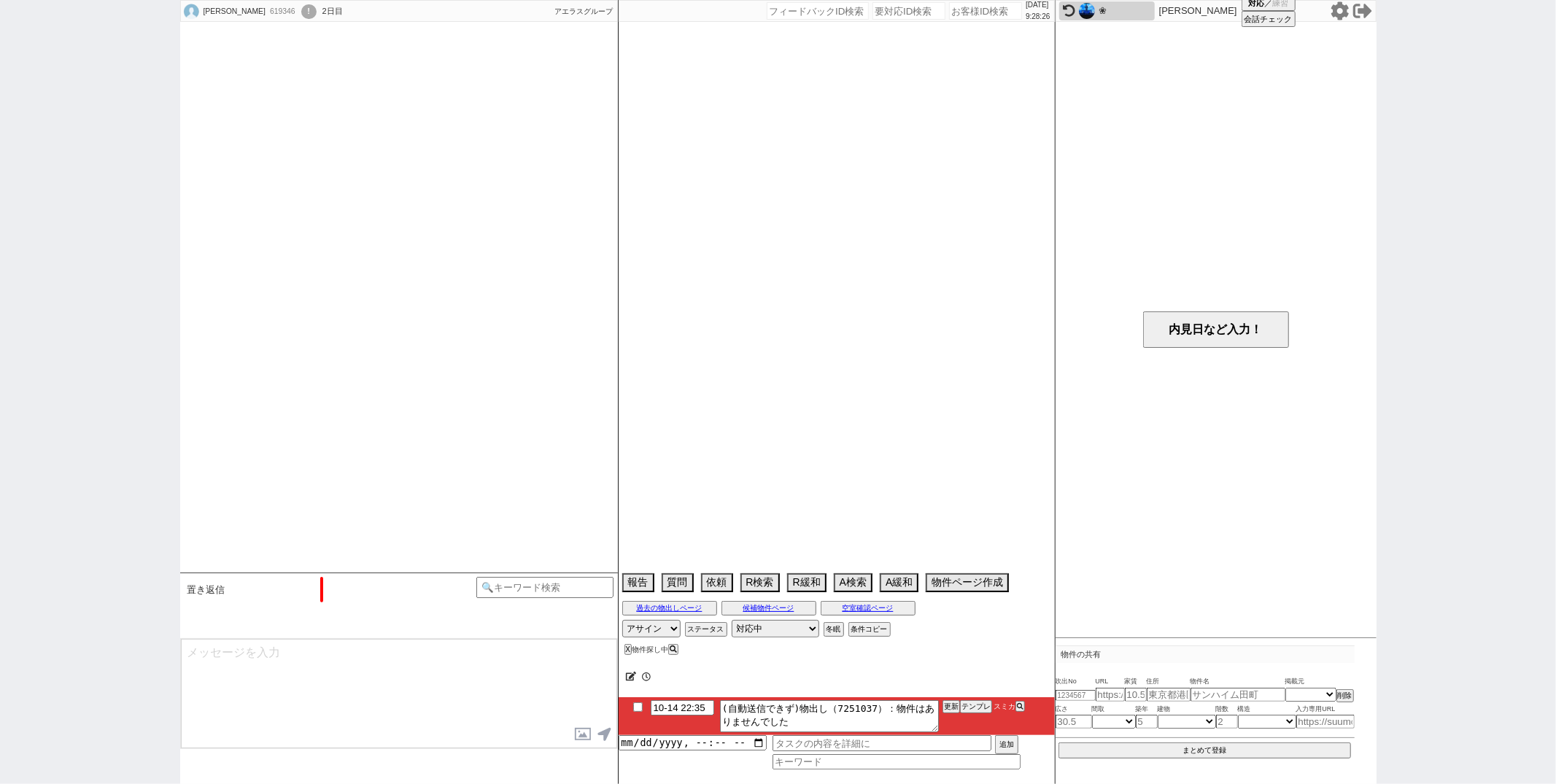
select select "66"
select select "6203"
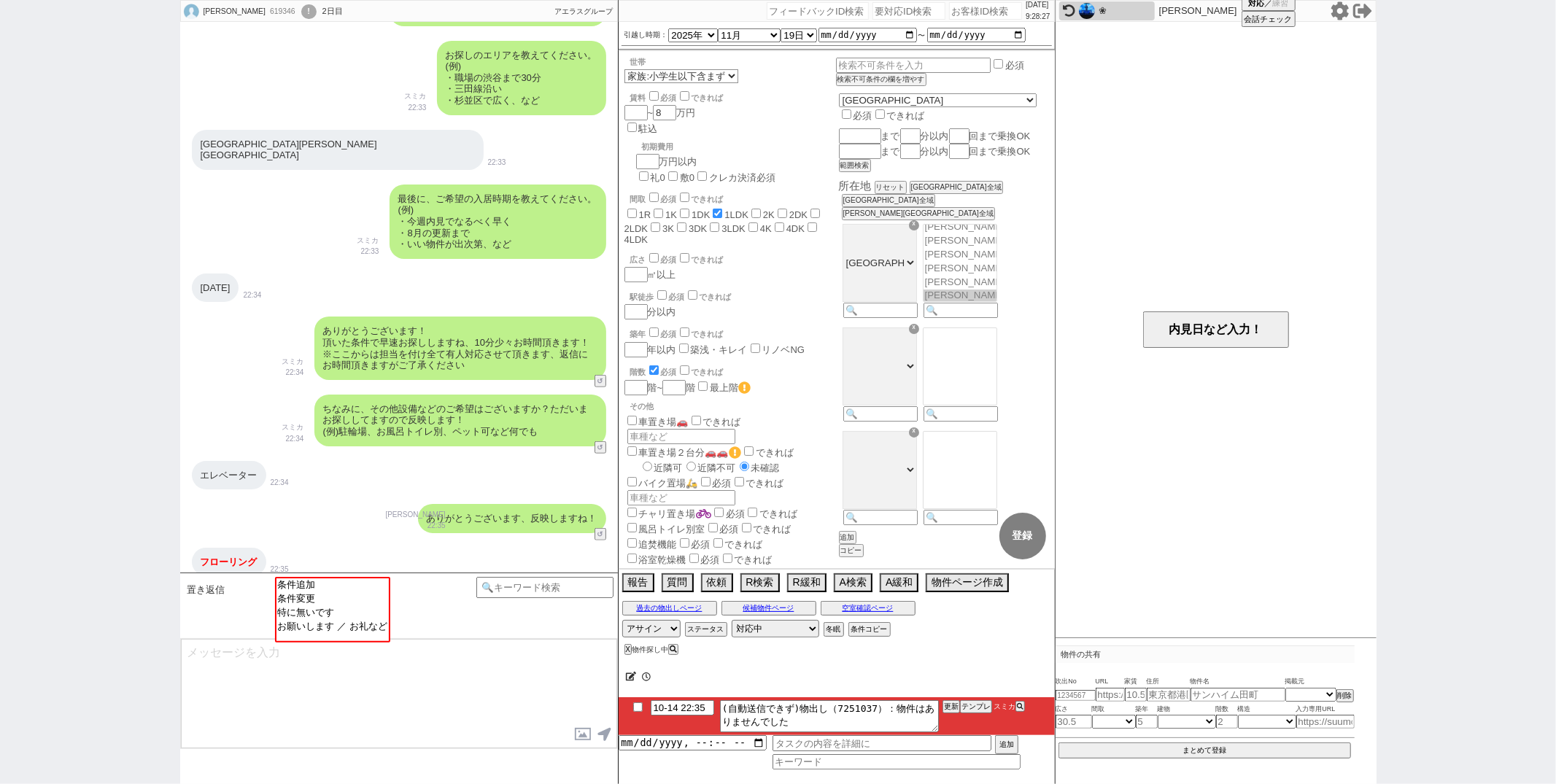
scroll to position [3091, 0]
click at [348, 512] on div "ありがとうございます、反映しますね！ 林瑞季 22:35 621-A1" at bounding box center [399, 518] width 438 height 44
